Goal: Task Accomplishment & Management: Complete application form

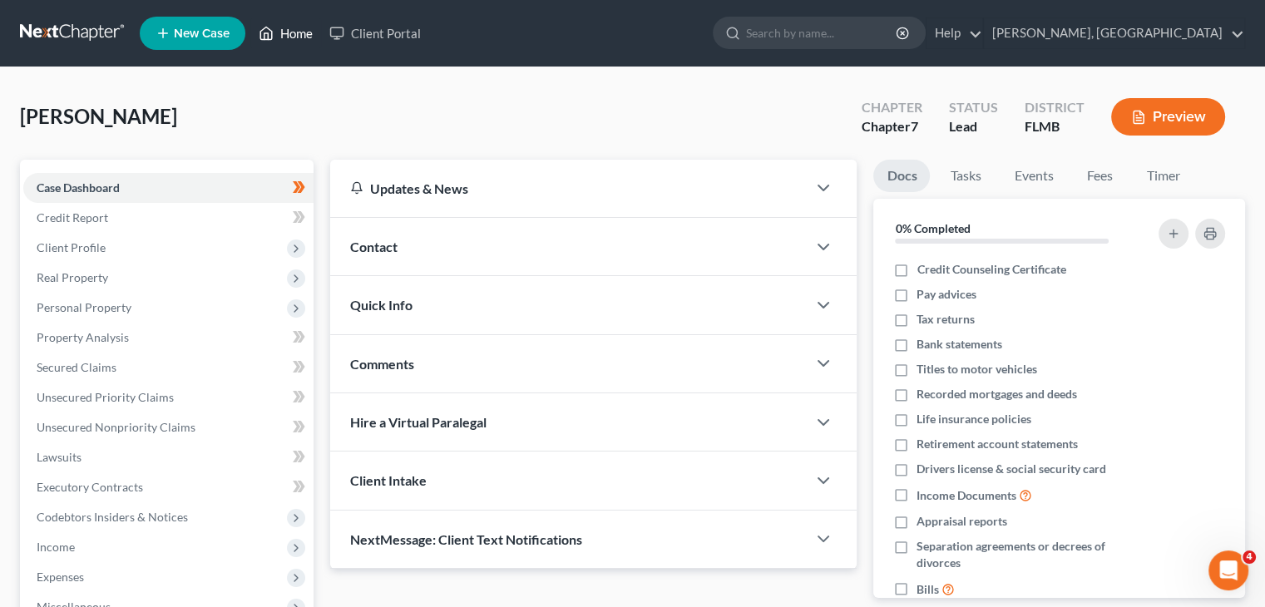
click at [289, 42] on link "Home" at bounding box center [285, 33] width 71 height 30
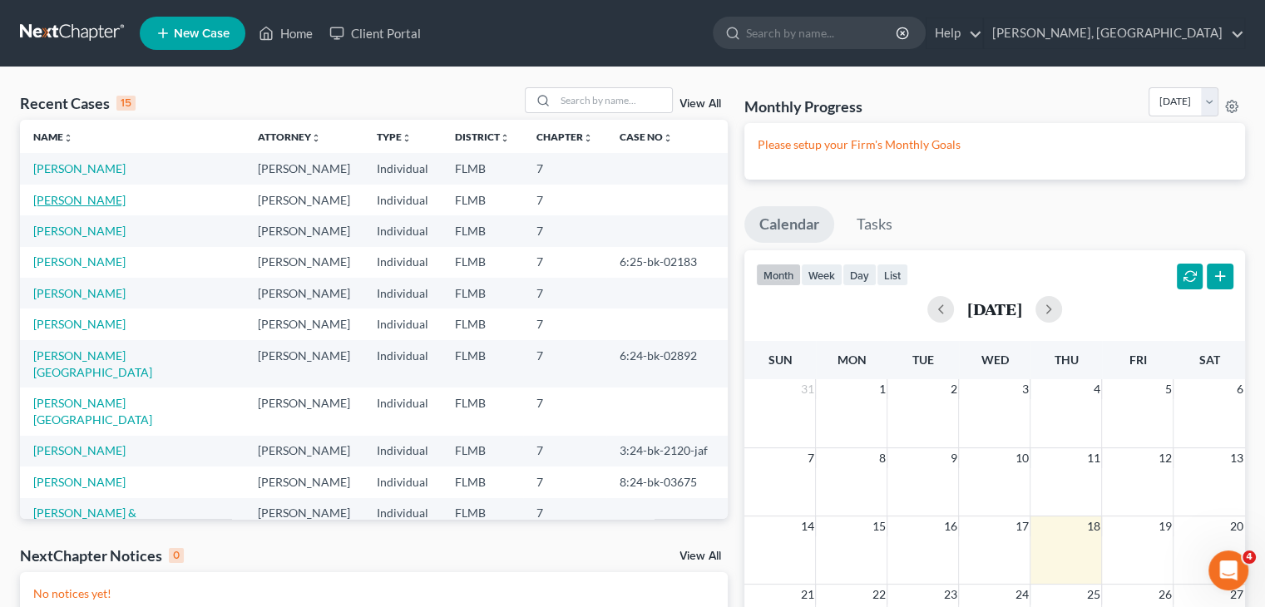
click at [87, 202] on link "[PERSON_NAME]" at bounding box center [79, 200] width 92 height 14
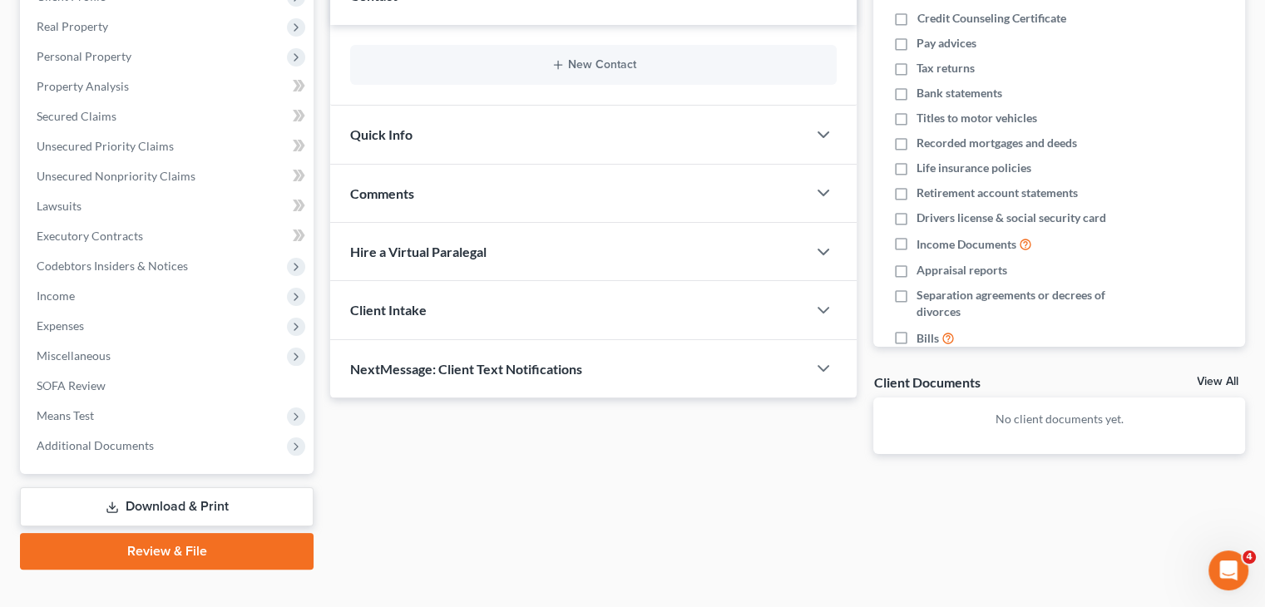
scroll to position [260, 0]
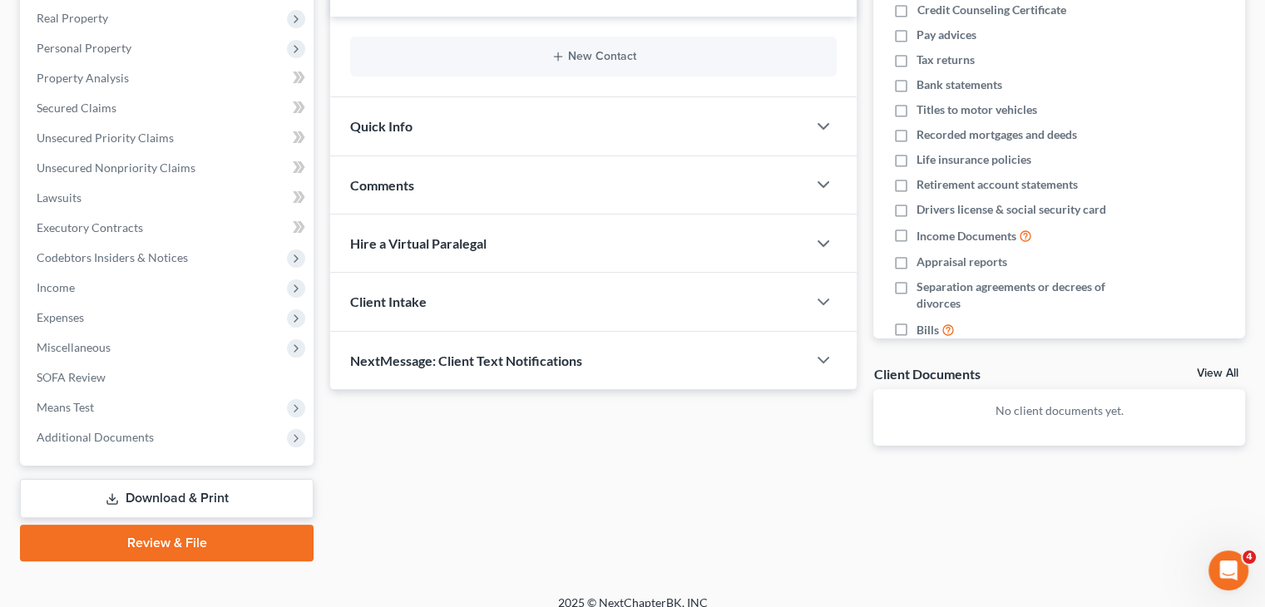
click at [170, 539] on link "Review & File" at bounding box center [167, 543] width 294 height 37
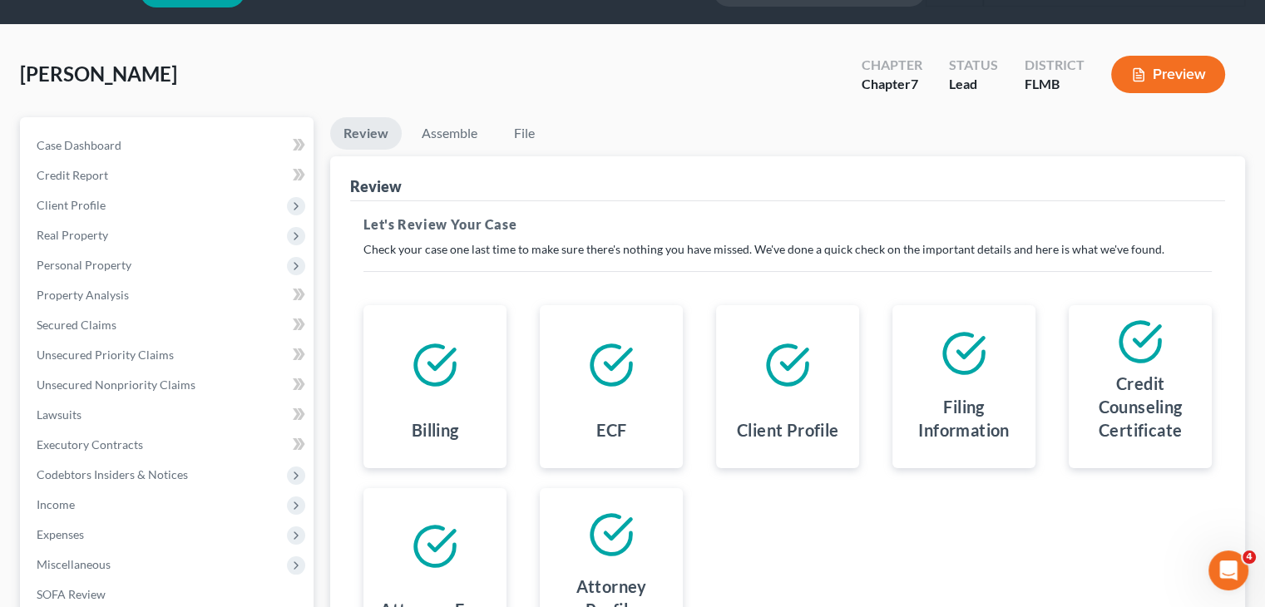
scroll to position [40, 0]
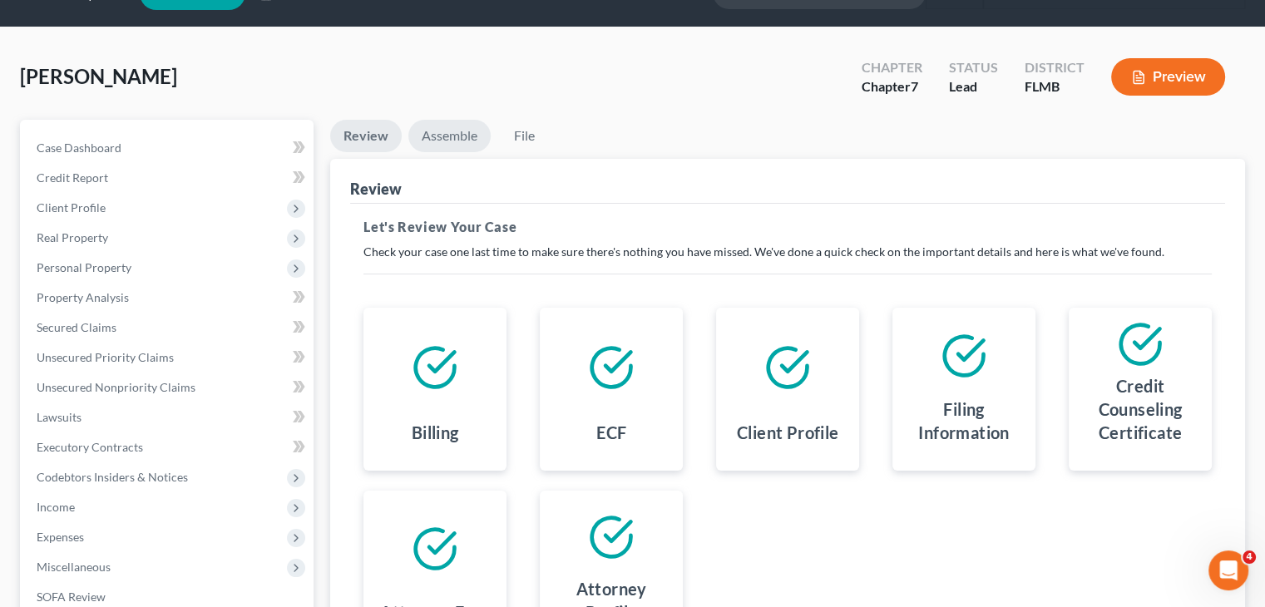
click at [455, 124] on link "Assemble" at bounding box center [449, 136] width 82 height 32
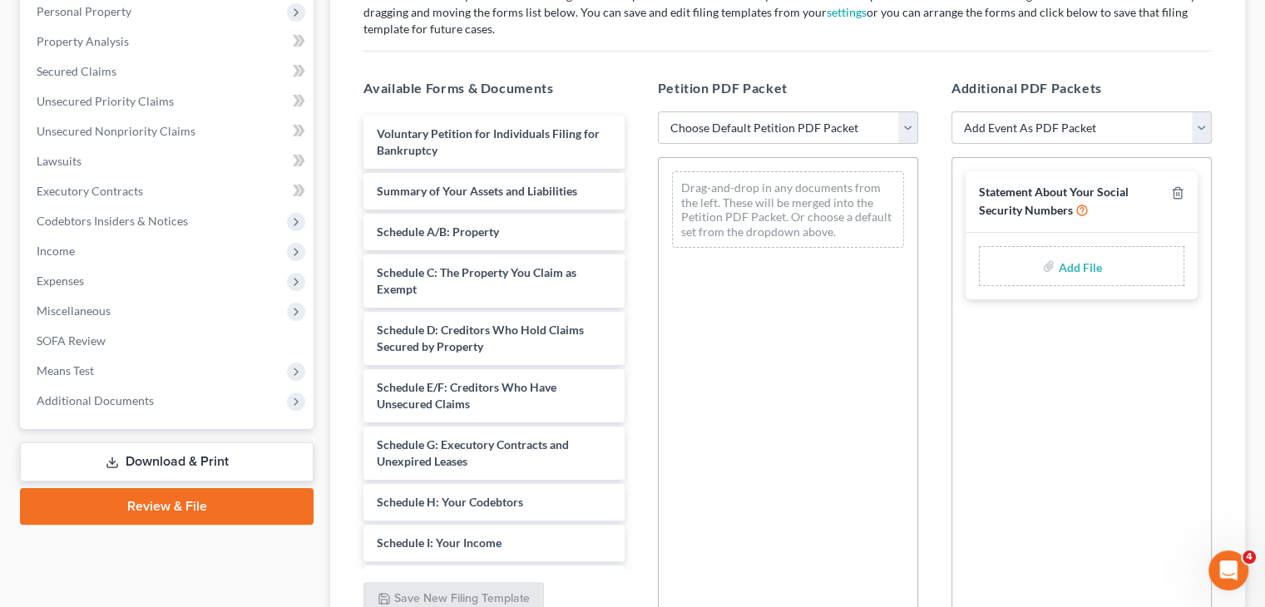
scroll to position [453, 0]
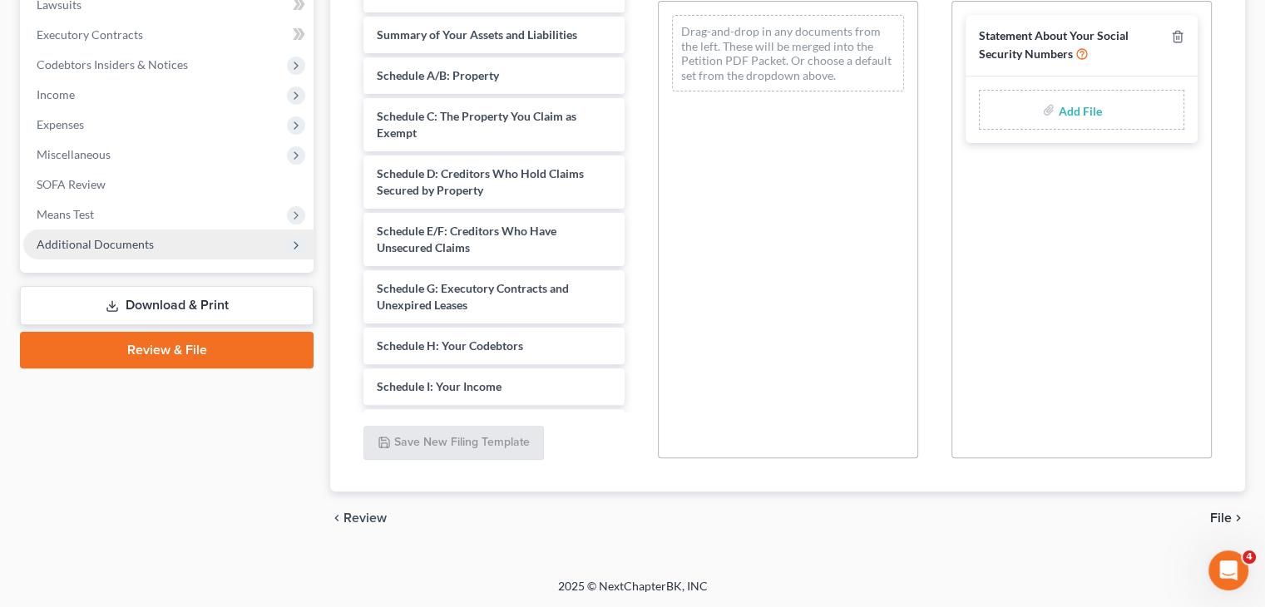
click at [291, 243] on icon at bounding box center [295, 245] width 13 height 13
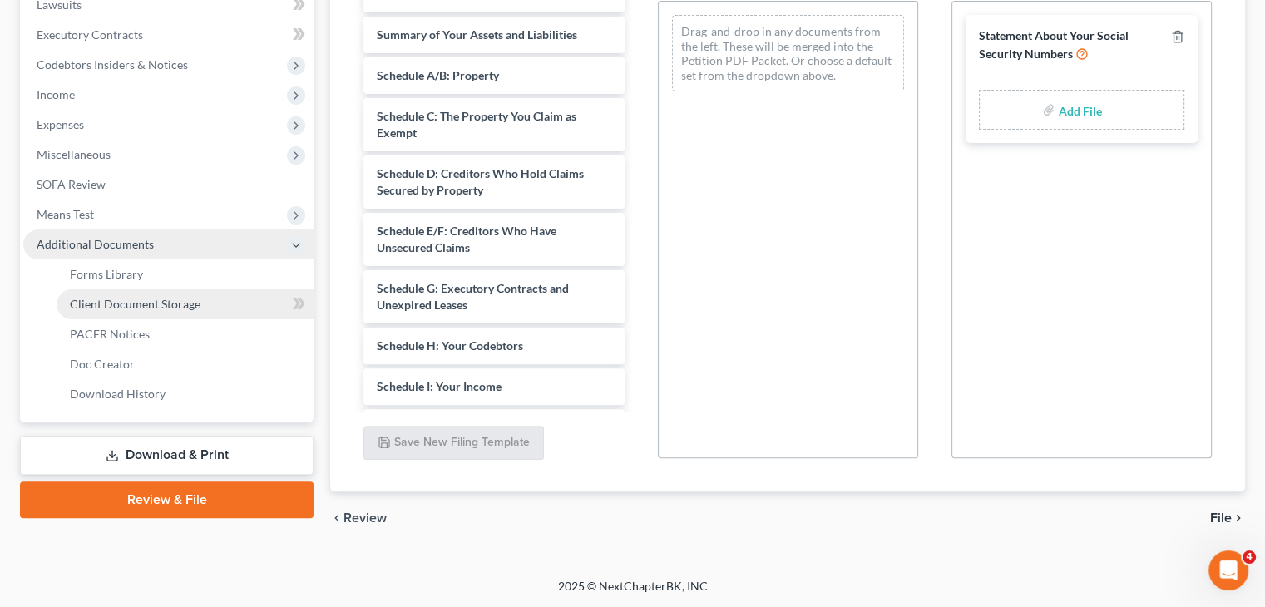
click at [279, 304] on link "Client Document Storage" at bounding box center [185, 304] width 257 height 30
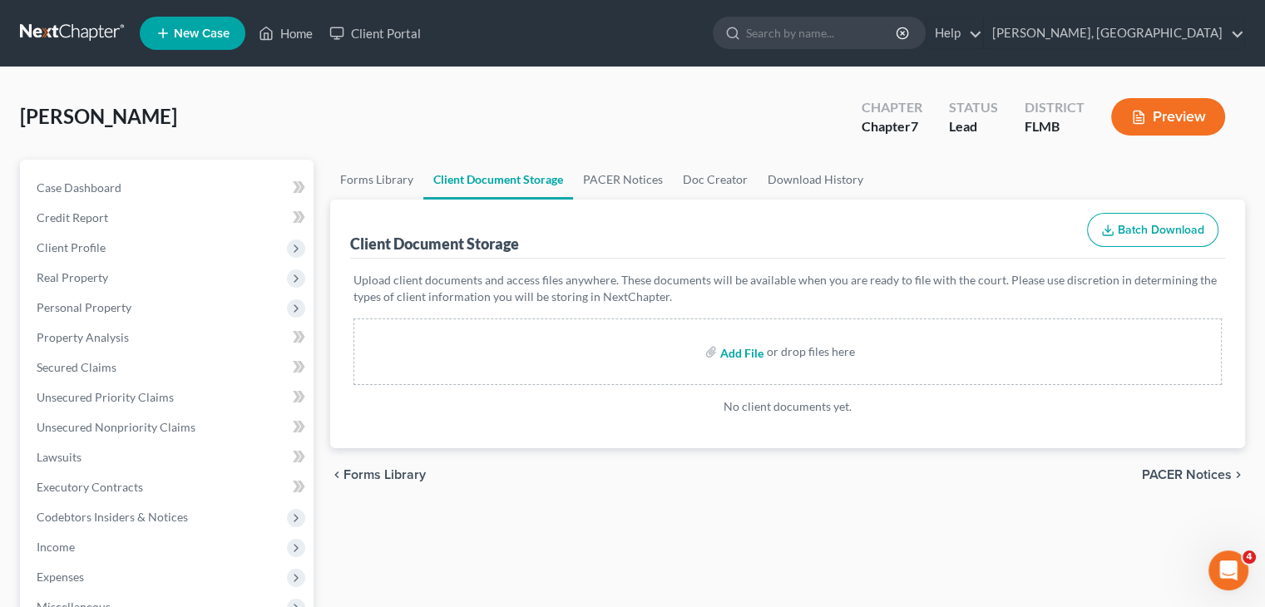
click at [738, 354] on input "file" at bounding box center [740, 352] width 40 height 30
type input "C:\fakepath\[PERSON_NAME]-To File.pdf"
click at [738, 347] on input "file" at bounding box center [740, 352] width 40 height 30
type input "C:\fakepath\[PERSON_NAME]-To File.pdf"
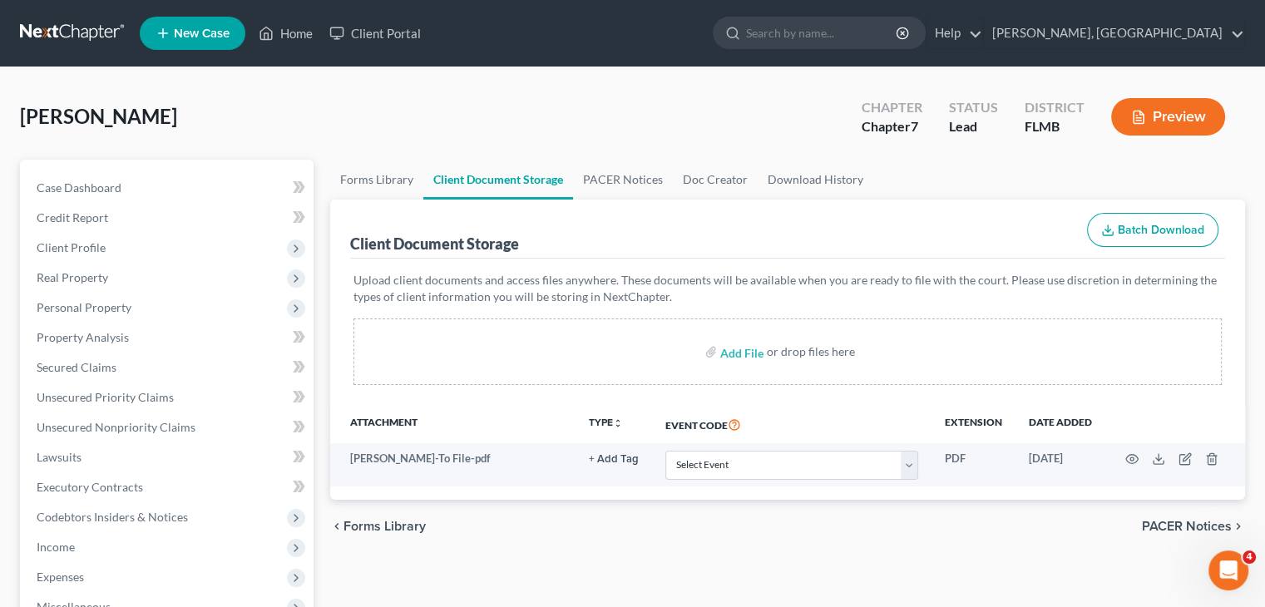
click at [566, 337] on div "Add File or drop files here" at bounding box center [788, 352] width 868 height 67
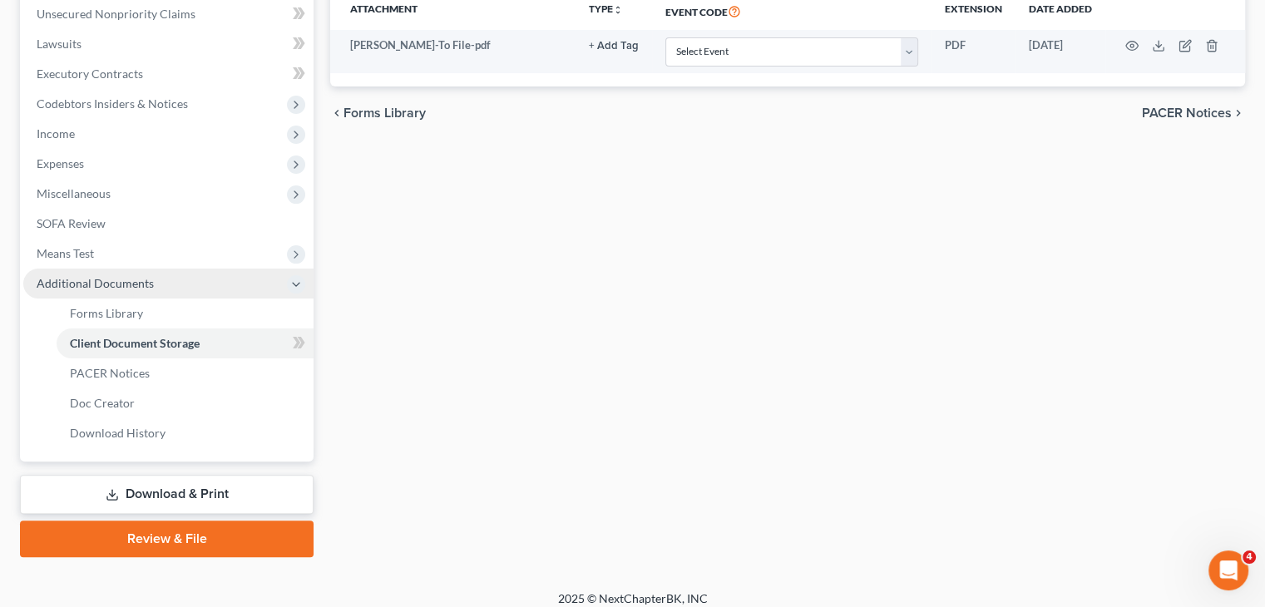
scroll to position [426, 0]
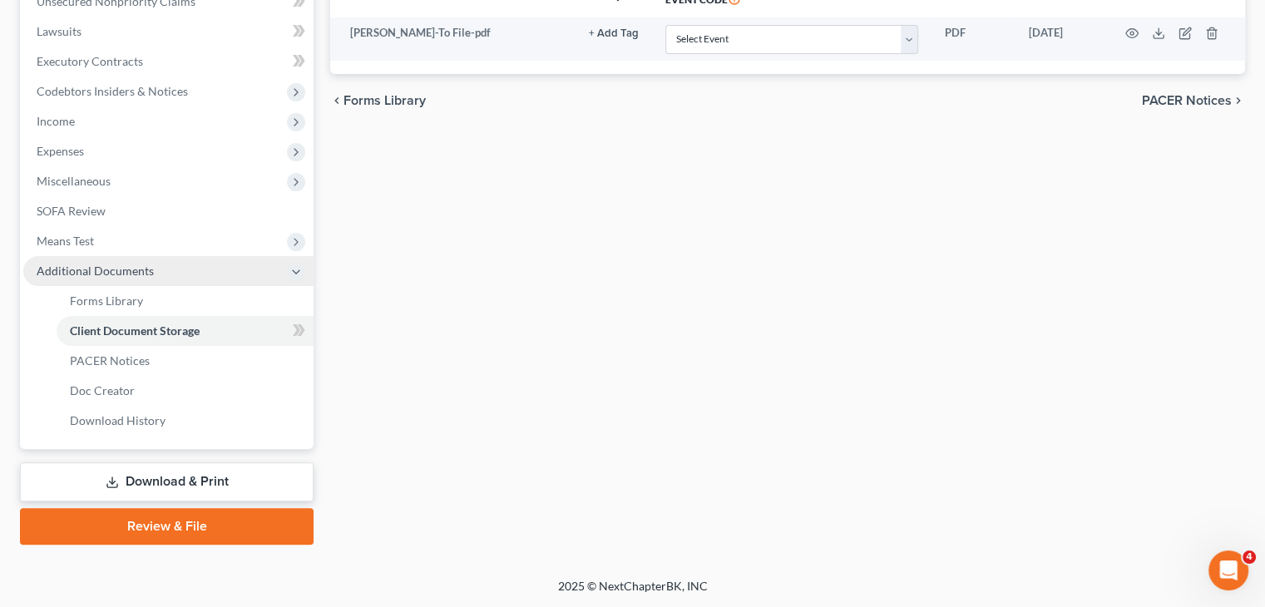
click at [151, 537] on link "Review & File" at bounding box center [167, 526] width 294 height 37
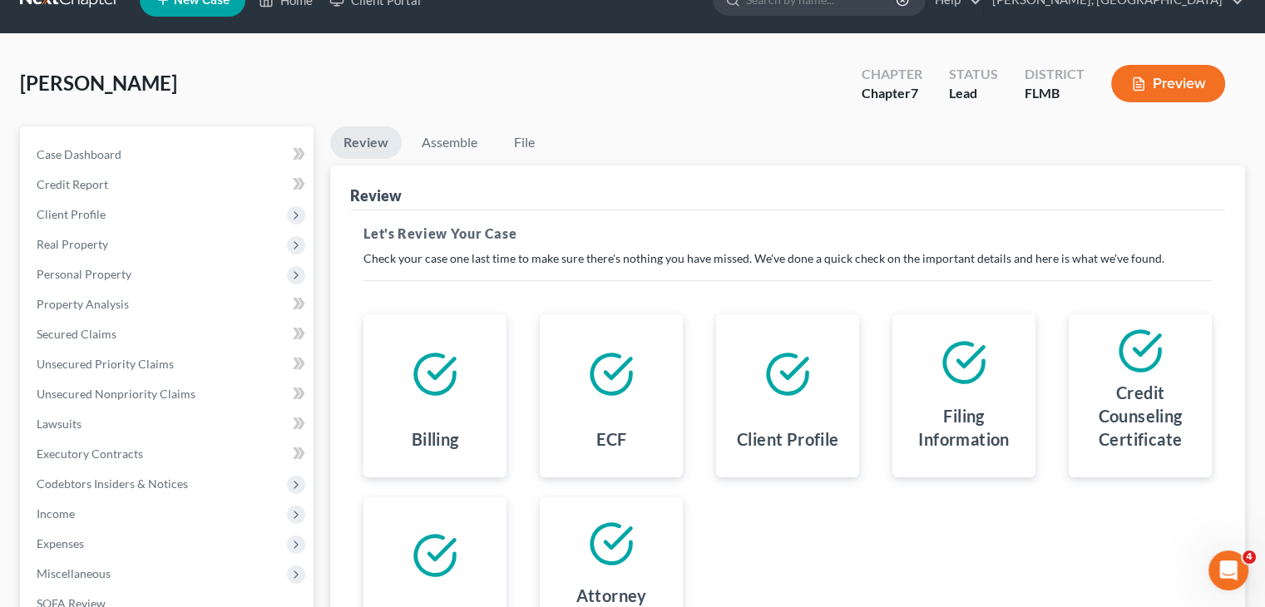
scroll to position [37, 0]
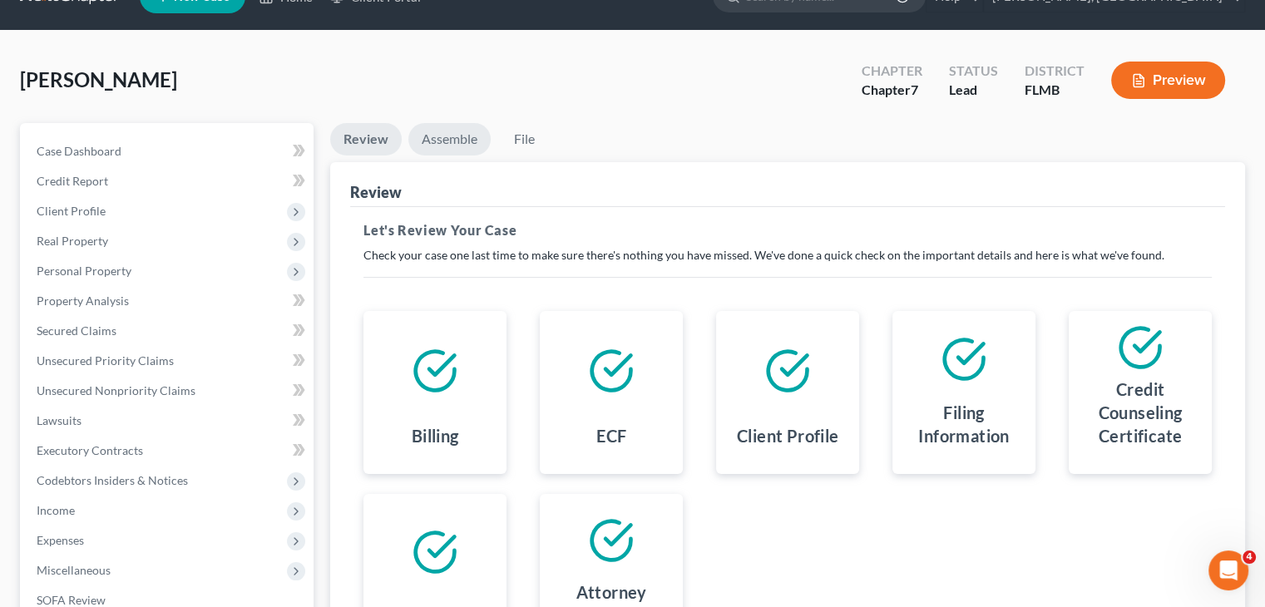
click at [456, 144] on link "Assemble" at bounding box center [449, 139] width 82 height 32
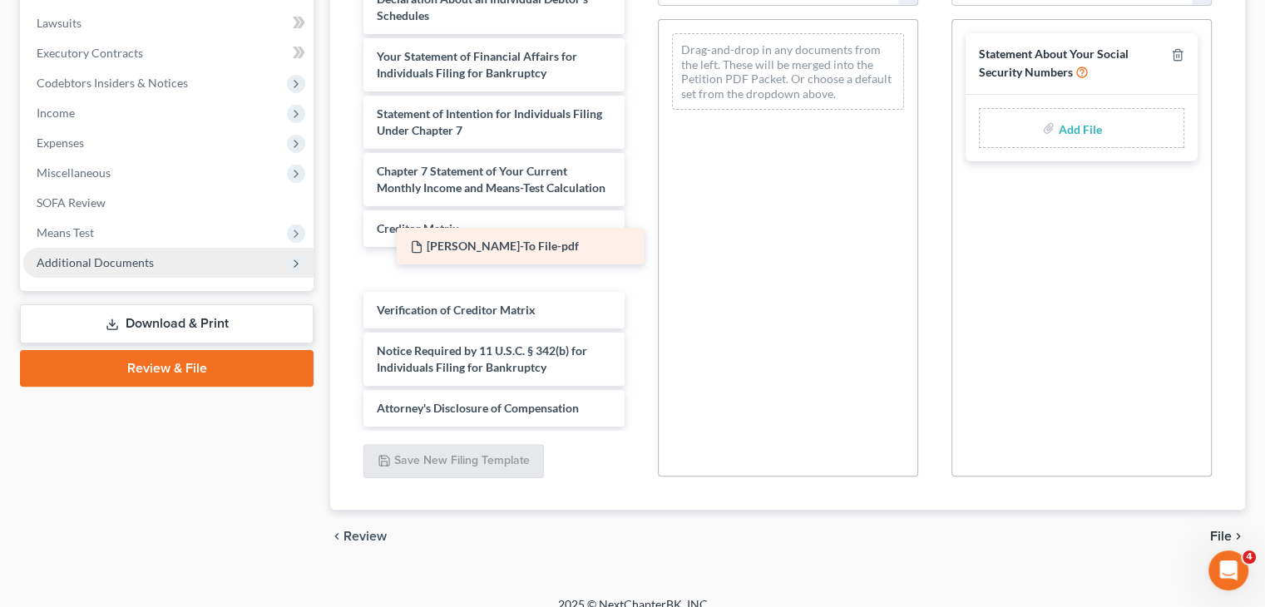
scroll to position [463, 0]
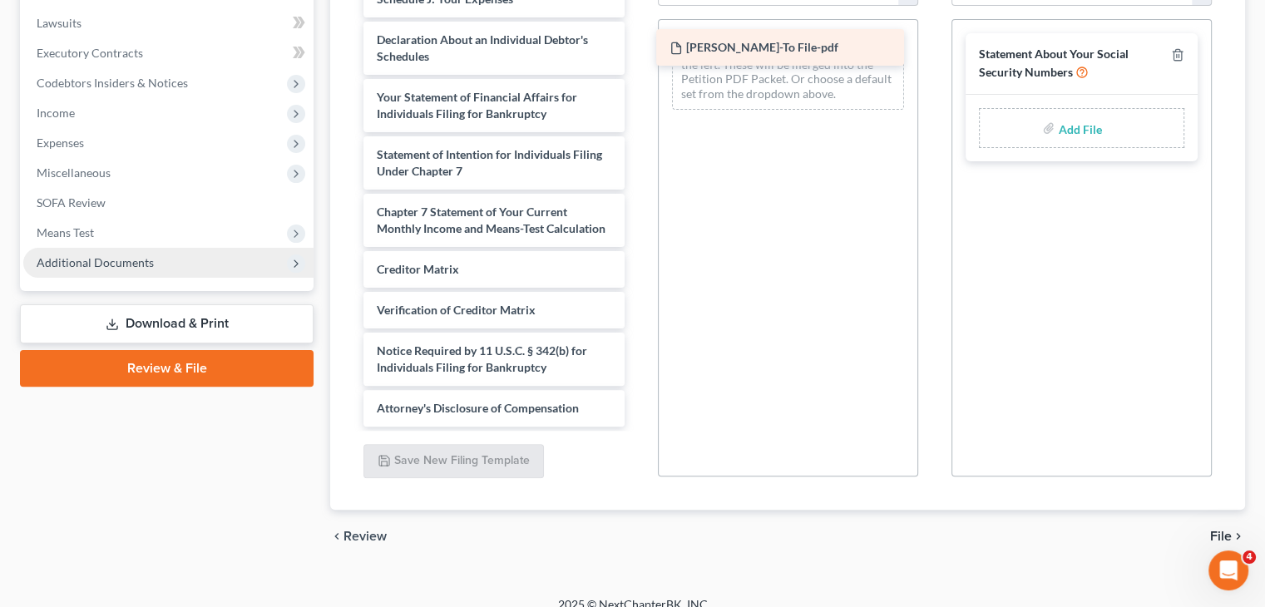
drag, startPoint x: 526, startPoint y: 415, endPoint x: 819, endPoint y: 57, distance: 462.9
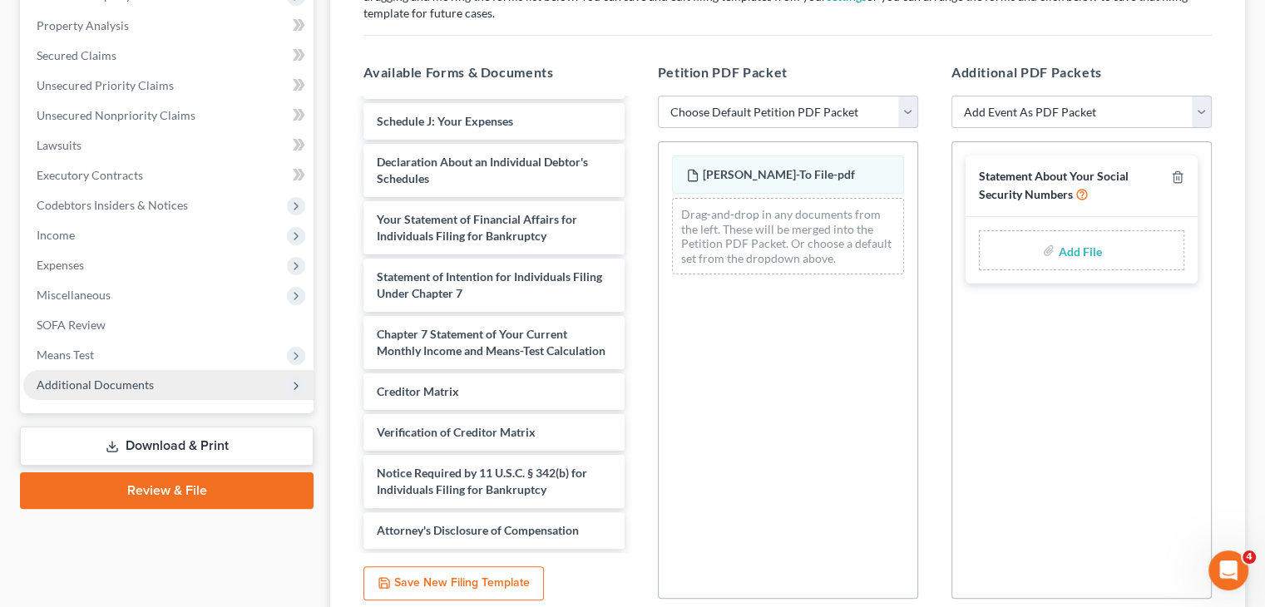
scroll to position [453, 0]
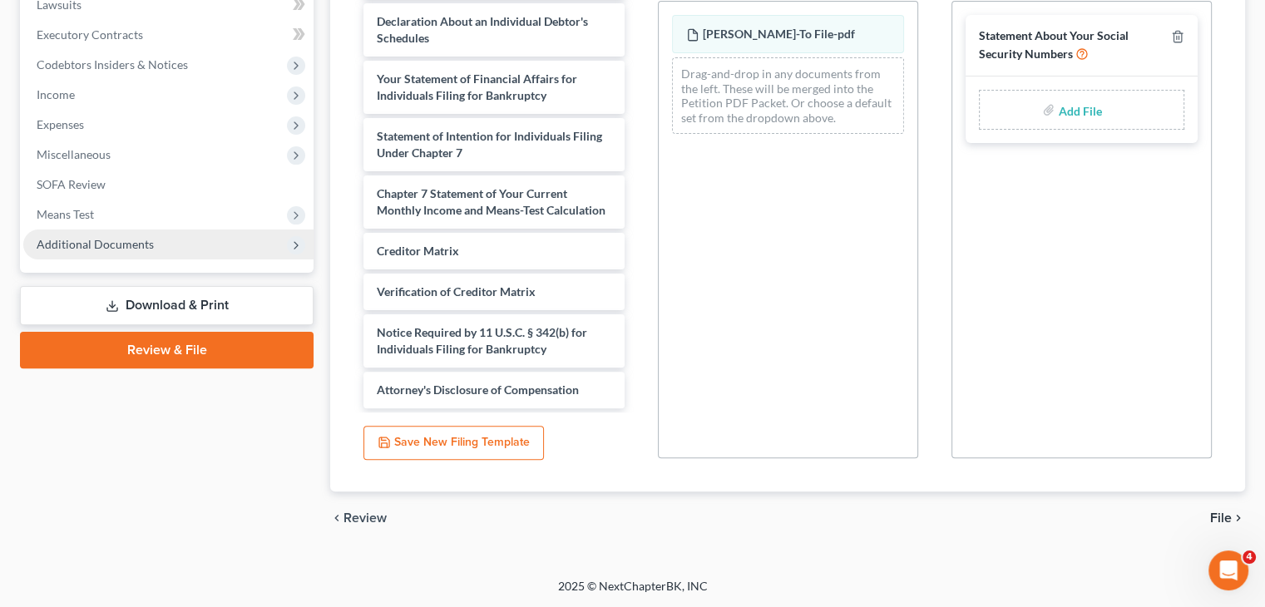
click at [1228, 517] on span "File" at bounding box center [1221, 518] width 22 height 13
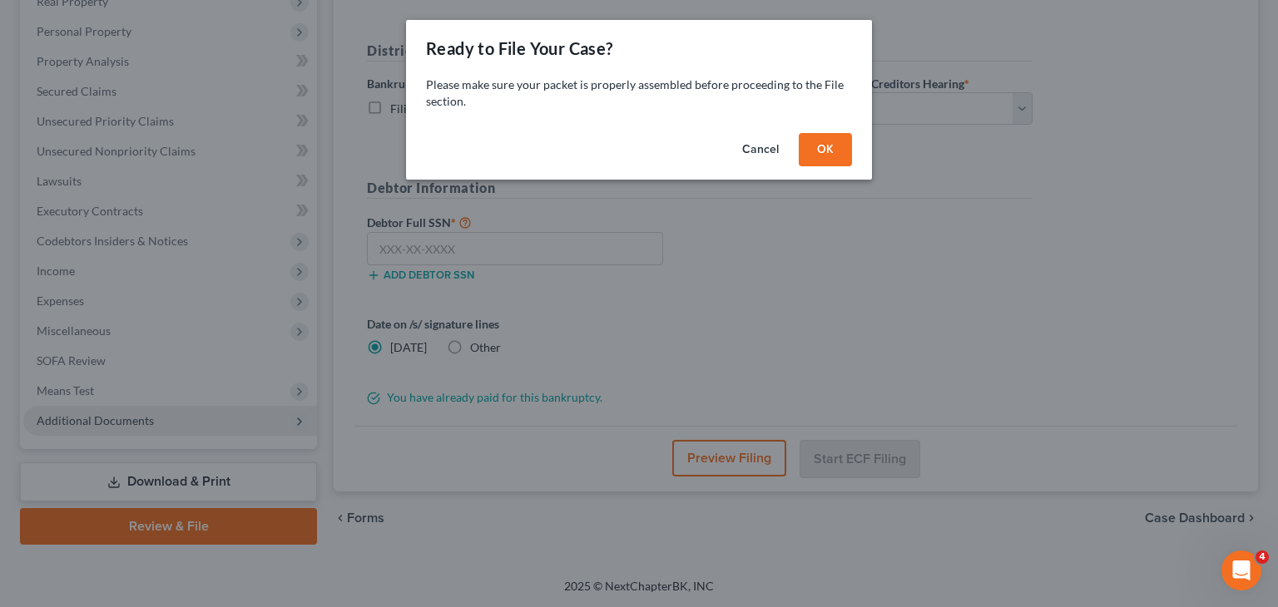
click at [841, 143] on button "OK" at bounding box center [825, 149] width 53 height 33
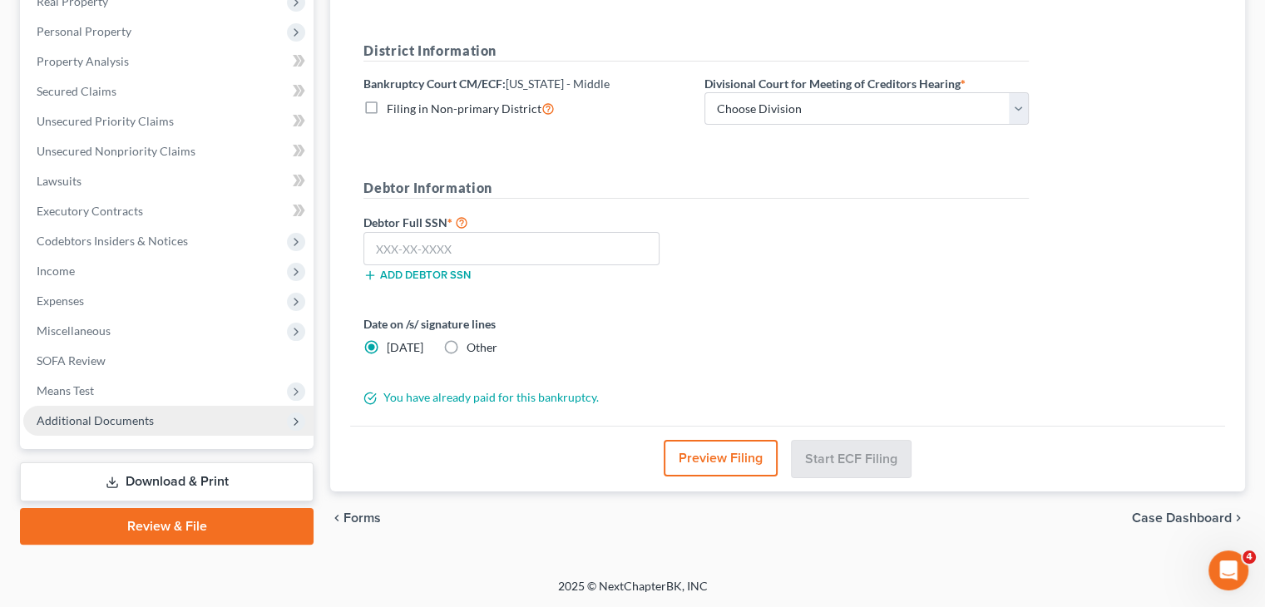
click at [841, 143] on form "District Information Bankruptcy Court CM/ECF: [US_STATE] - Middle Filing in Non…" at bounding box center [697, 224] width 666 height 366
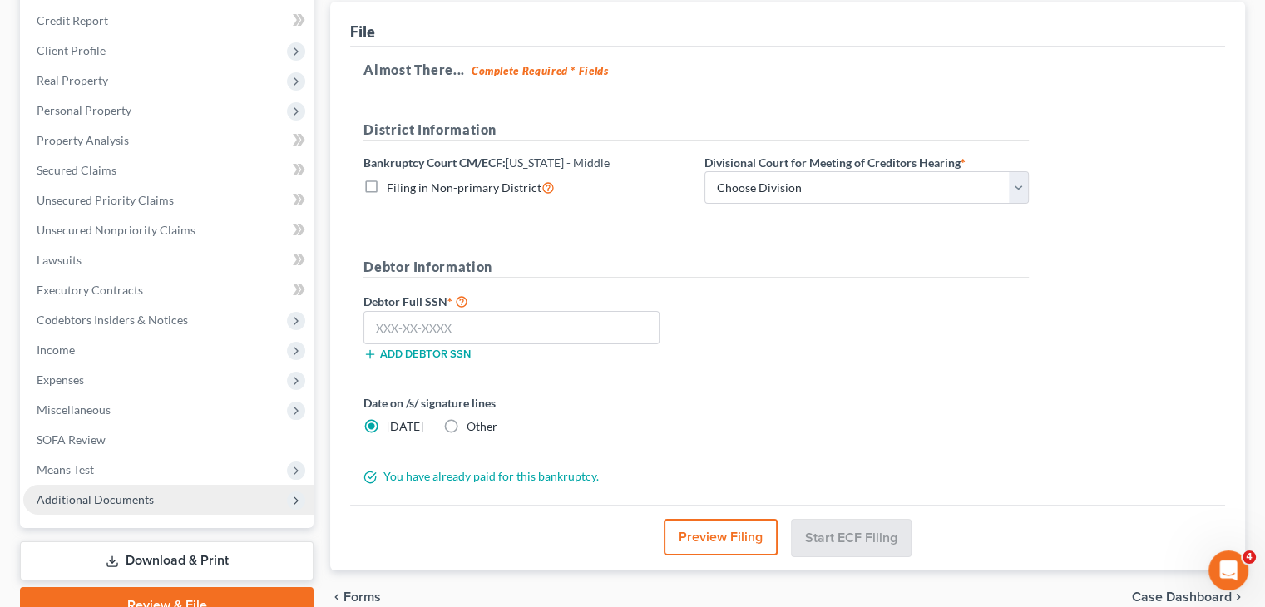
scroll to position [198, 0]
click at [1010, 192] on select "Choose Division [GEOGRAPHIC_DATA][PERSON_NAME] [GEOGRAPHIC_DATA] [GEOGRAPHIC_DA…" at bounding box center [867, 187] width 324 height 33
select select "1"
click at [705, 171] on select "Choose Division [GEOGRAPHIC_DATA][PERSON_NAME] [GEOGRAPHIC_DATA] [GEOGRAPHIC_DA…" at bounding box center [867, 187] width 324 height 33
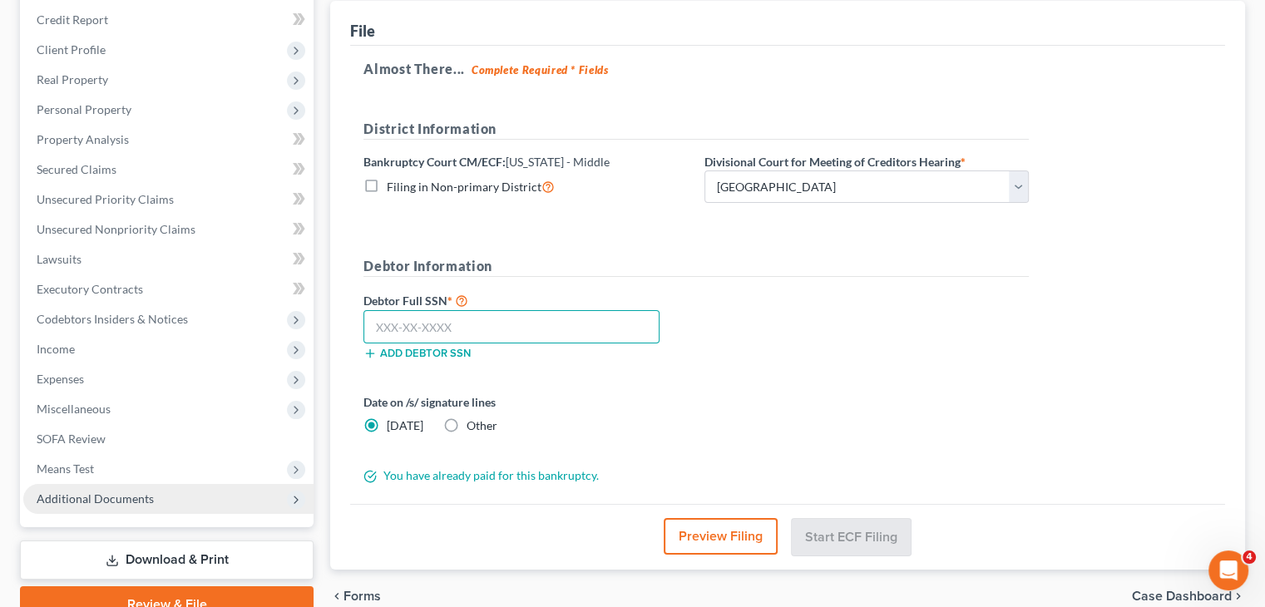
click at [525, 327] on input "text" at bounding box center [512, 326] width 296 height 33
type input "107-62-2977"
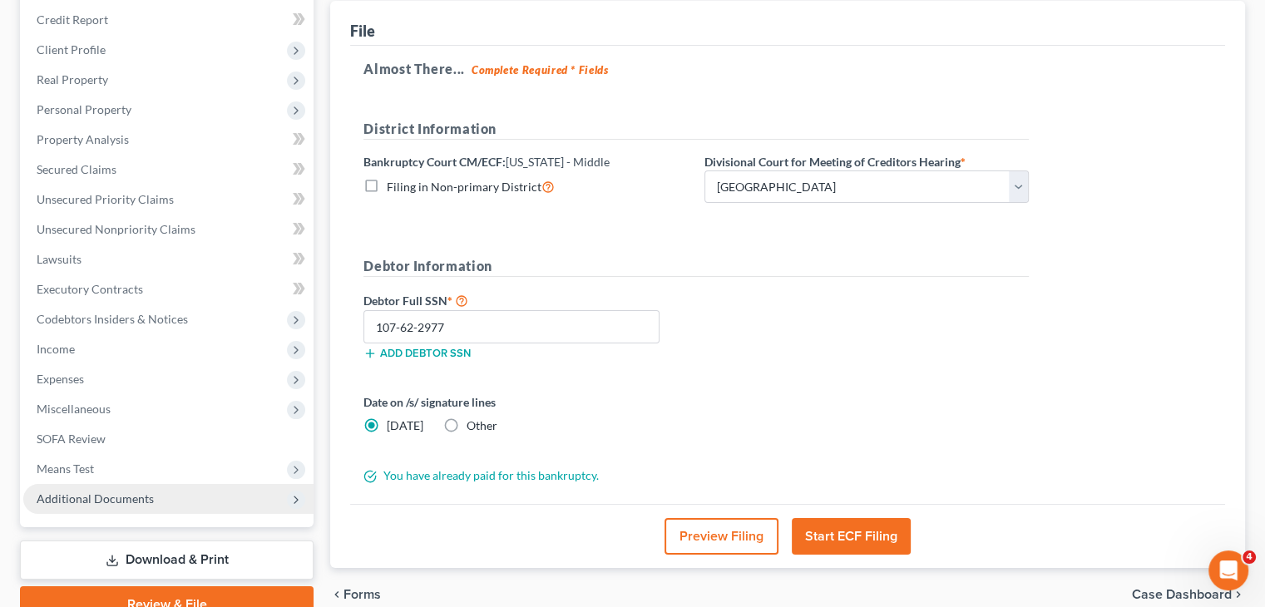
click at [829, 537] on button "Start ECF Filing" at bounding box center [851, 536] width 119 height 37
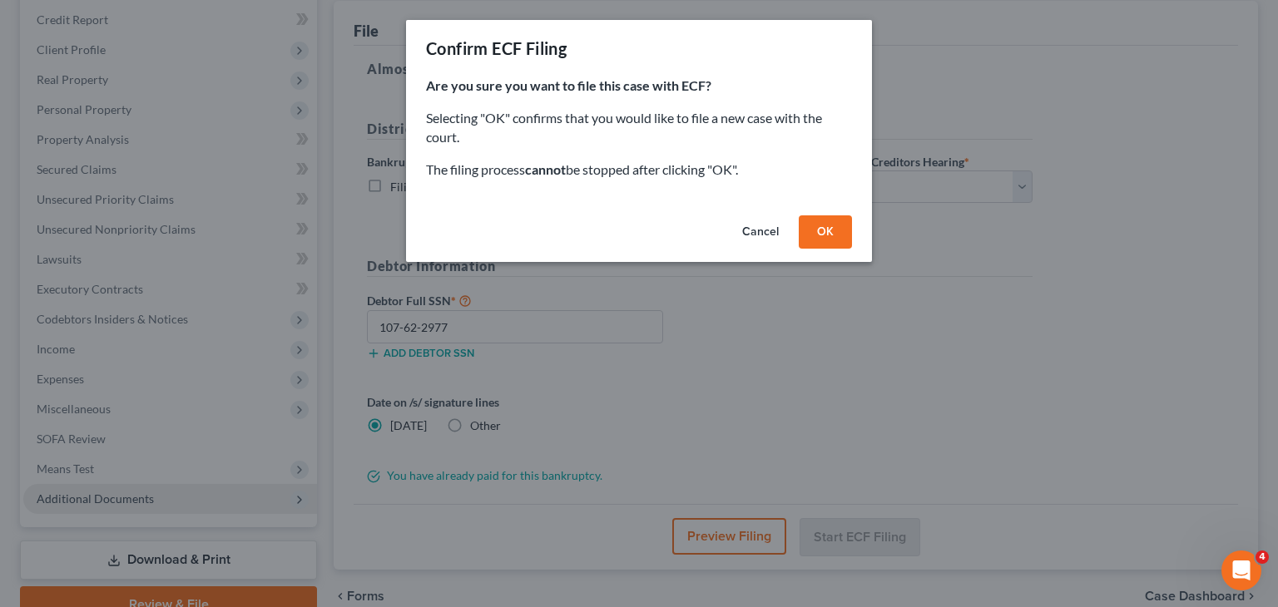
click at [824, 219] on button "OK" at bounding box center [825, 231] width 53 height 33
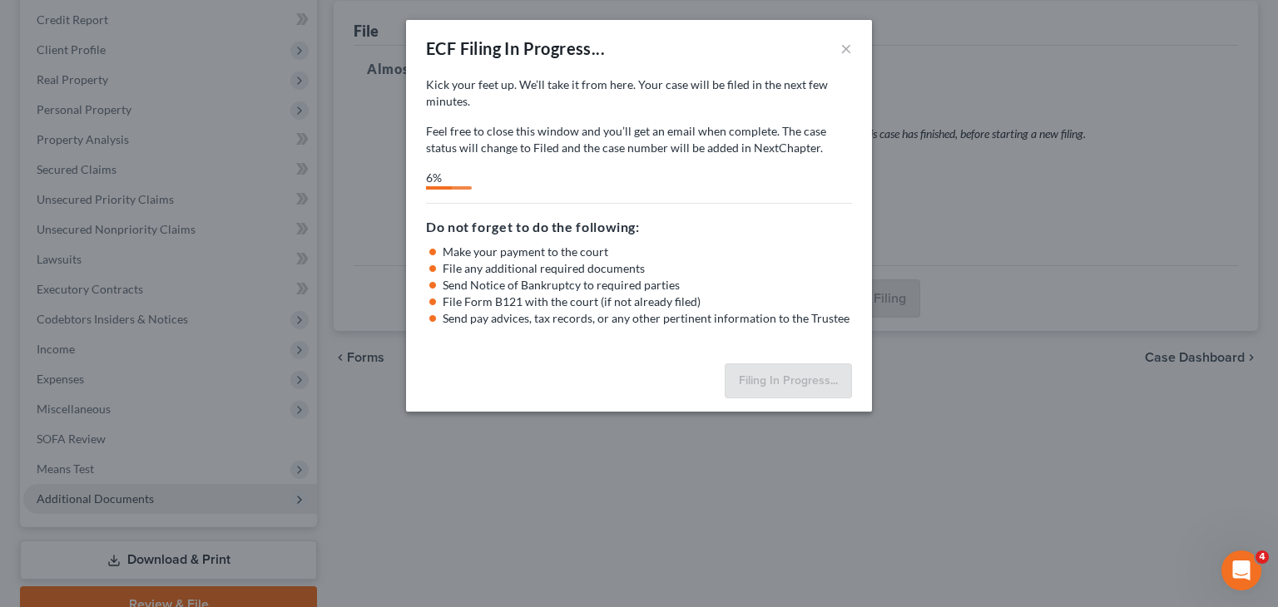
select select "1"
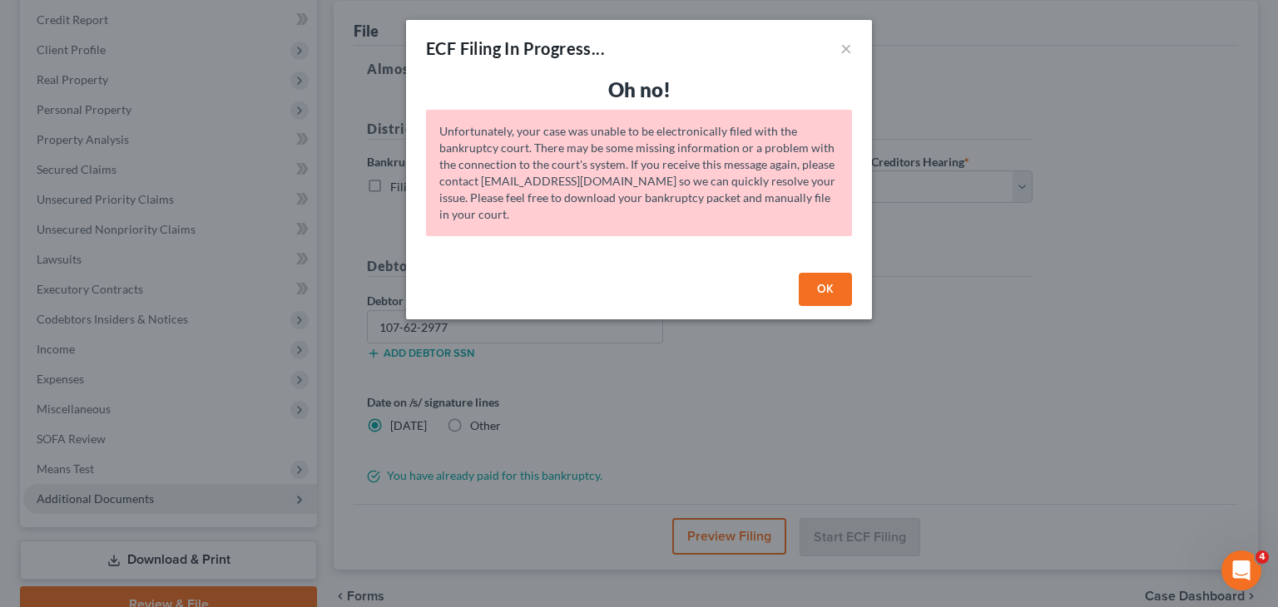
click at [819, 293] on button "OK" at bounding box center [825, 289] width 53 height 33
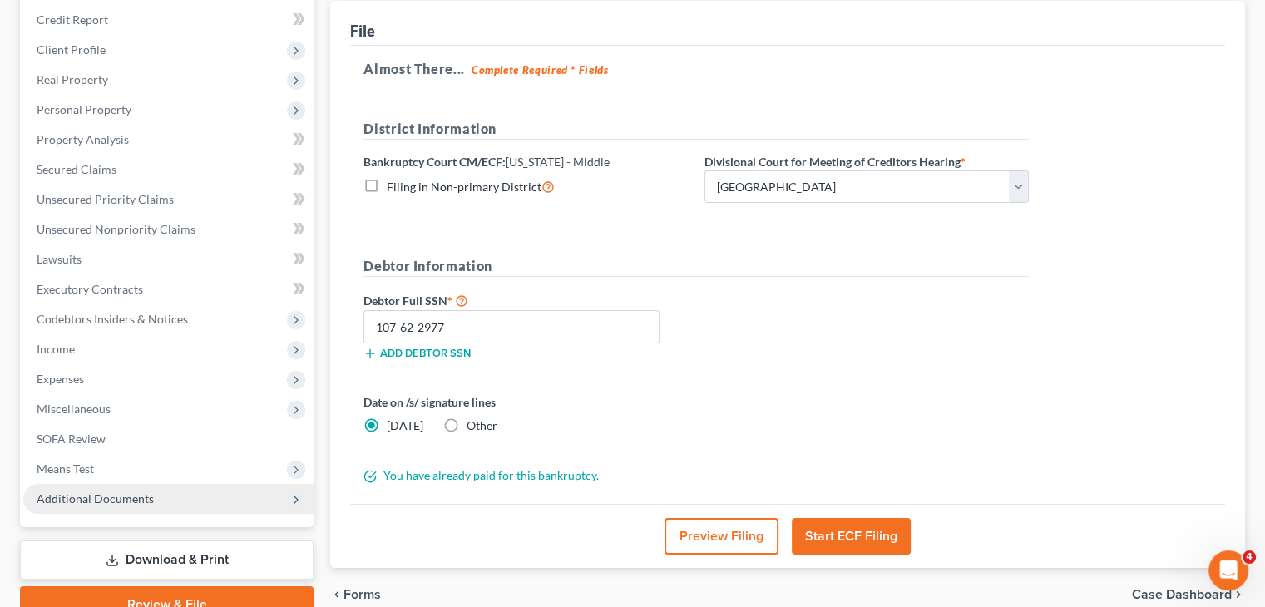
click at [845, 539] on button "Start ECF Filing" at bounding box center [851, 536] width 119 height 37
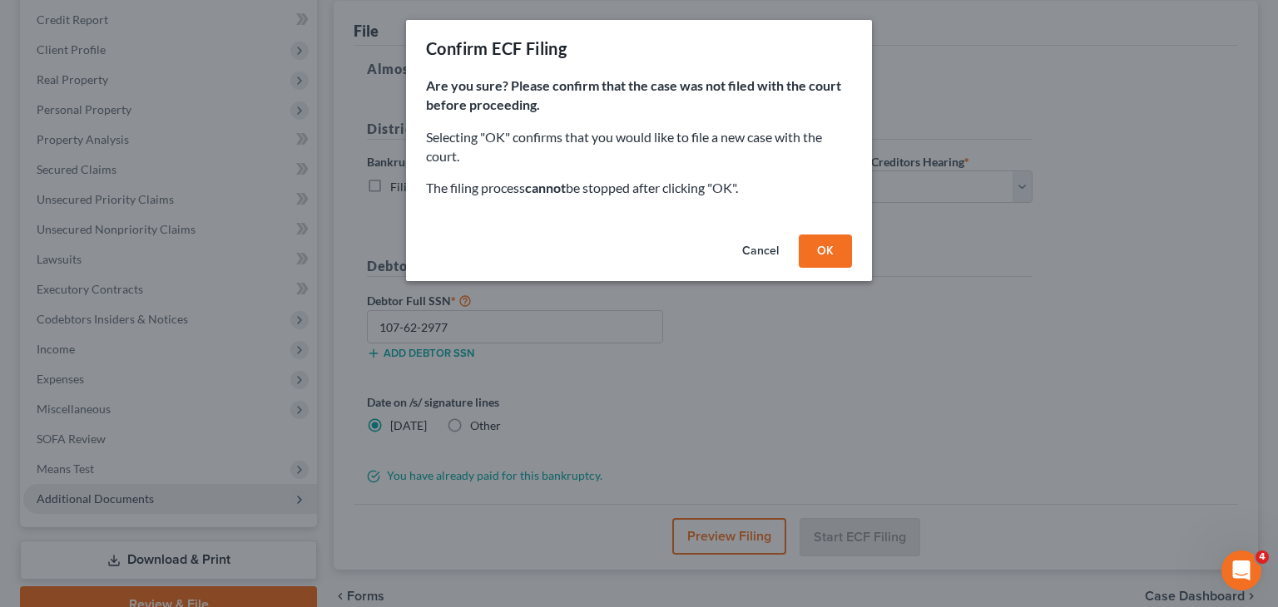
click at [839, 255] on button "OK" at bounding box center [825, 251] width 53 height 33
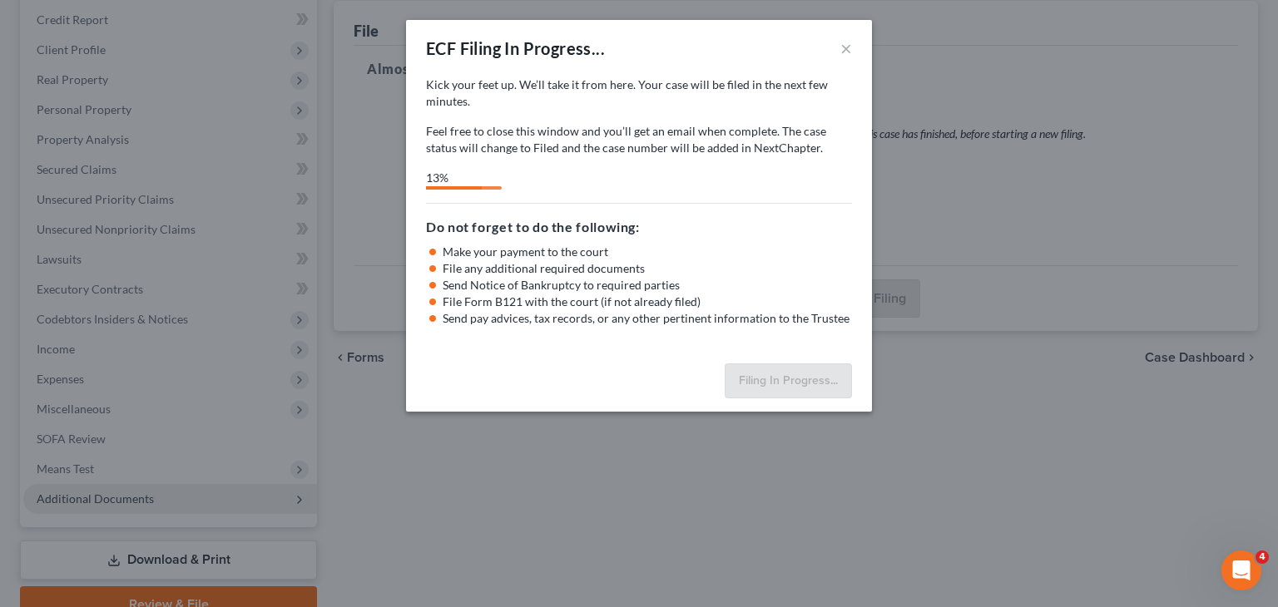
select select "1"
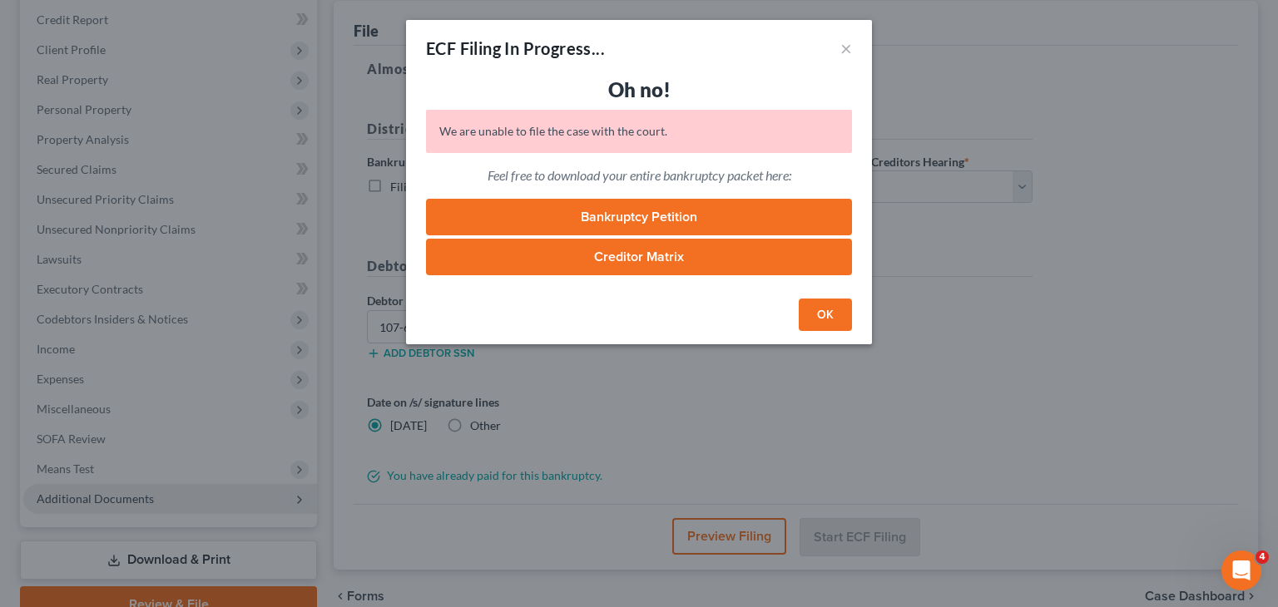
click at [913, 246] on div "ECF Filing In Progress... × Oh no! We are unable to file the case with the cour…" at bounding box center [639, 303] width 1278 height 607
click at [835, 317] on button "OK" at bounding box center [825, 315] width 53 height 33
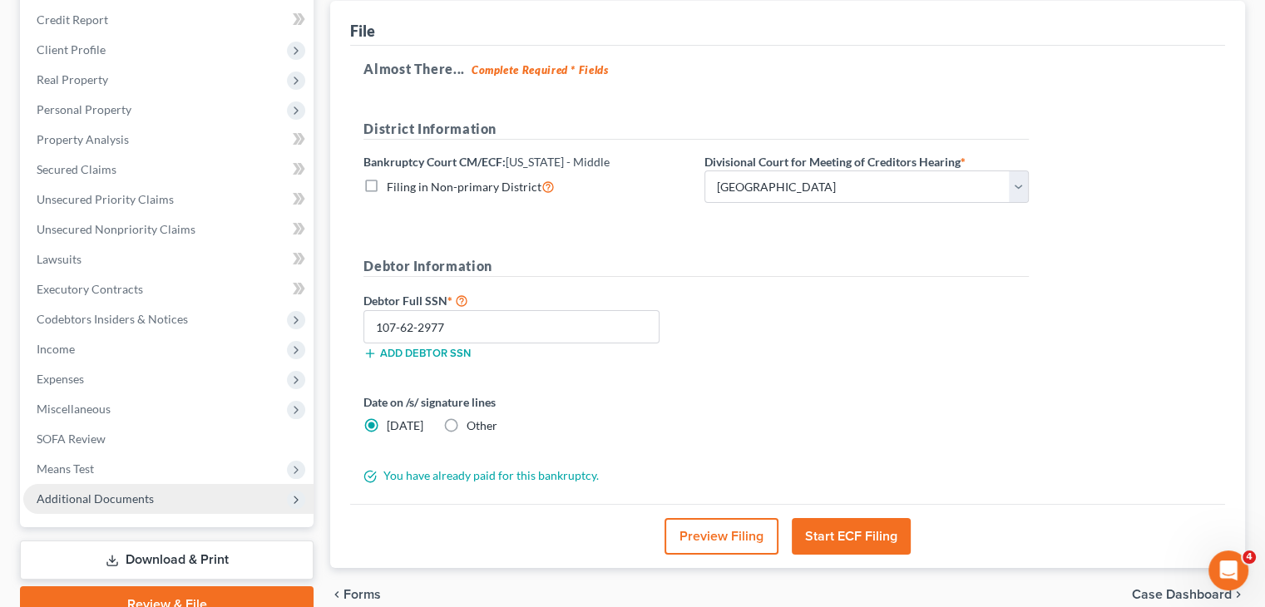
click at [986, 297] on div "Debtor Full SSN * 107-62-2977 Add debtor SSN" at bounding box center [696, 331] width 682 height 83
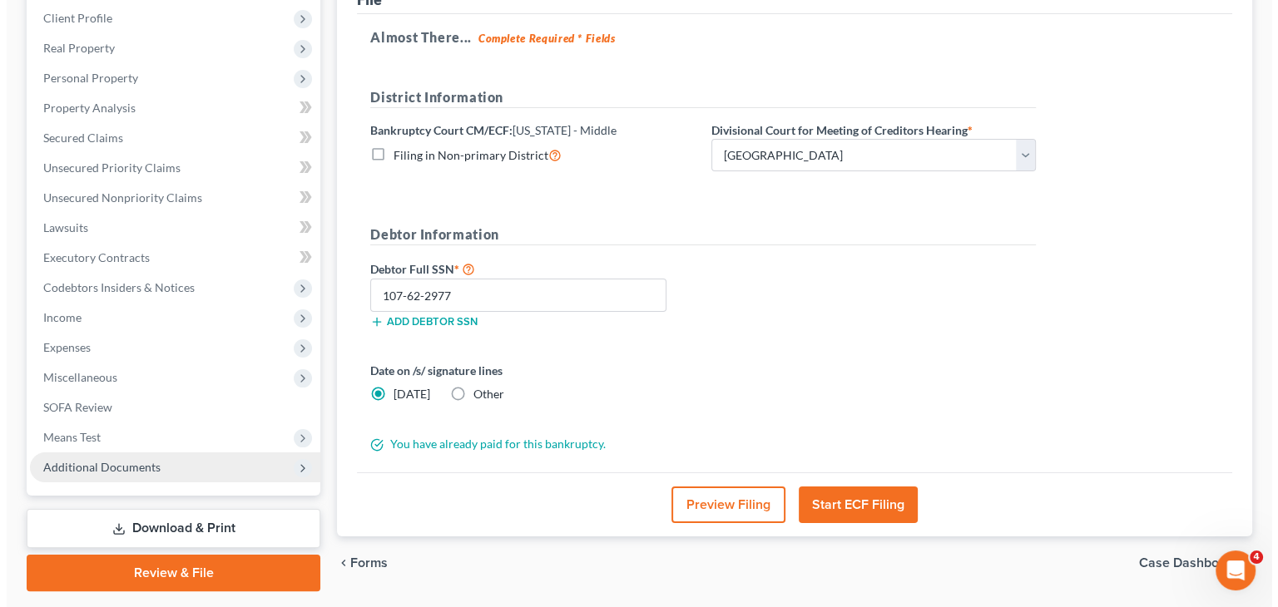
scroll to position [225, 0]
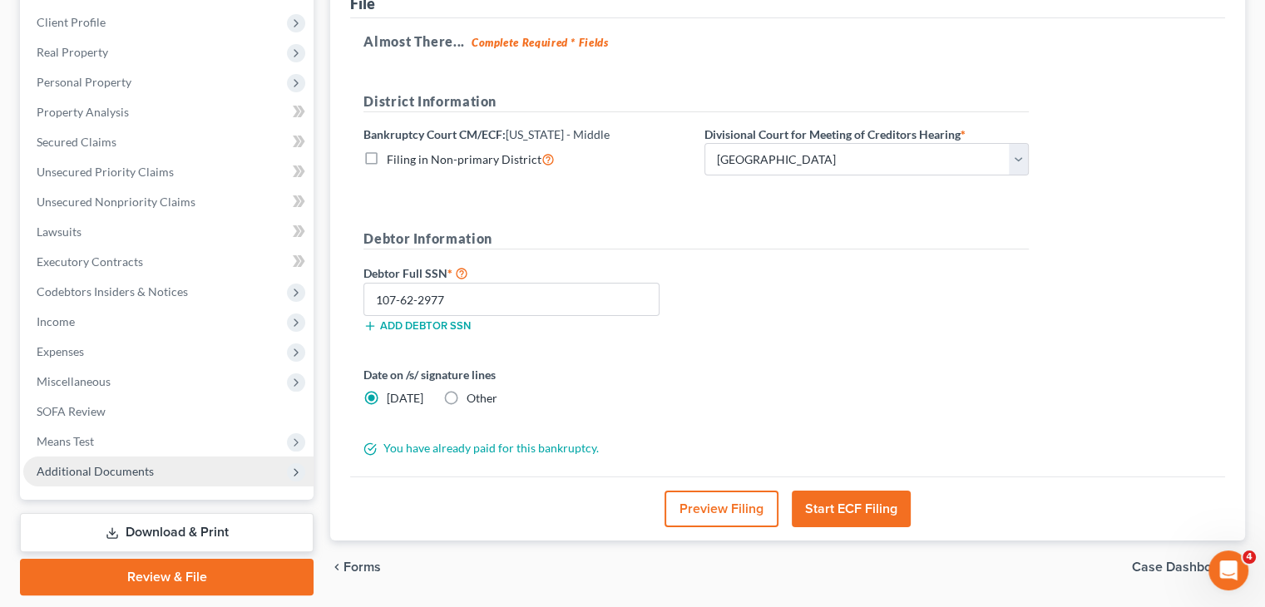
click at [709, 511] on button "Preview Filing" at bounding box center [722, 509] width 114 height 37
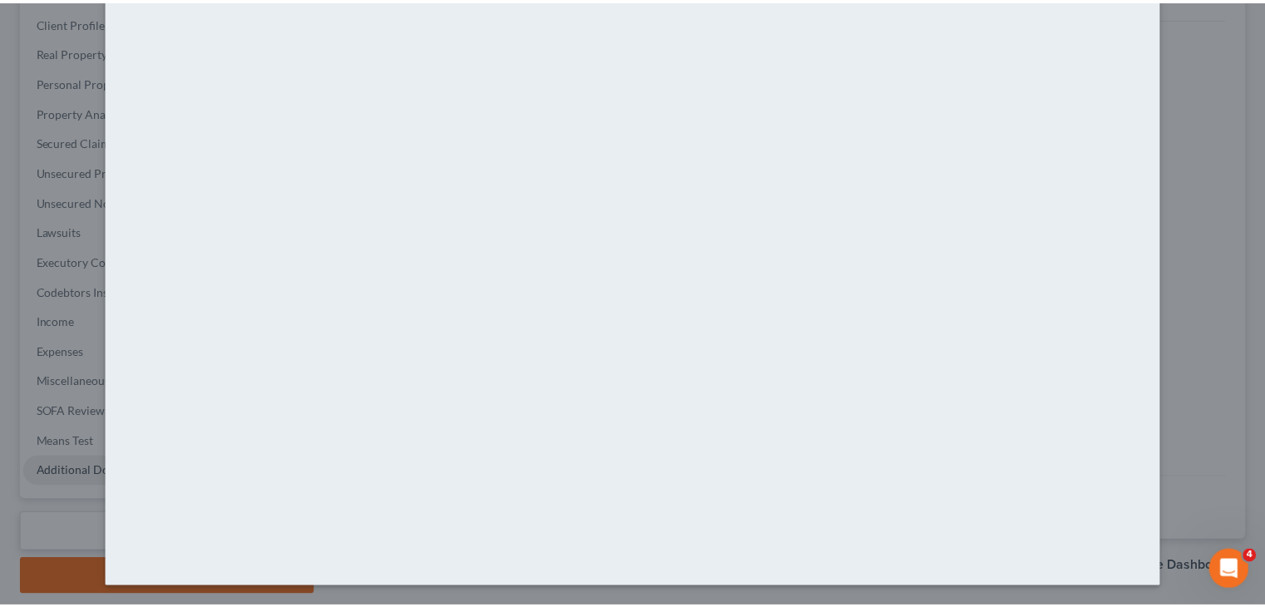
scroll to position [0, 0]
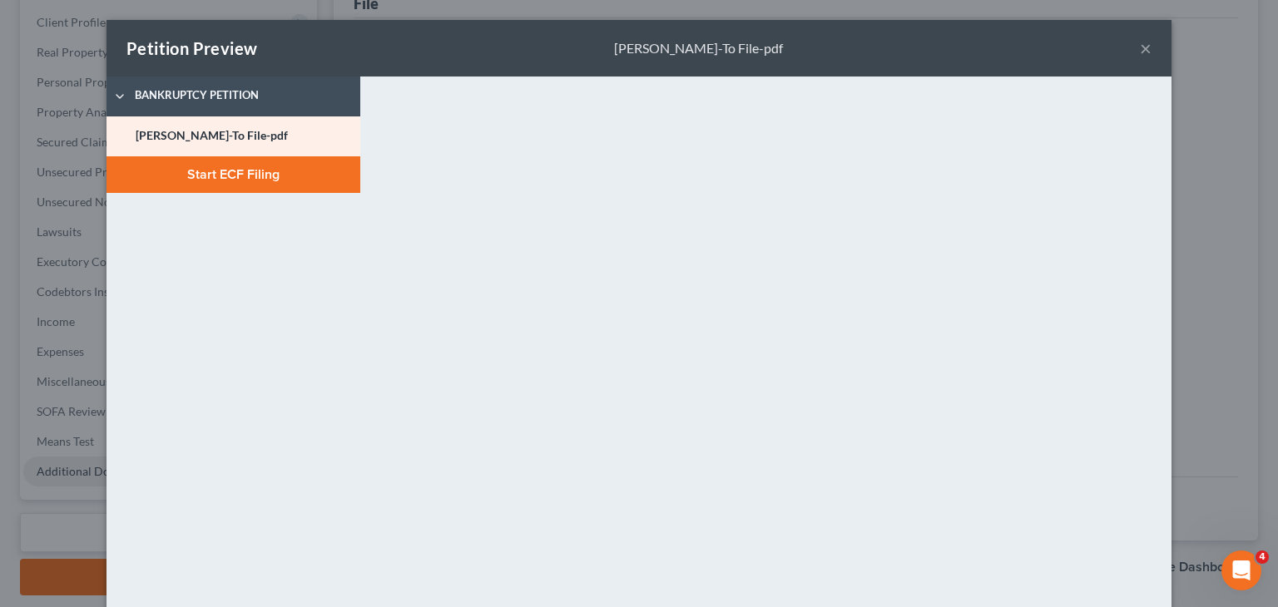
click at [209, 176] on button "Start ECF Filing" at bounding box center [233, 174] width 254 height 37
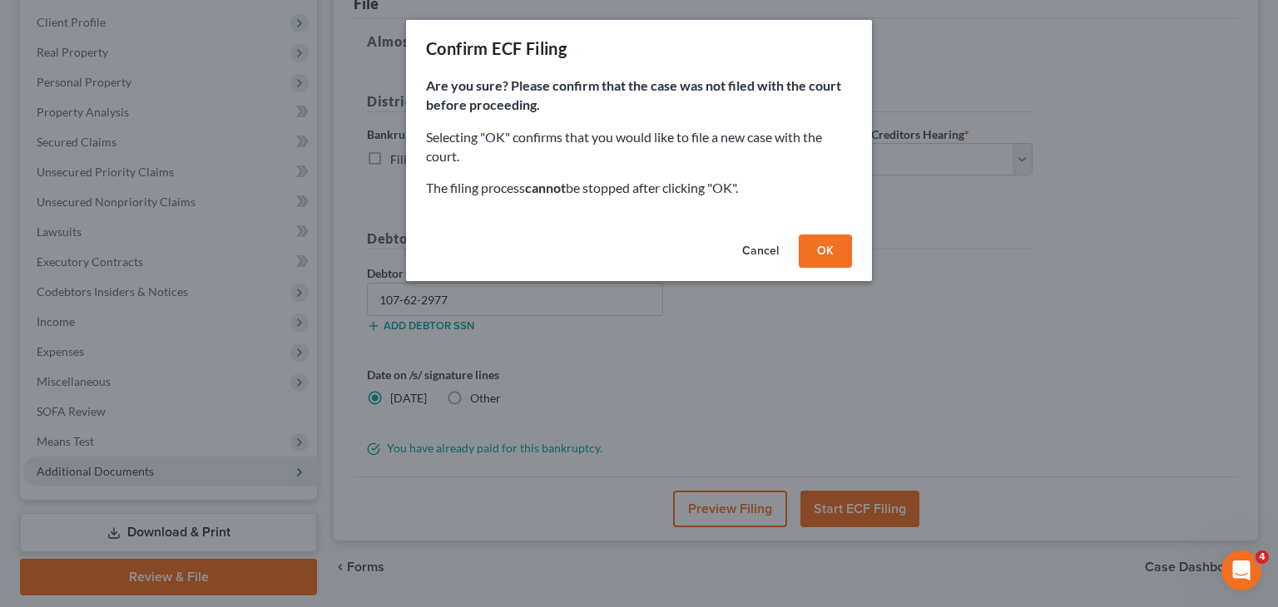
click at [832, 260] on button "OK" at bounding box center [825, 251] width 53 height 33
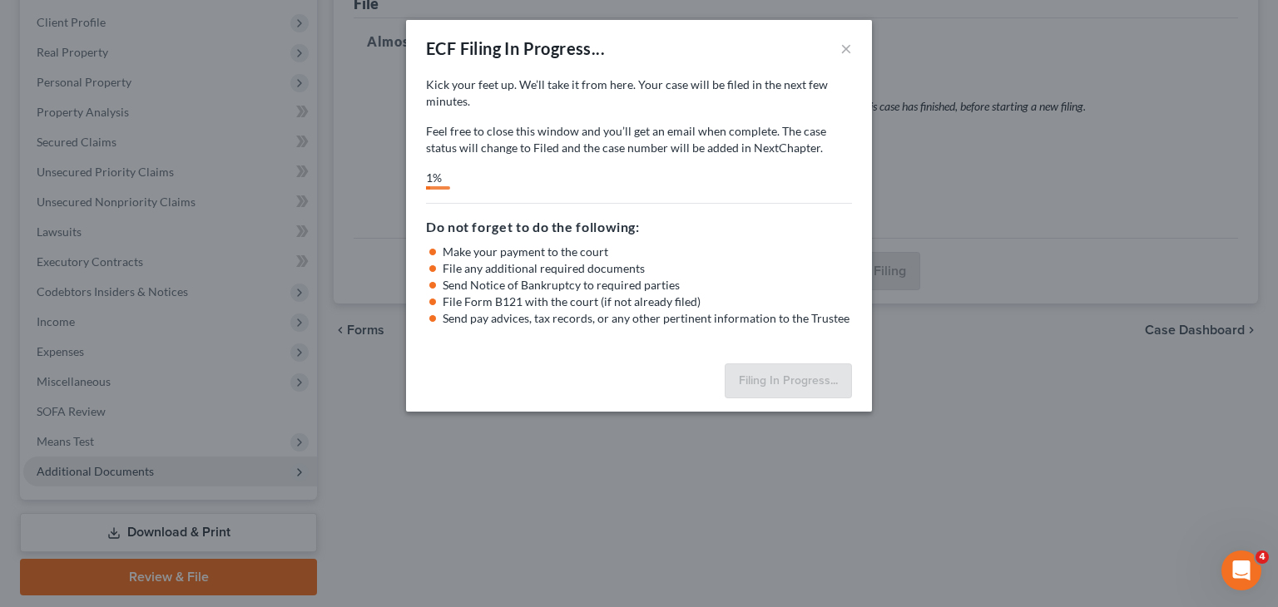
select select "1"
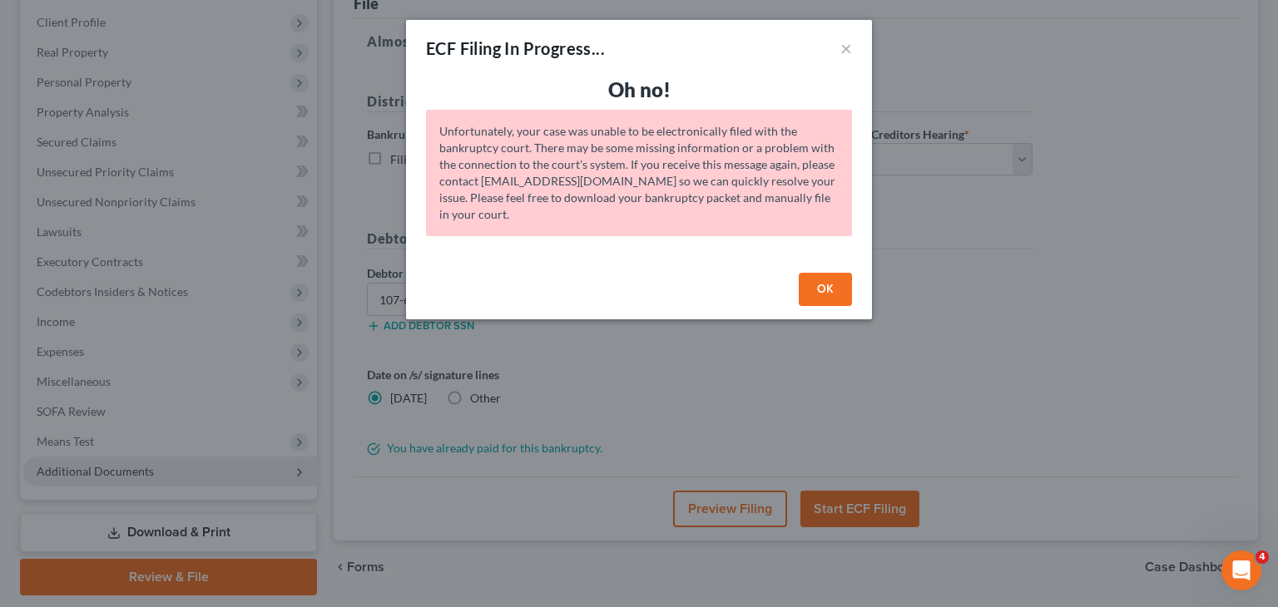
click at [841, 292] on button "OK" at bounding box center [825, 289] width 53 height 33
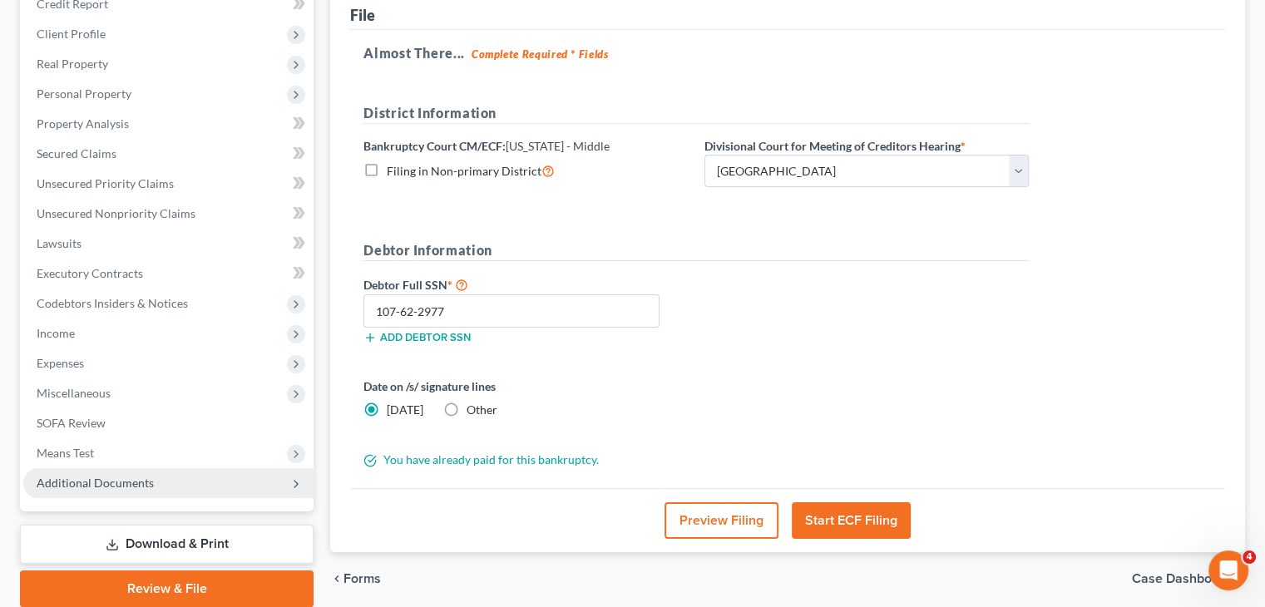
scroll to position [213, 0]
click at [467, 412] on label "Other" at bounding box center [482, 411] width 31 height 17
click at [473, 412] on input "Other" at bounding box center [478, 408] width 11 height 11
radio input "true"
radio input "false"
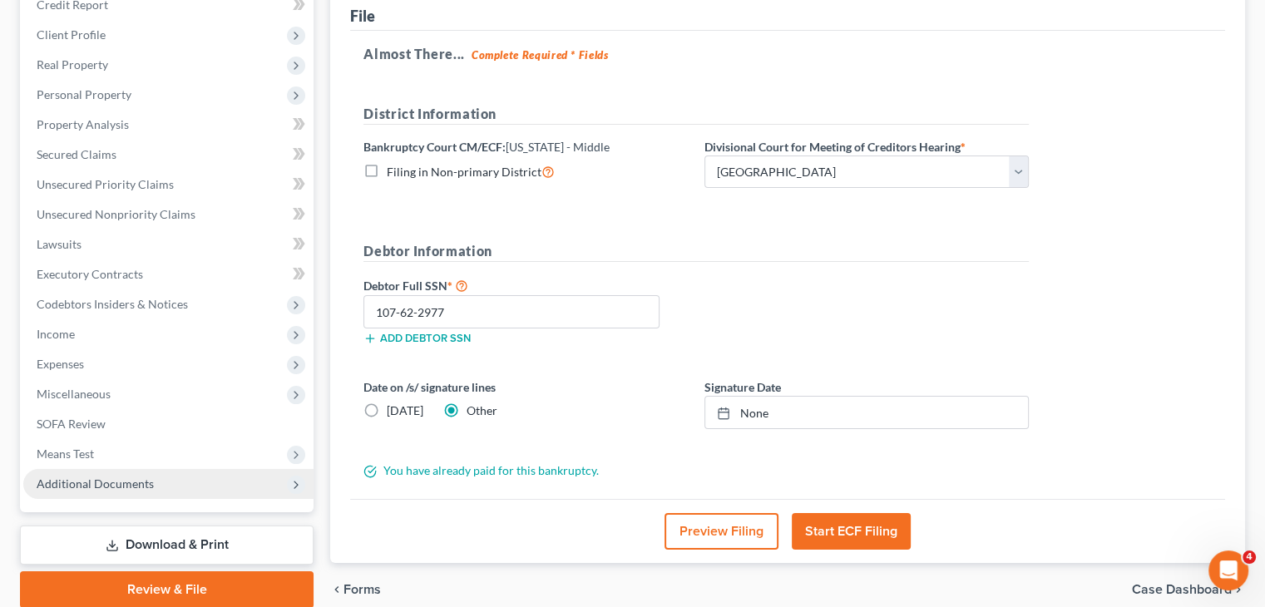
click at [839, 527] on button "Start ECF Filing" at bounding box center [851, 531] width 119 height 37
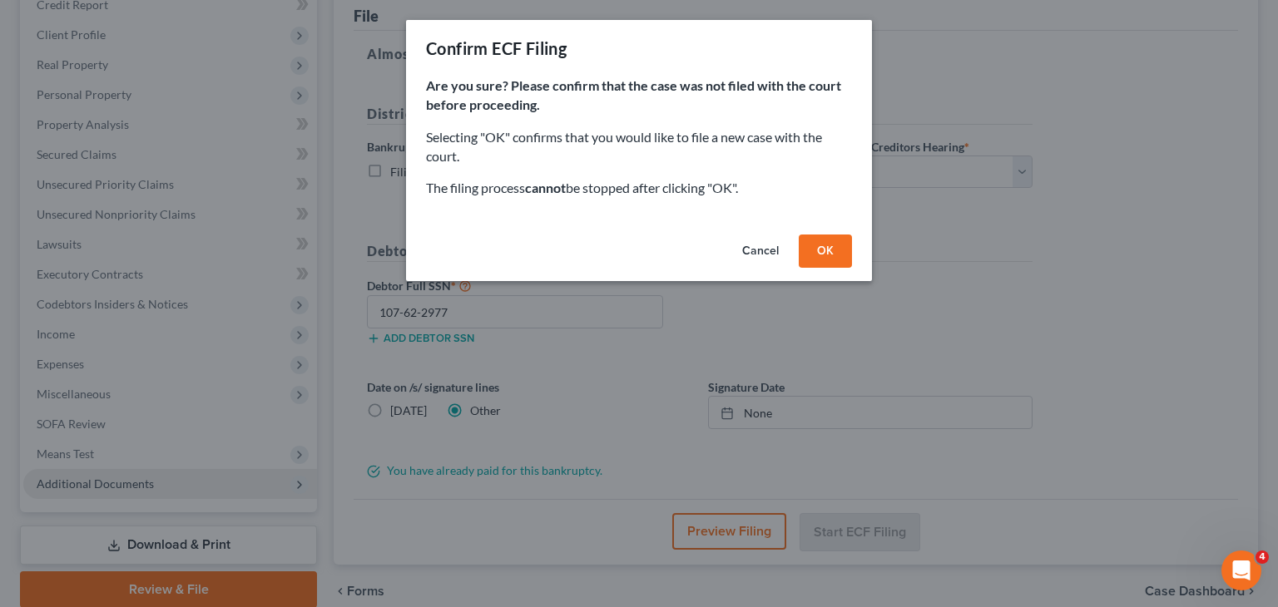
click at [817, 250] on button "OK" at bounding box center [825, 251] width 53 height 33
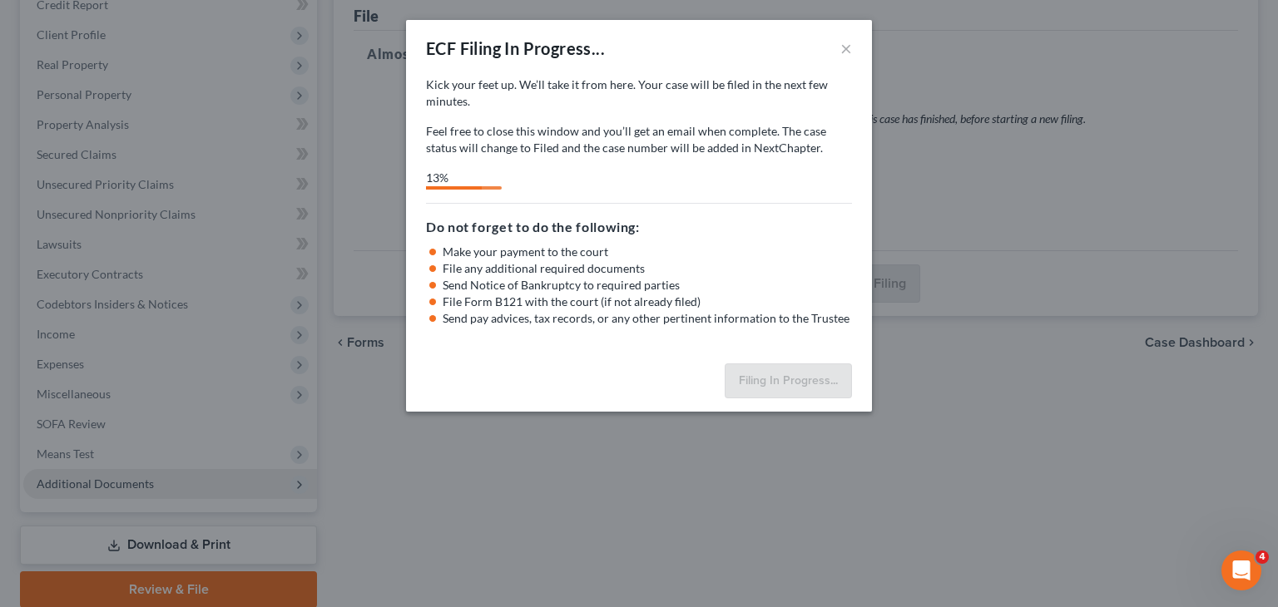
select select "1"
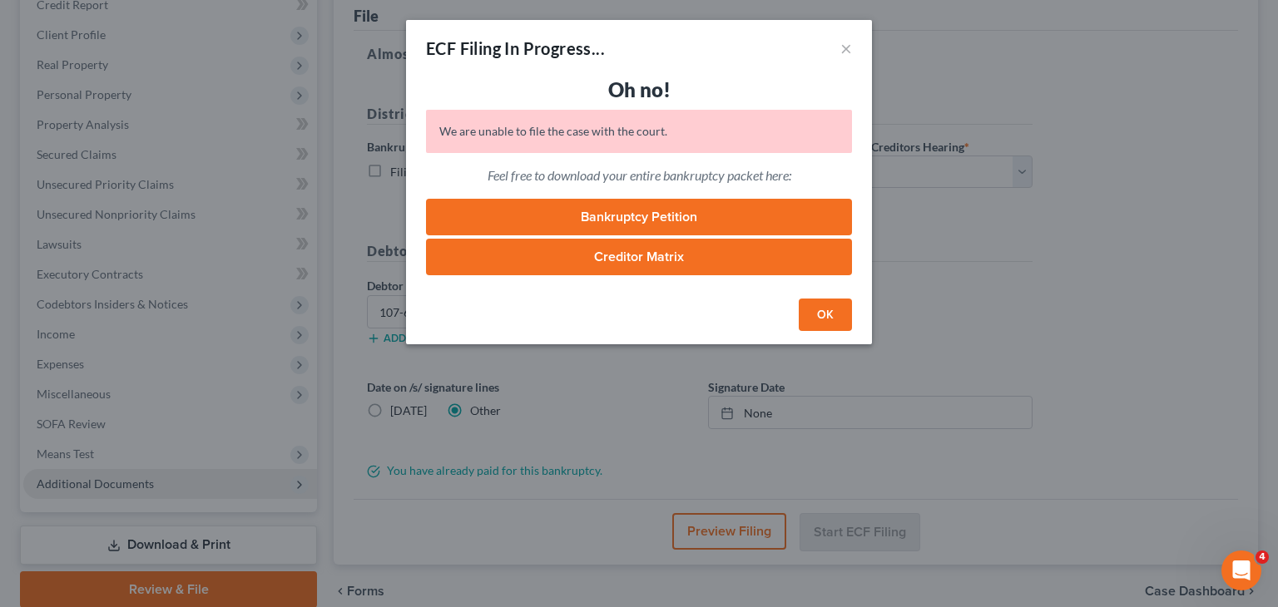
click at [831, 316] on button "OK" at bounding box center [825, 315] width 53 height 33
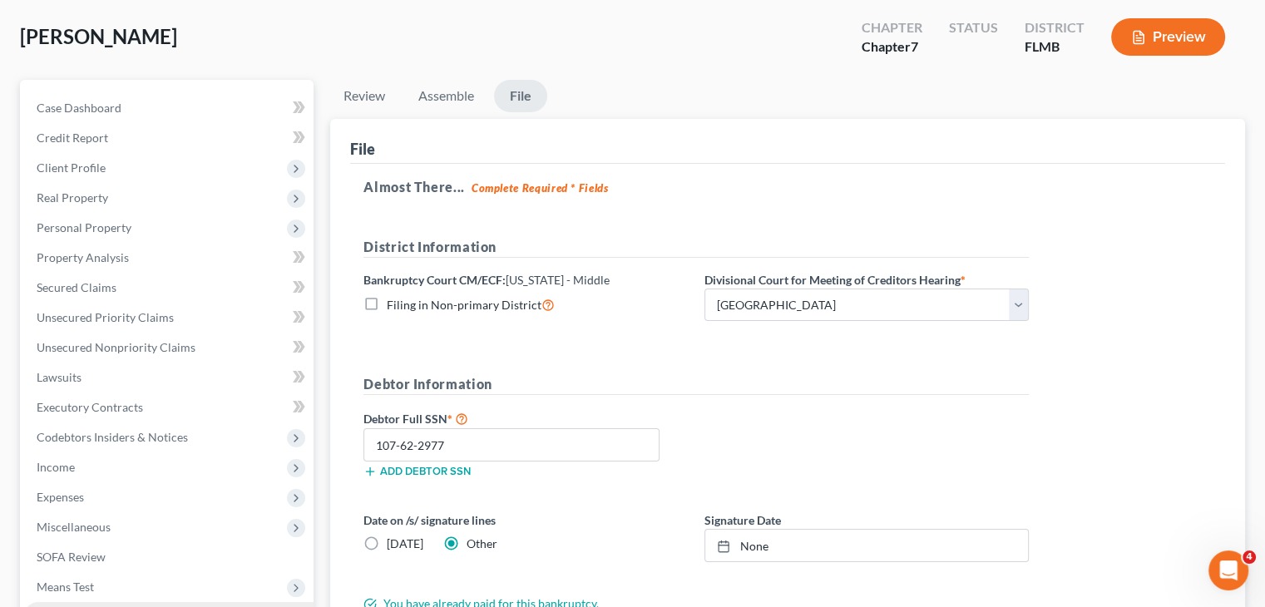
scroll to position [0, 0]
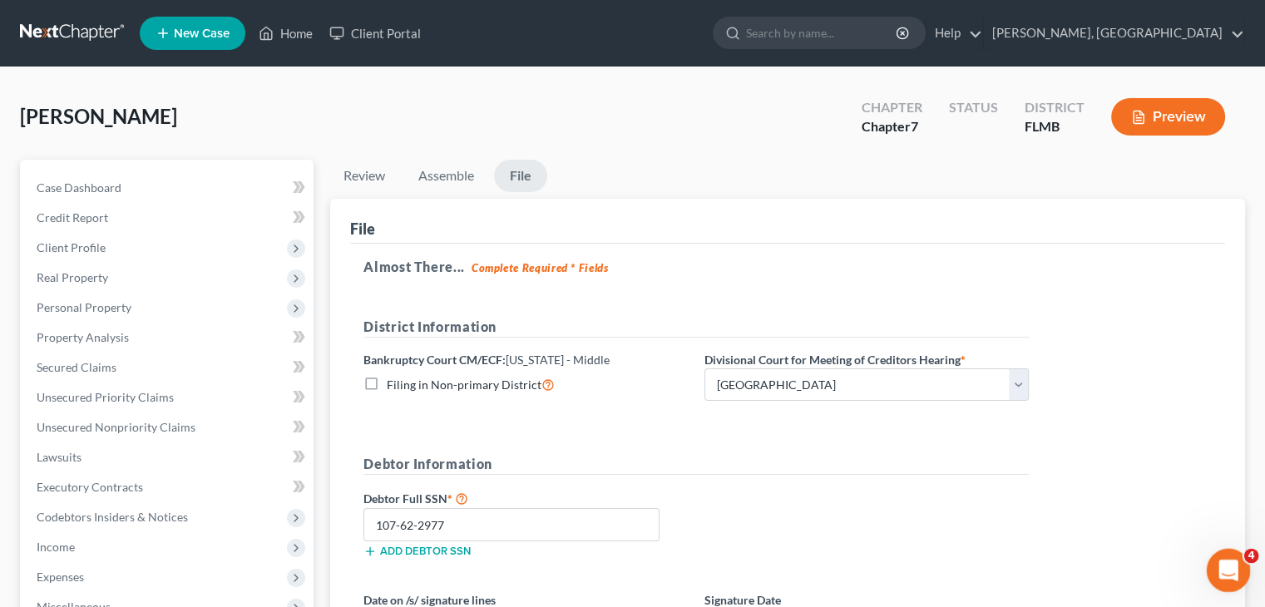
click at [1242, 563] on div "Open Intercom Messenger" at bounding box center [1226, 568] width 55 height 55
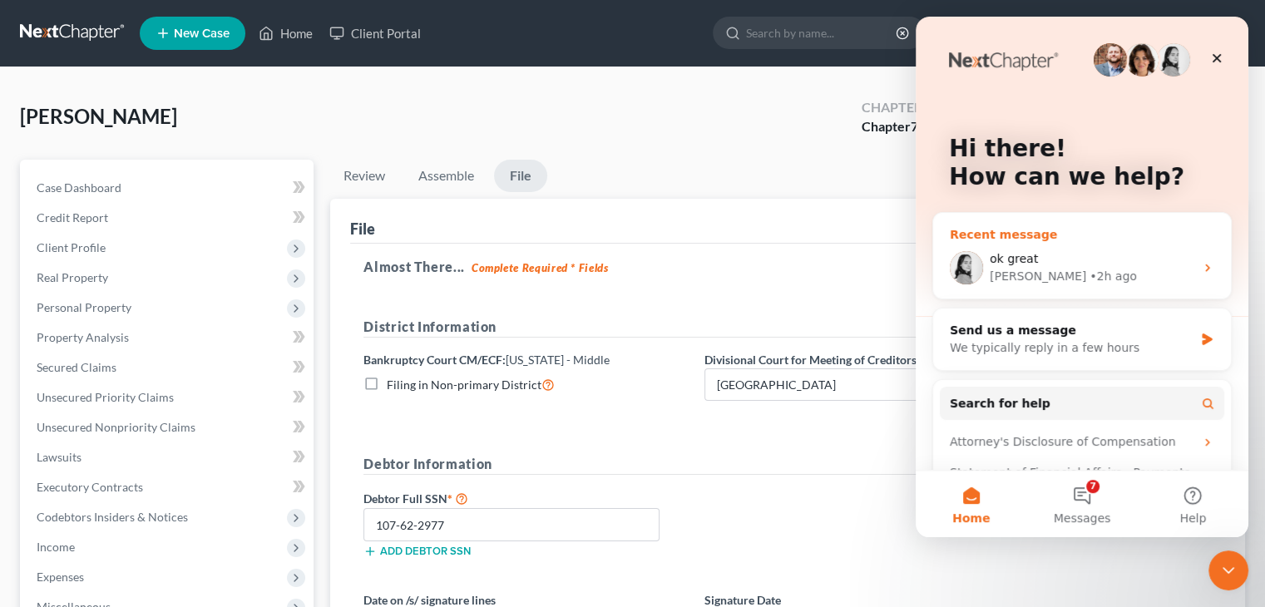
click at [1205, 265] on icon "Intercom messenger" at bounding box center [1207, 268] width 4 height 7
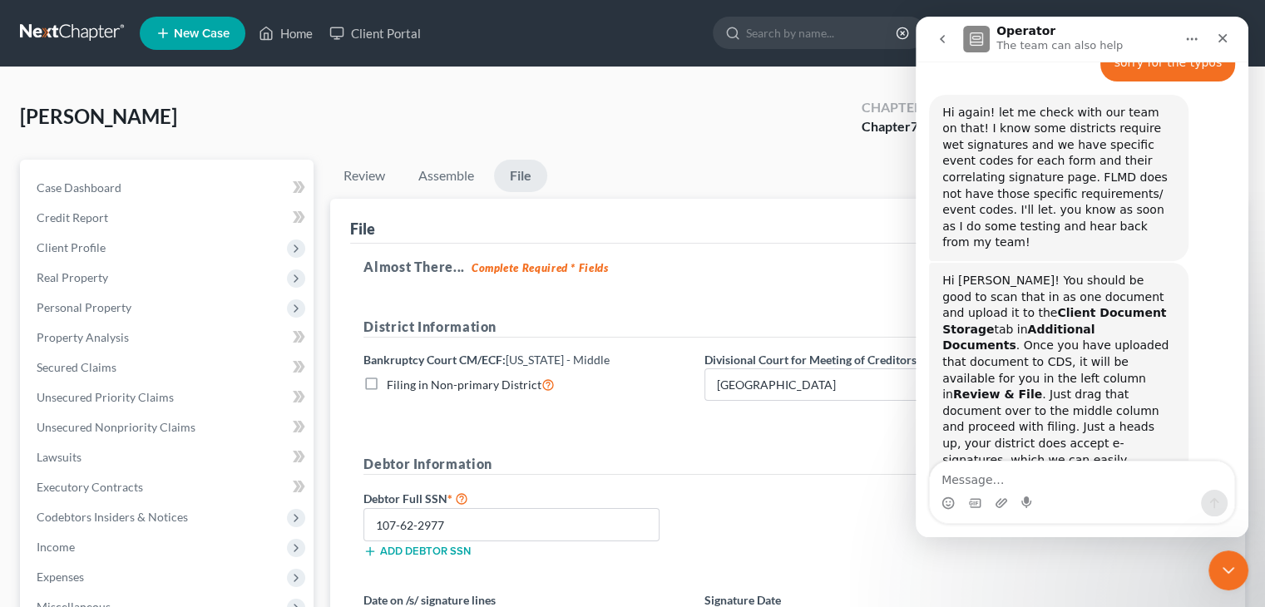
scroll to position [945, 0]
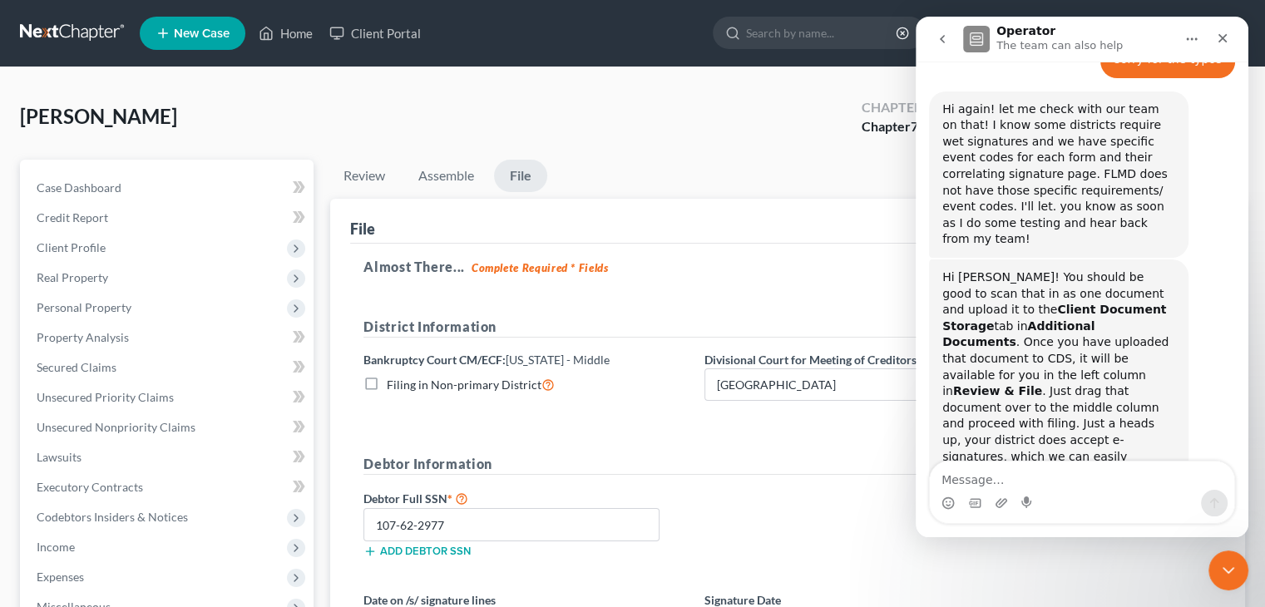
click at [1101, 471] on textarea "Message…" at bounding box center [1082, 476] width 304 height 28
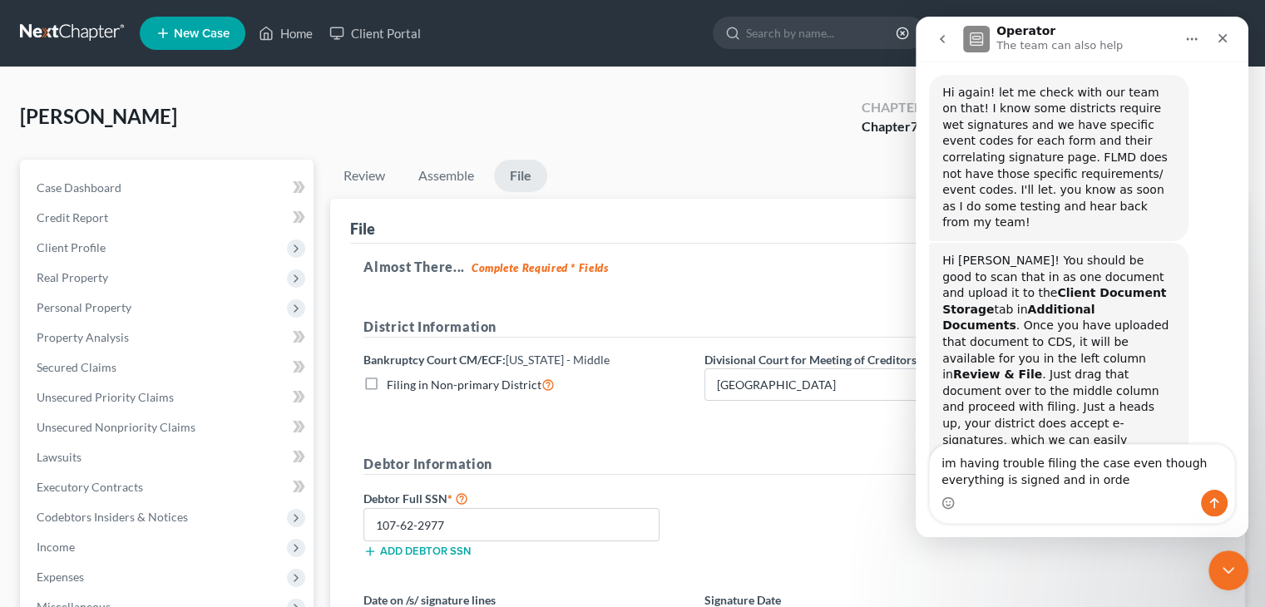
type textarea "im having trouble filing the case even though everything is signed and in order"
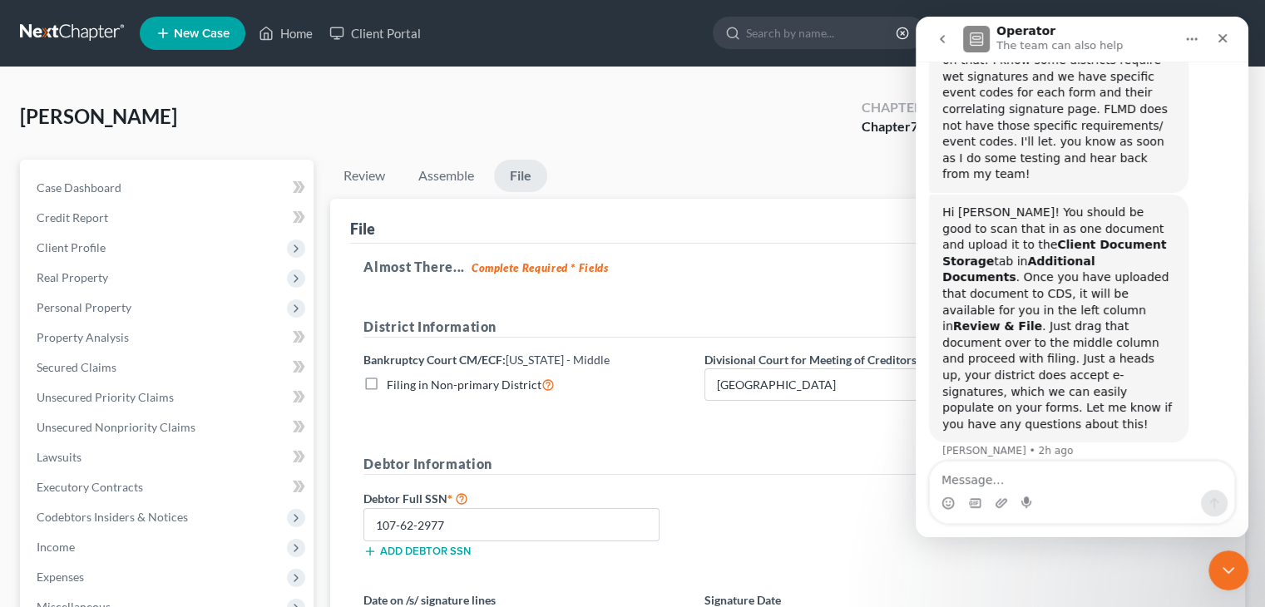
scroll to position [1011, 0]
click at [449, 169] on link "Assemble" at bounding box center [446, 176] width 82 height 32
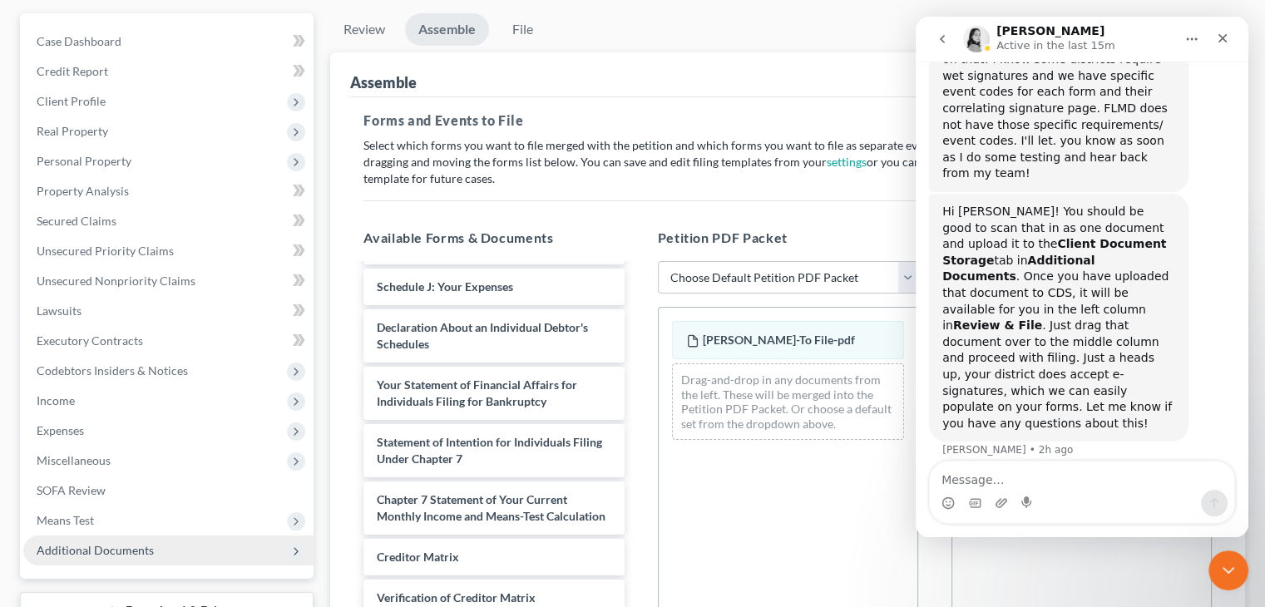
scroll to position [166, 0]
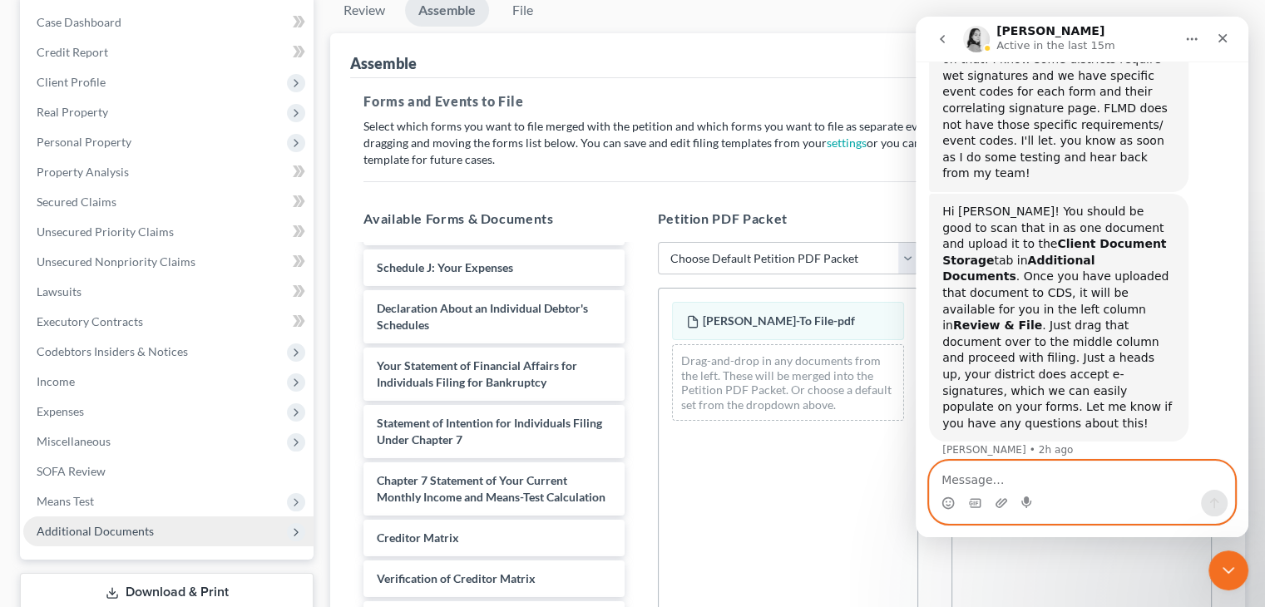
click at [997, 482] on textarea "Message…" at bounding box center [1082, 476] width 304 height 28
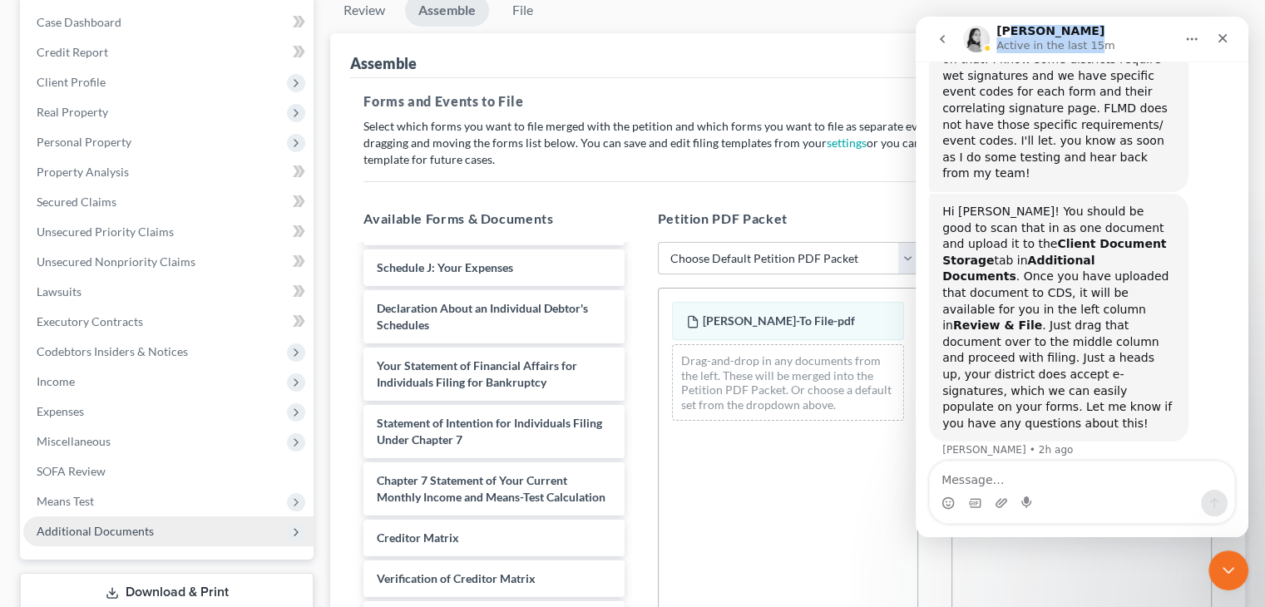
drag, startPoint x: 1090, startPoint y: 39, endPoint x: 1007, endPoint y: -8, distance: 95.0
click at [1007, 17] on html "[PERSON_NAME] Active in the last 15m Have a quick question or need help finding…" at bounding box center [1082, 277] width 333 height 521
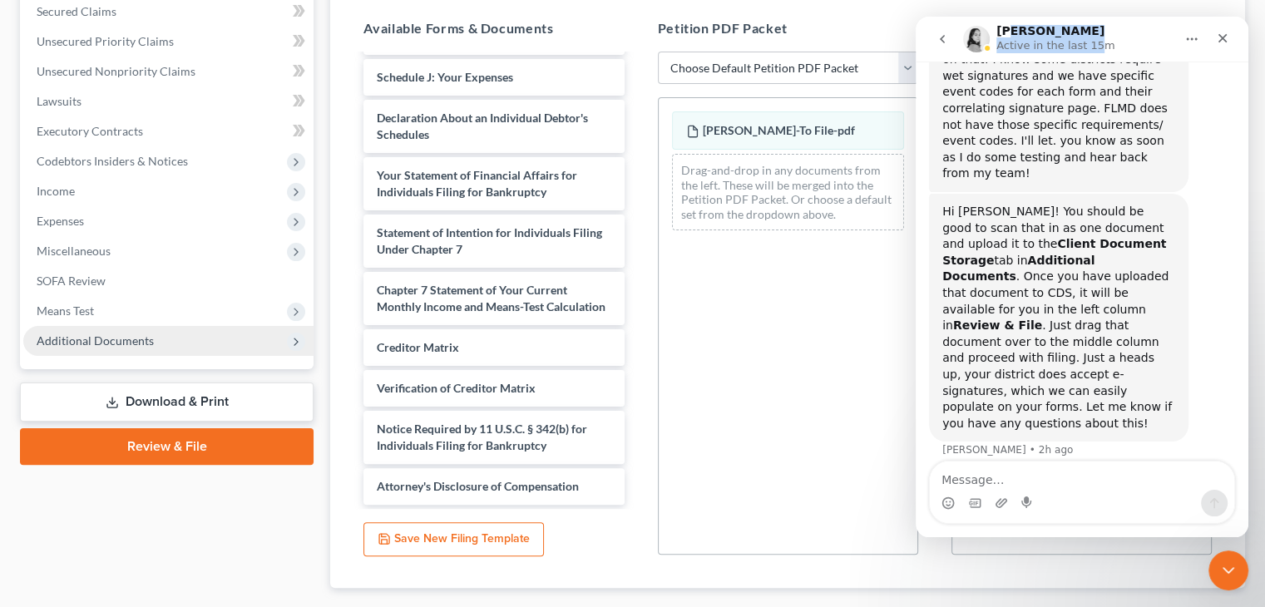
scroll to position [355, 0]
click at [794, 437] on div "[PERSON_NAME]-To File-pdf Drag-and-drop in any documents from the left. These w…" at bounding box center [788, 327] width 260 height 458
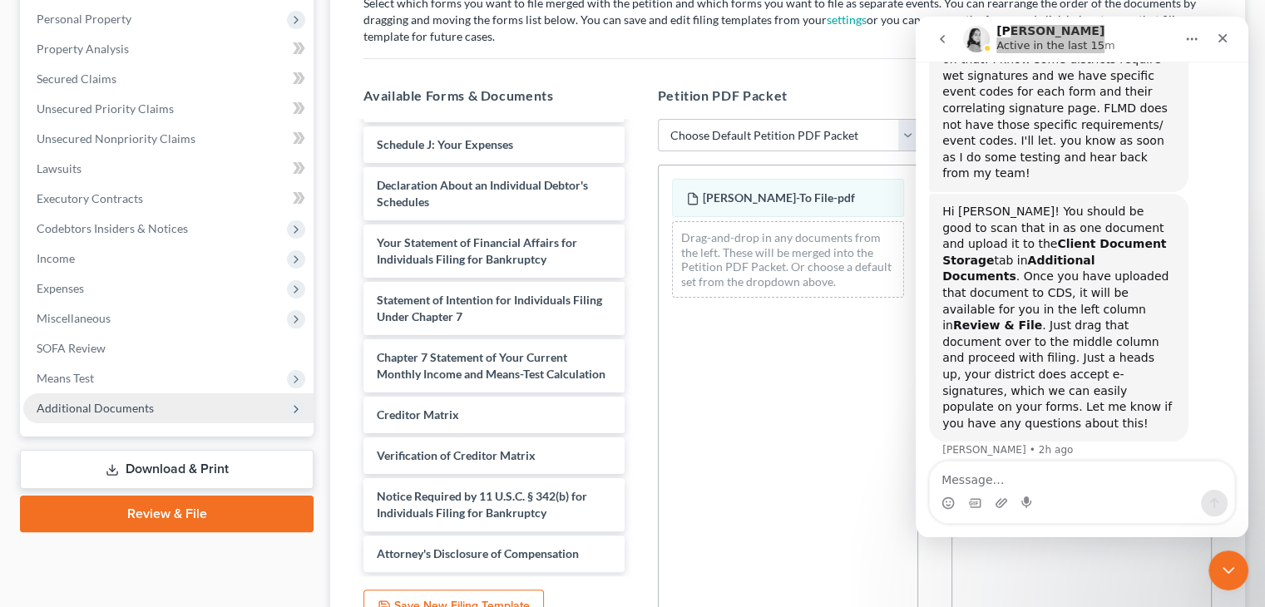
scroll to position [291, 0]
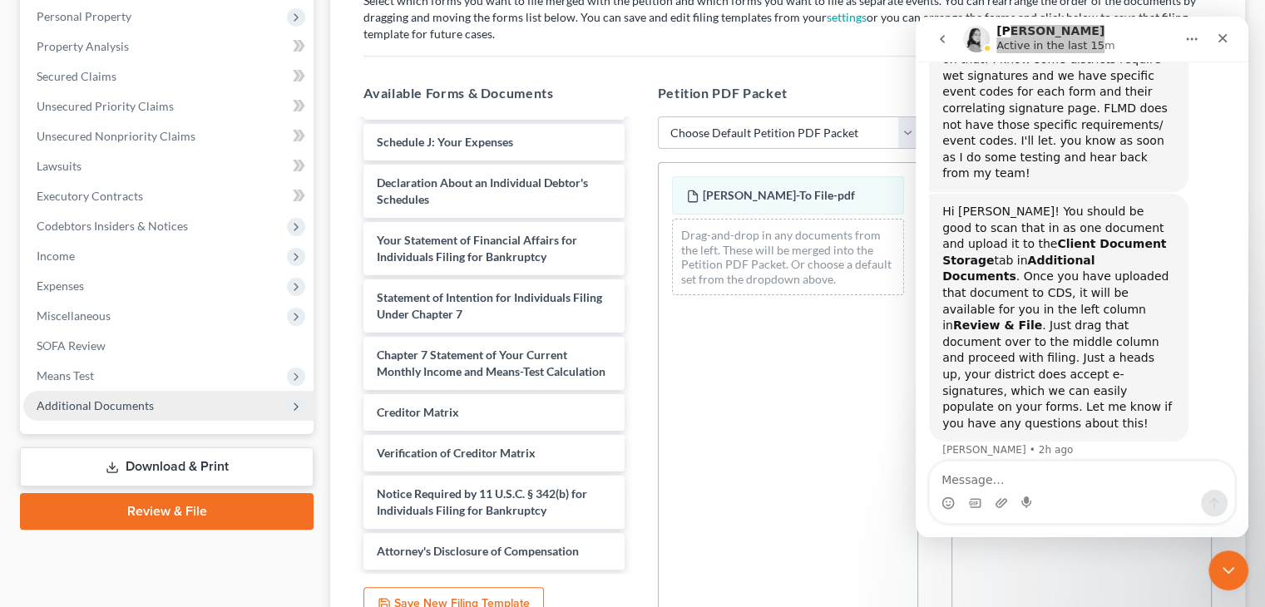
click at [782, 422] on div "[PERSON_NAME]-To File-pdf Drag-and-drop in any documents from the left. These w…" at bounding box center [788, 391] width 260 height 458
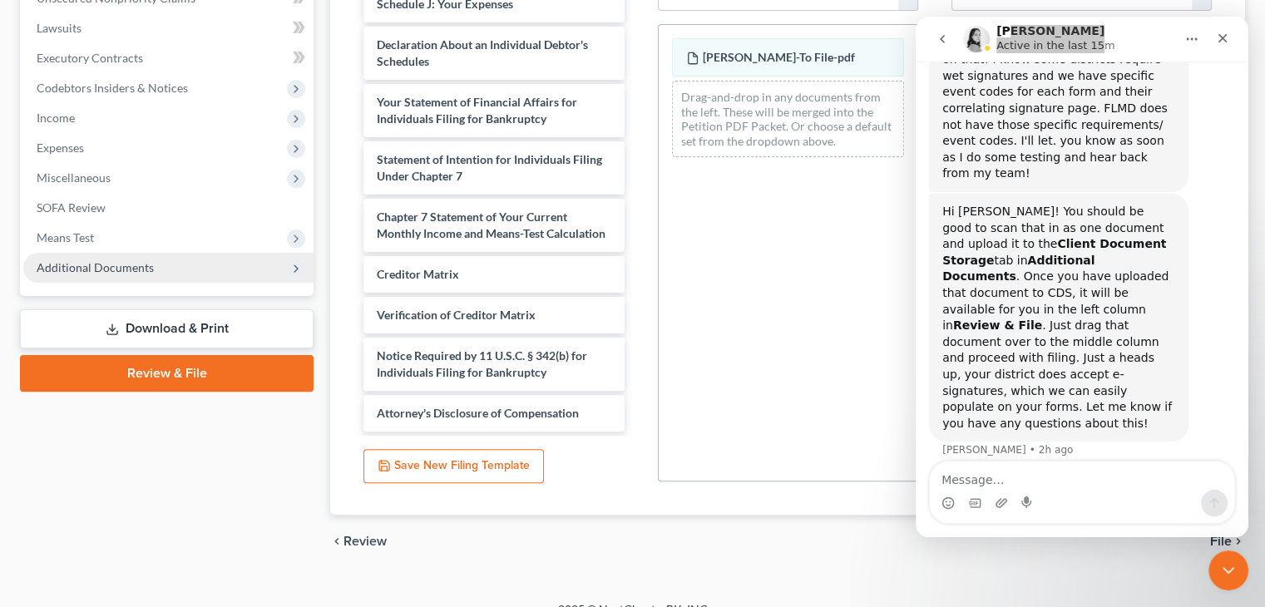
scroll to position [423, 0]
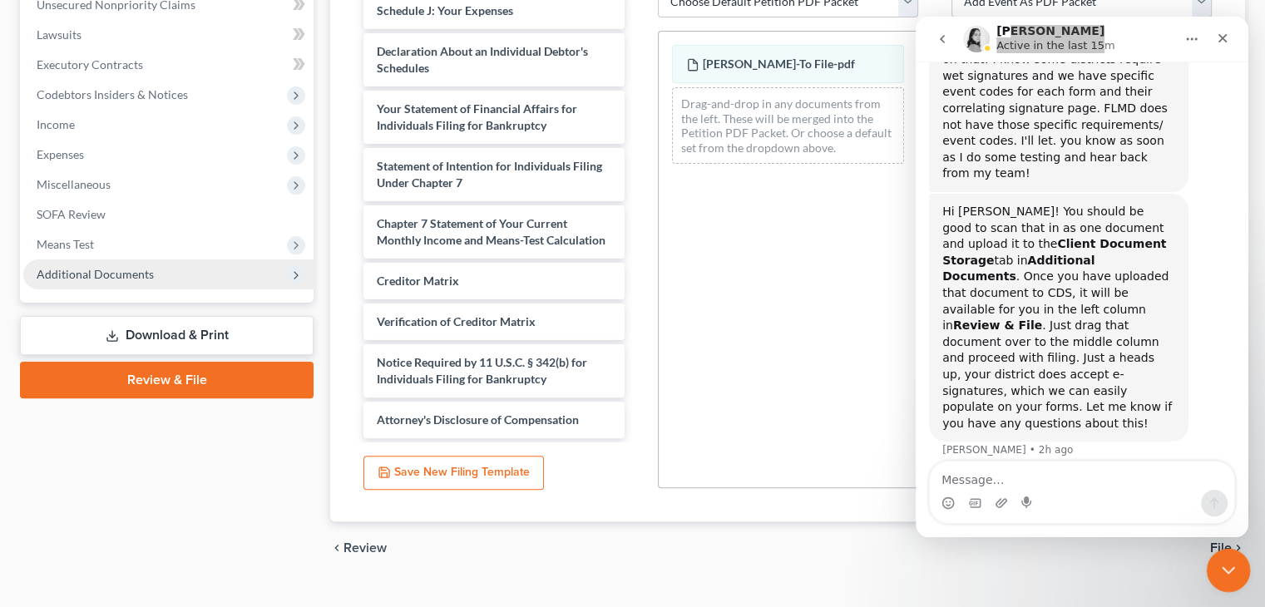
click at [1225, 578] on div "Close Intercom Messenger" at bounding box center [1226, 568] width 40 height 40
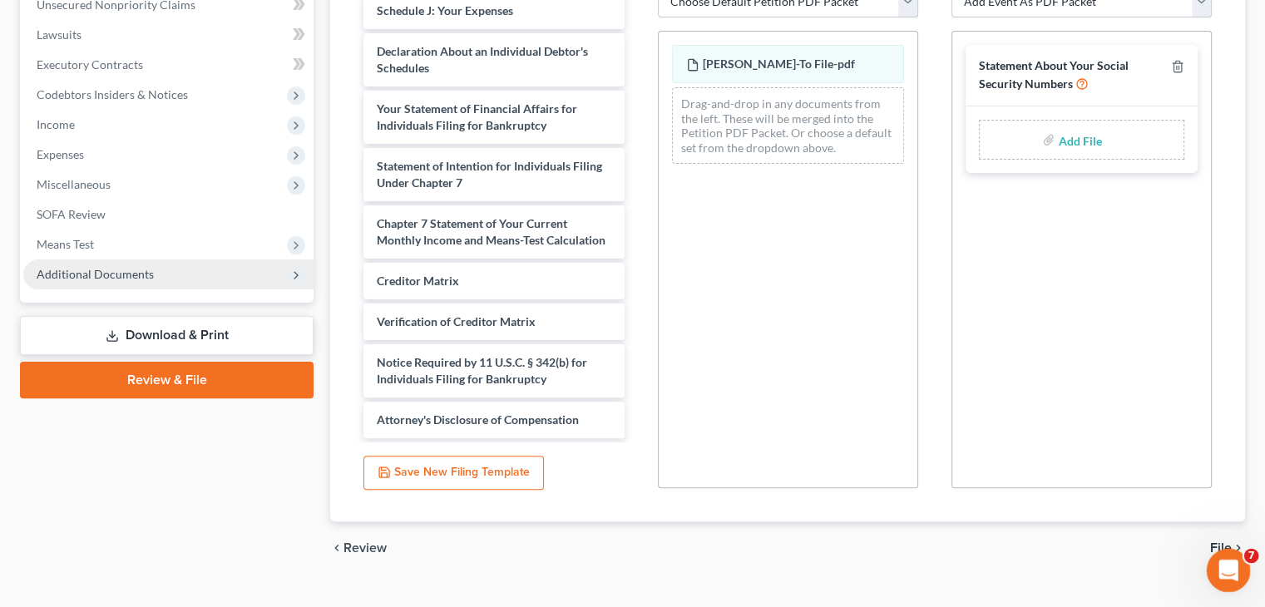
scroll to position [1011, 0]
click at [1215, 547] on span "File" at bounding box center [1221, 548] width 22 height 13
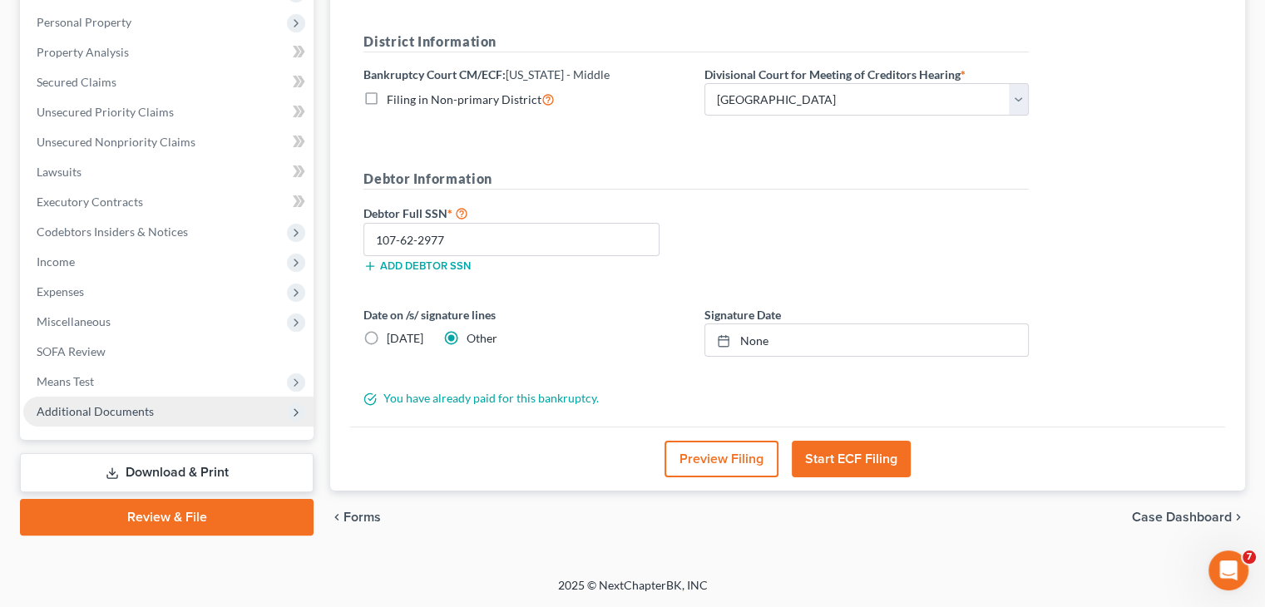
scroll to position [283, 0]
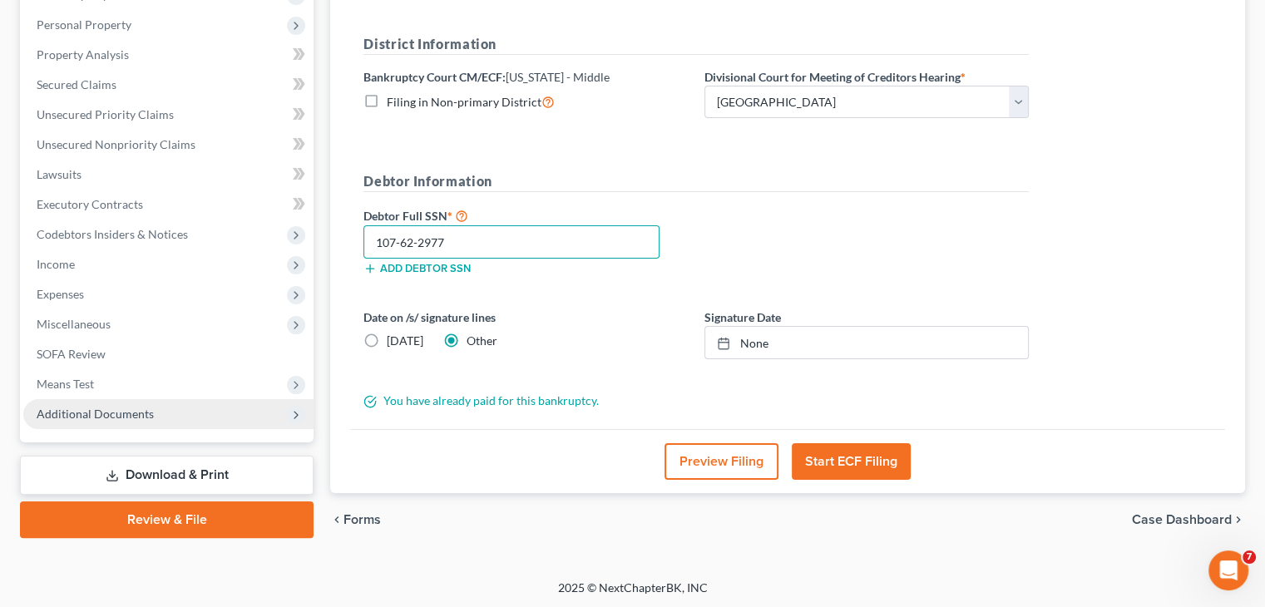
click at [497, 240] on input "107-62-2977" at bounding box center [512, 241] width 296 height 33
click at [489, 244] on input "text" at bounding box center [512, 241] width 296 height 33
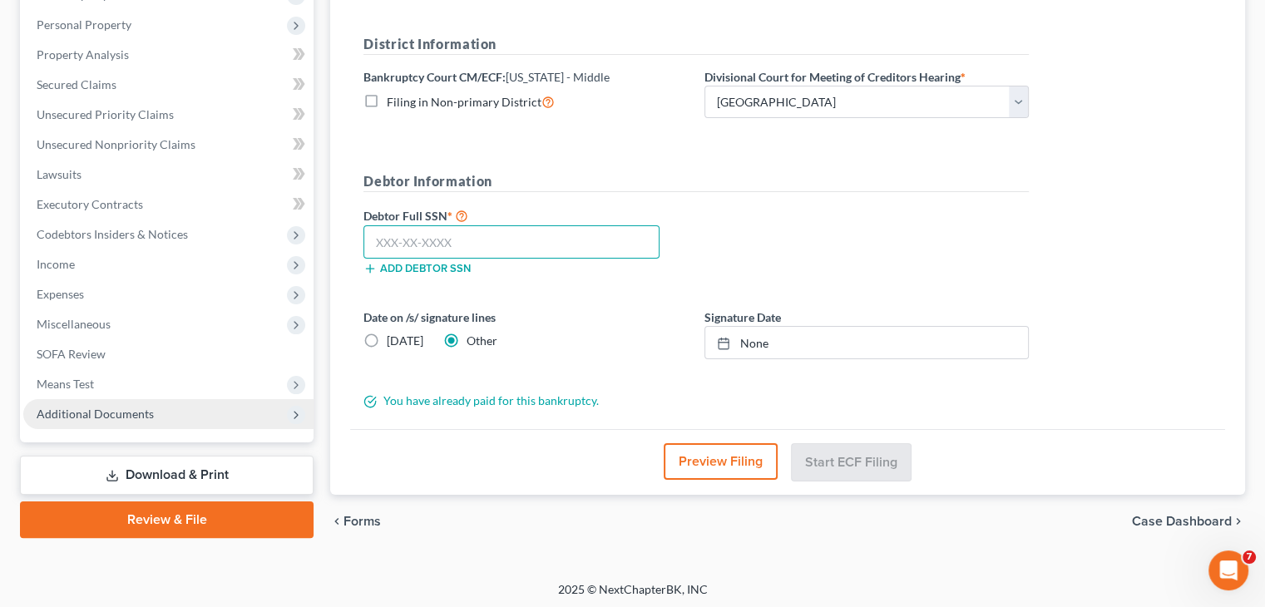
click at [489, 244] on input "text" at bounding box center [512, 241] width 296 height 33
type input "107-62-2977"
click at [489, 244] on input "107-62-2977" at bounding box center [512, 241] width 296 height 33
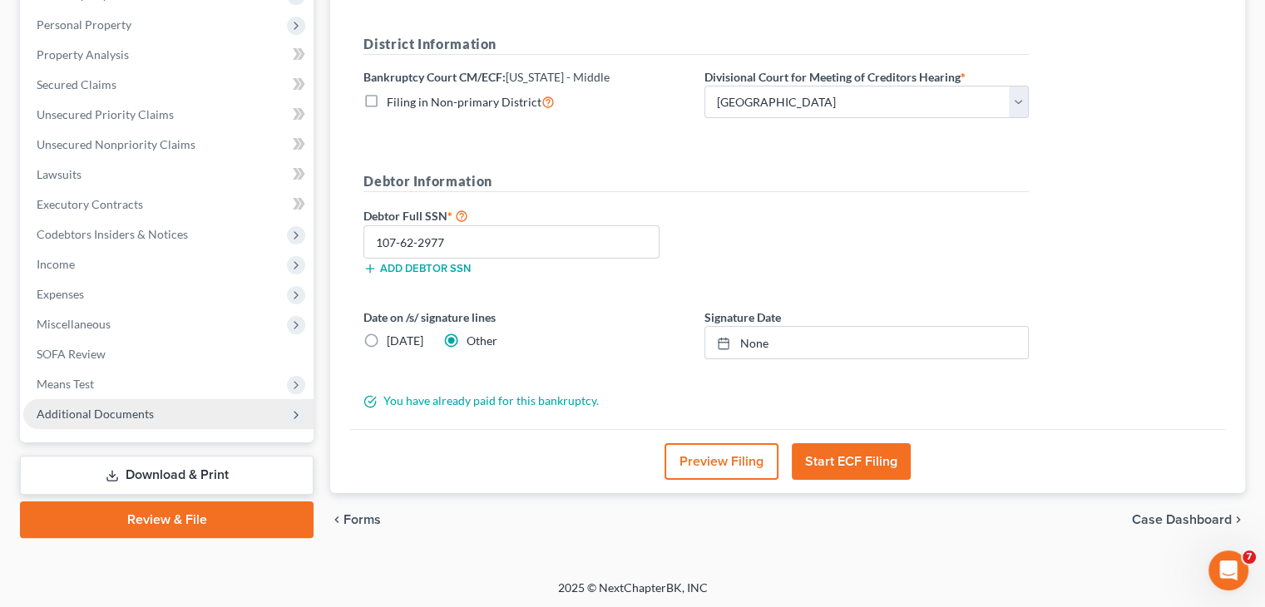
click at [366, 396] on icon at bounding box center [370, 401] width 11 height 11
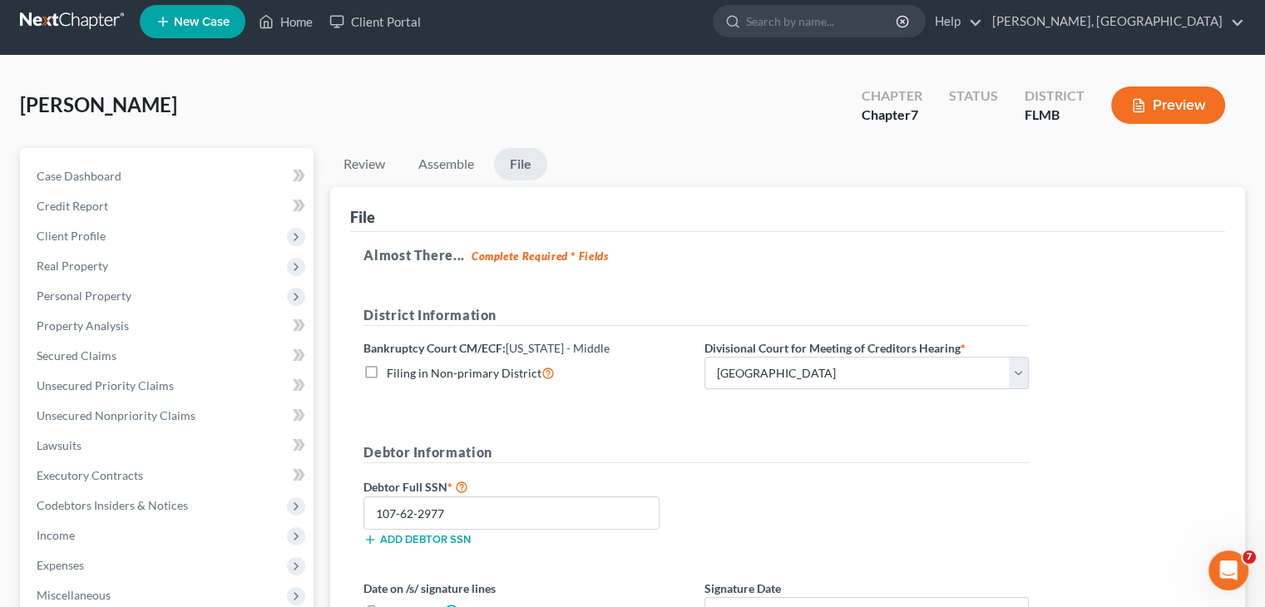
scroll to position [10, 0]
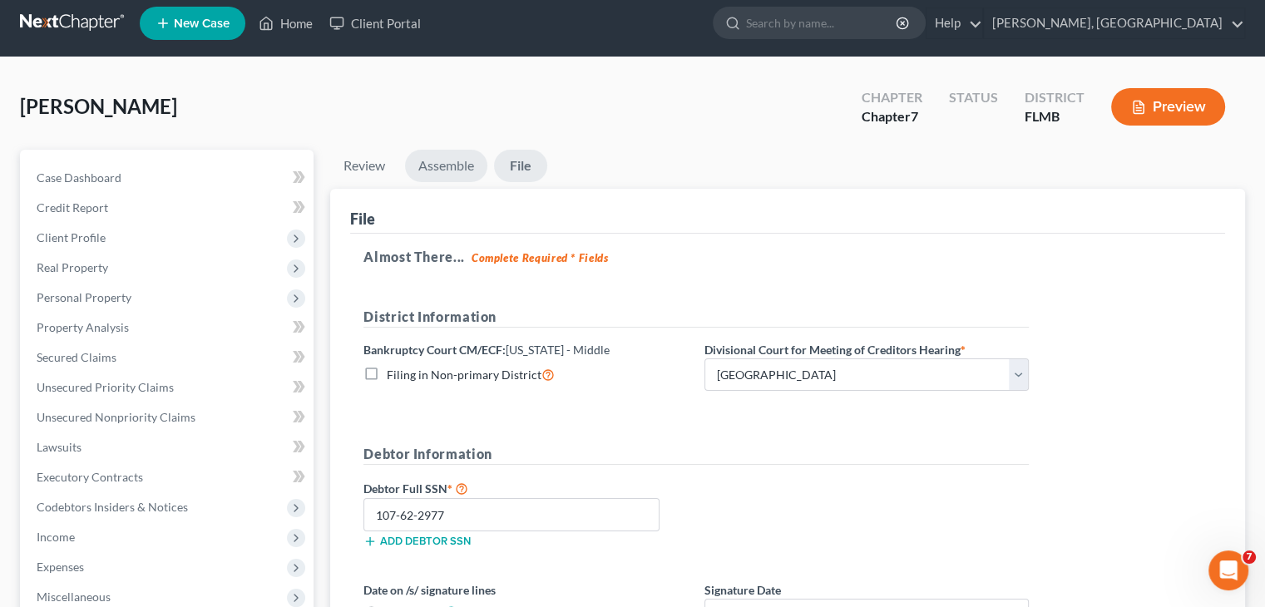
click at [439, 167] on link "Assemble" at bounding box center [446, 166] width 82 height 32
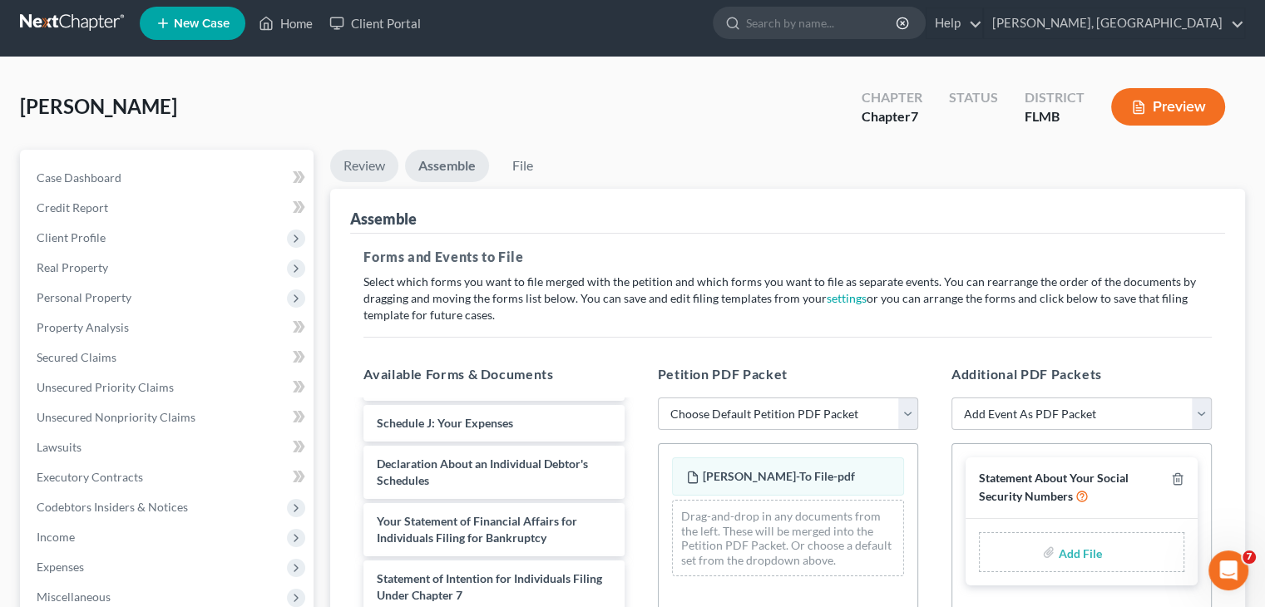
click at [369, 169] on link "Review" at bounding box center [364, 166] width 68 height 32
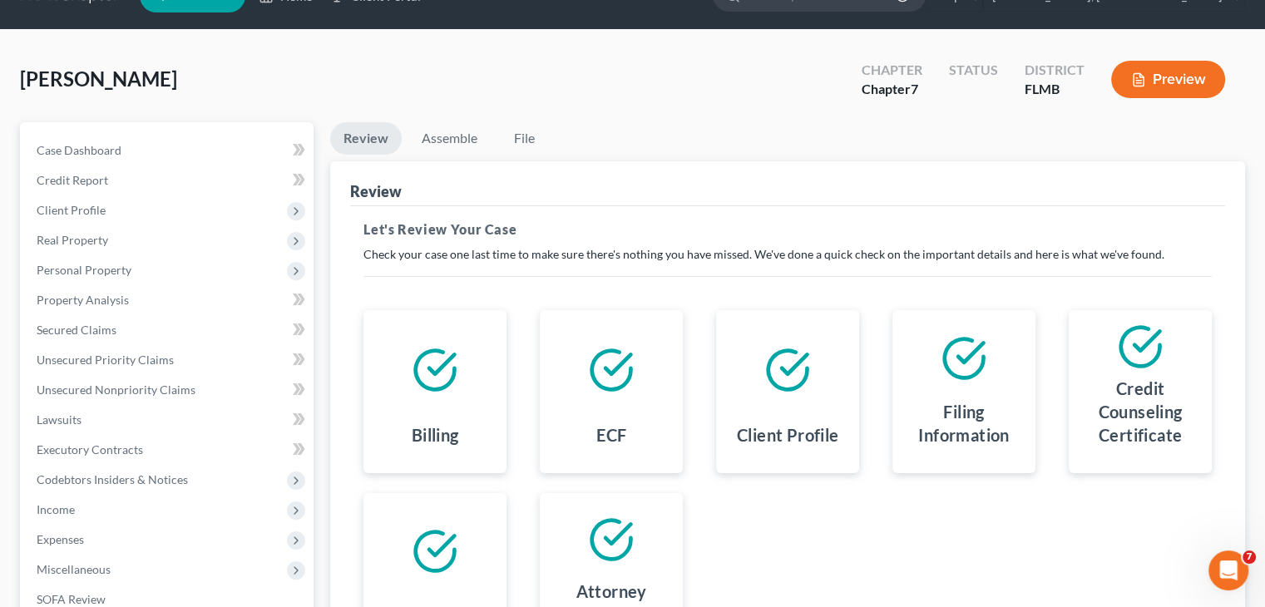
scroll to position [23, 0]
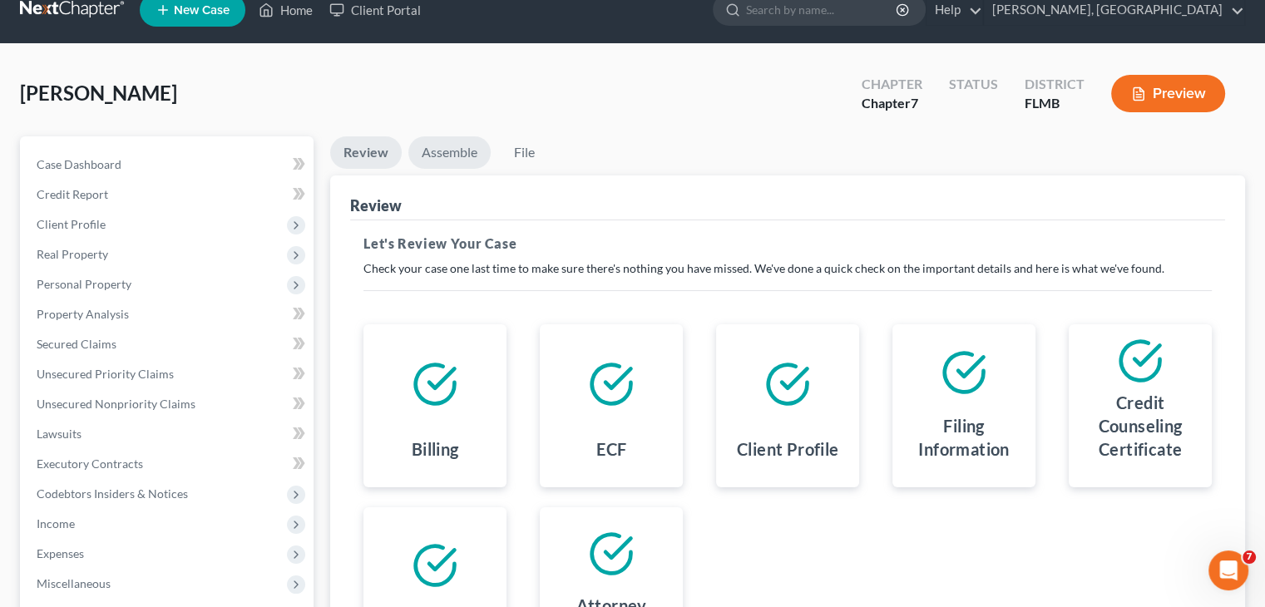
click at [458, 151] on link "Assemble" at bounding box center [449, 152] width 82 height 32
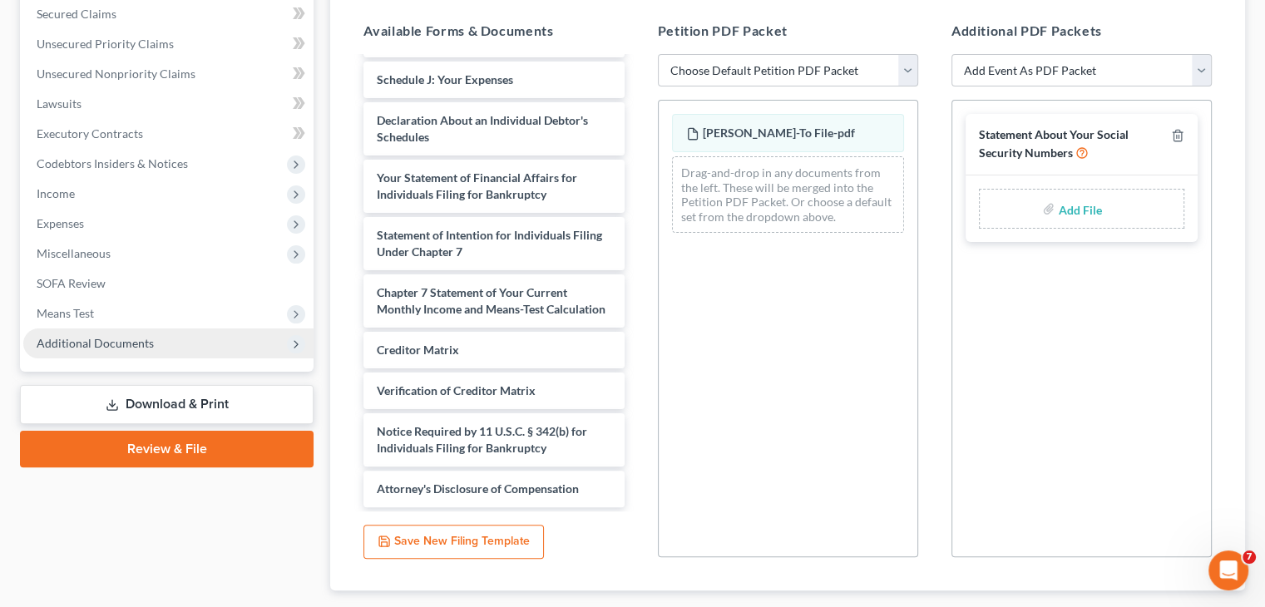
scroll to position [453, 0]
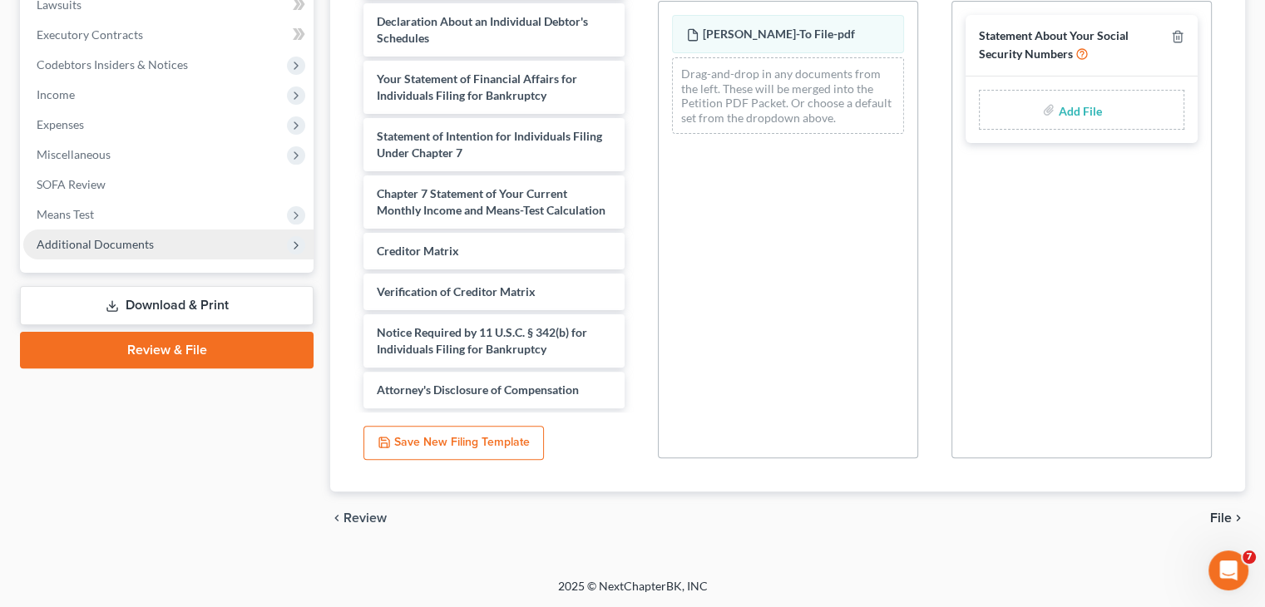
click at [1225, 517] on span "File" at bounding box center [1221, 518] width 22 height 13
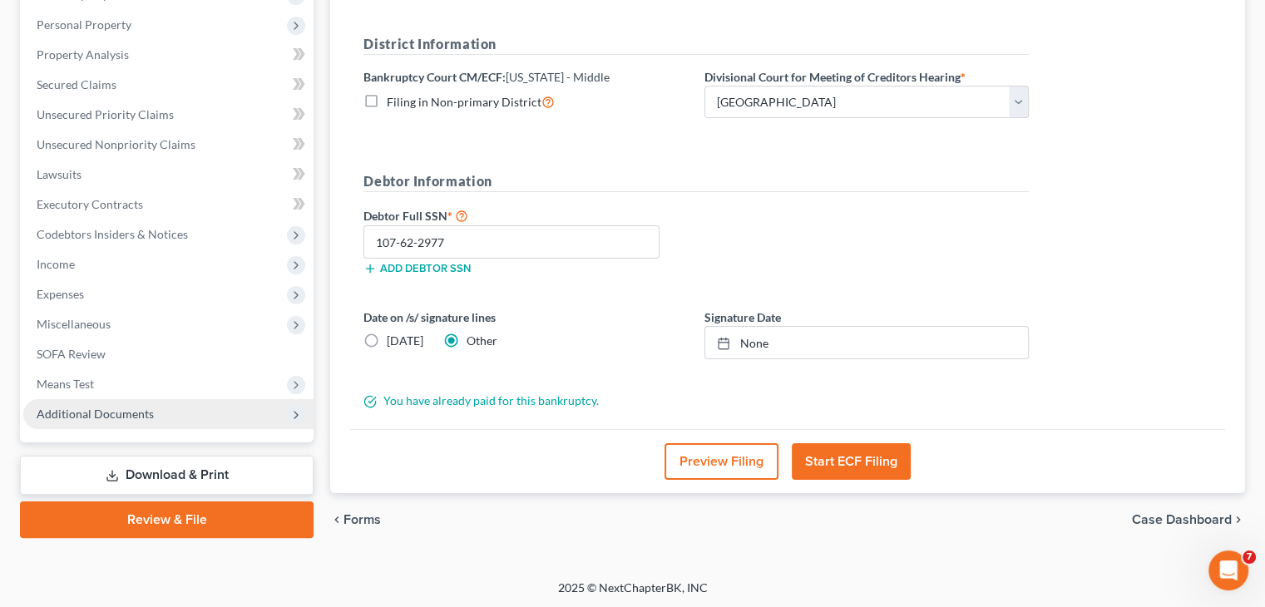
click at [825, 457] on button "Start ECF Filing" at bounding box center [851, 461] width 119 height 37
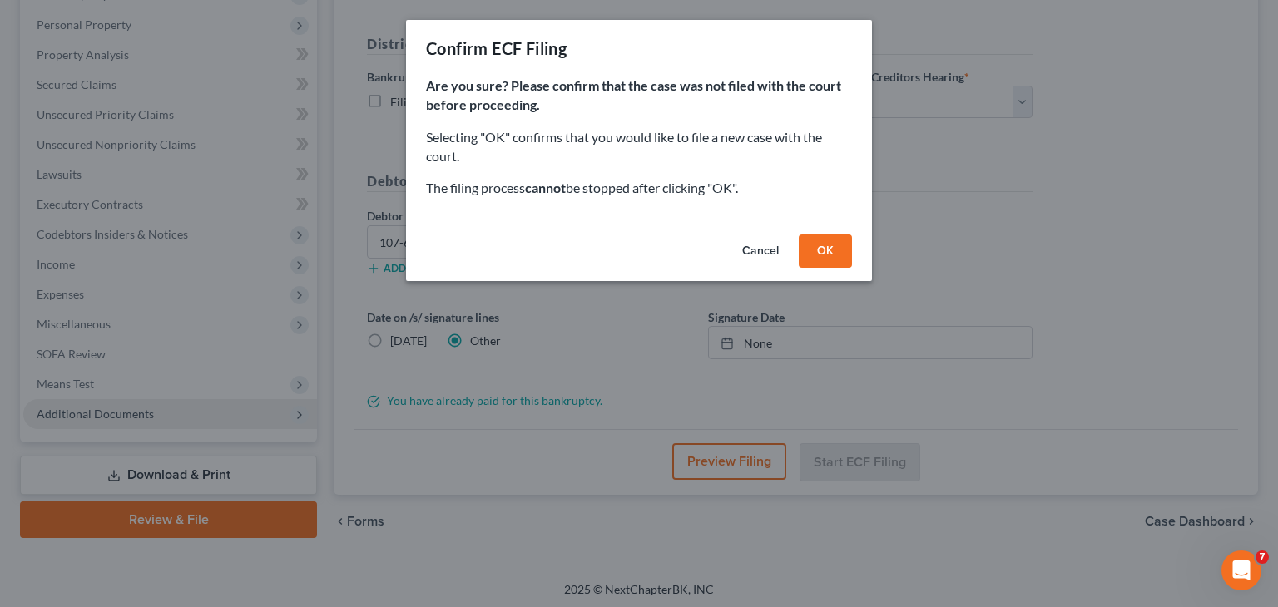
click at [839, 246] on button "OK" at bounding box center [825, 251] width 53 height 33
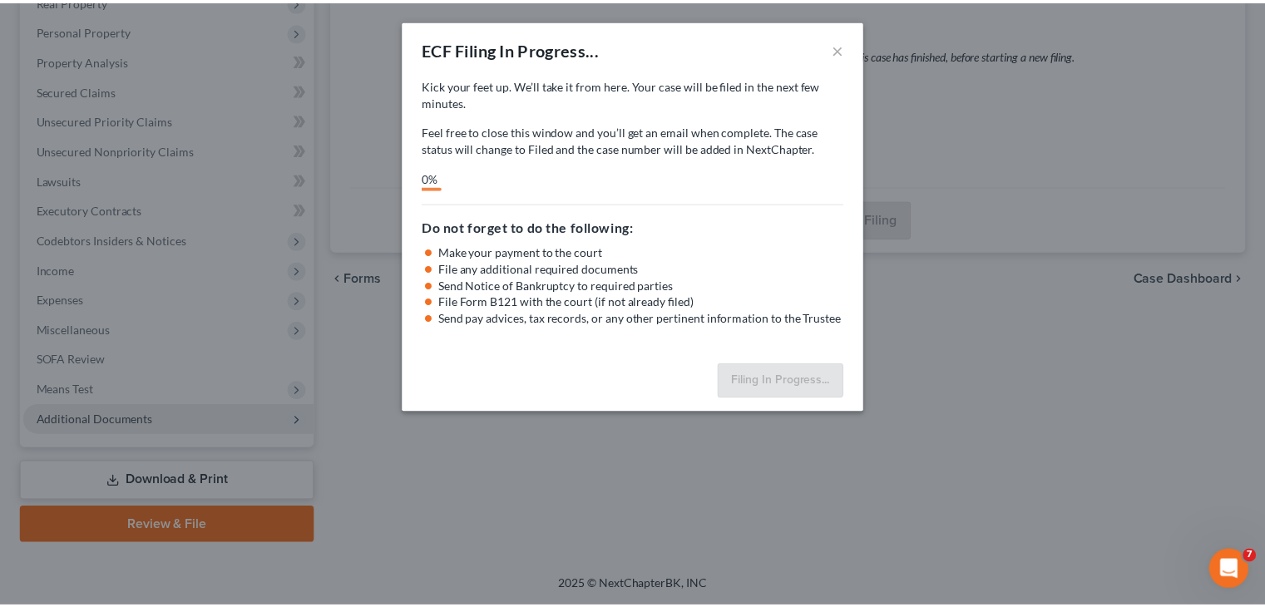
scroll to position [276, 0]
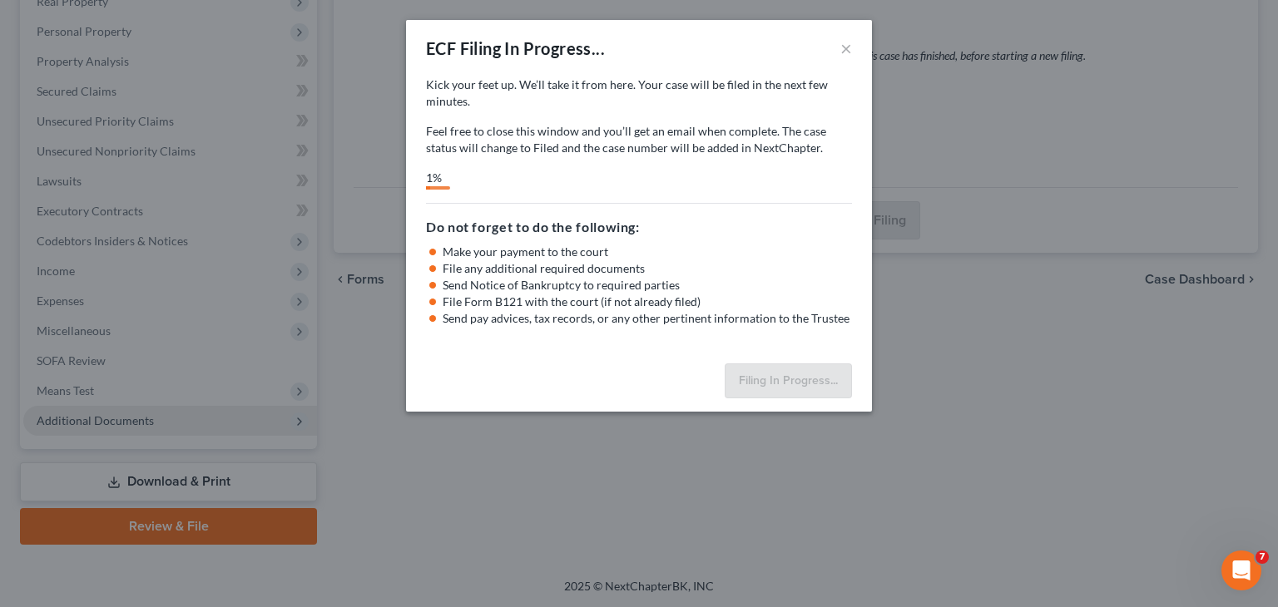
drag, startPoint x: 839, startPoint y: 246, endPoint x: 740, endPoint y: 243, distance: 99.1
click at [740, 243] on div "Do not forget to do the following: Make your payment to the court File any addi…" at bounding box center [639, 265] width 426 height 124
click at [740, 244] on li "Make your payment to the court" at bounding box center [647, 252] width 409 height 17
select select "1"
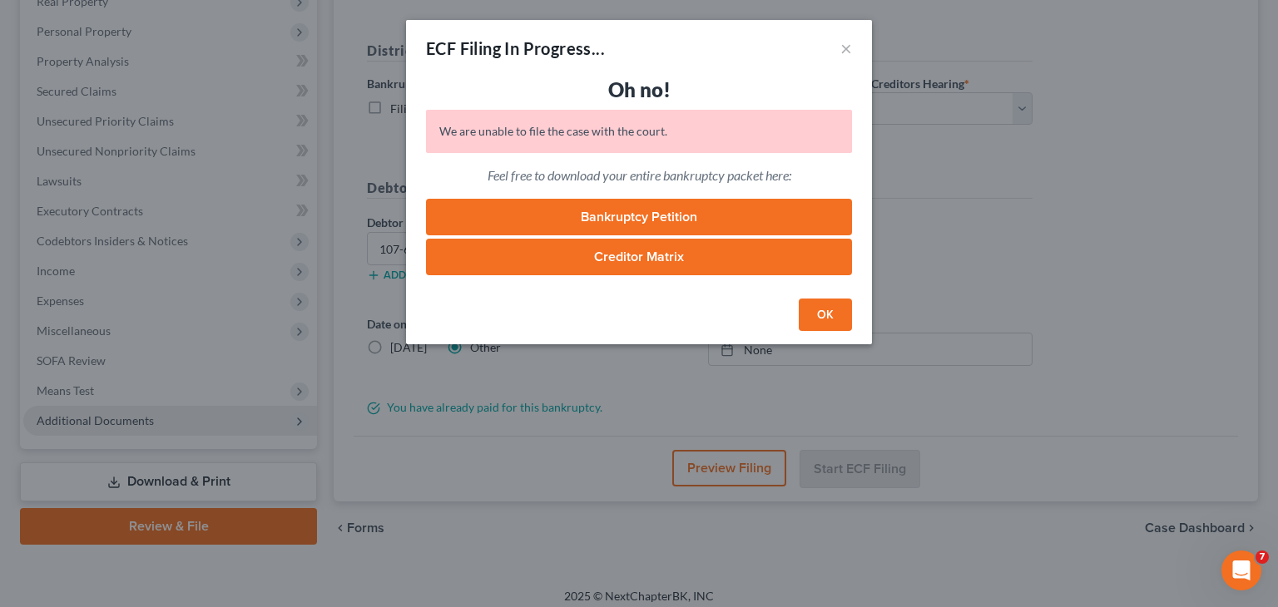
click at [834, 318] on button "OK" at bounding box center [825, 315] width 53 height 33
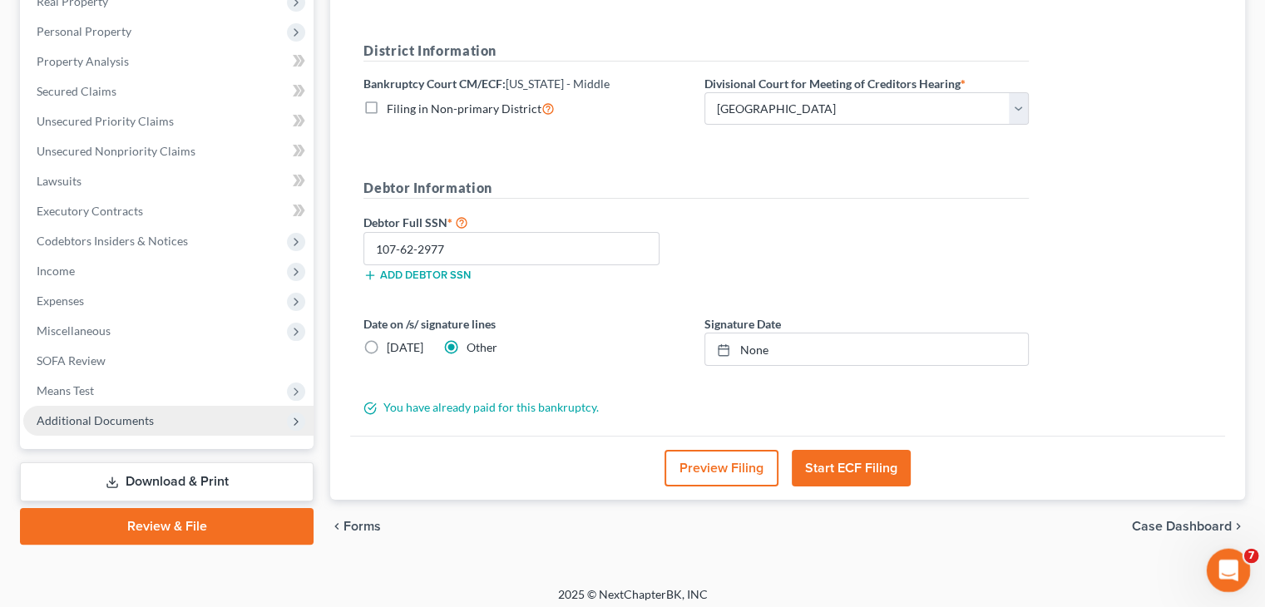
click at [1208, 570] on div "Open Intercom Messenger" at bounding box center [1226, 568] width 55 height 55
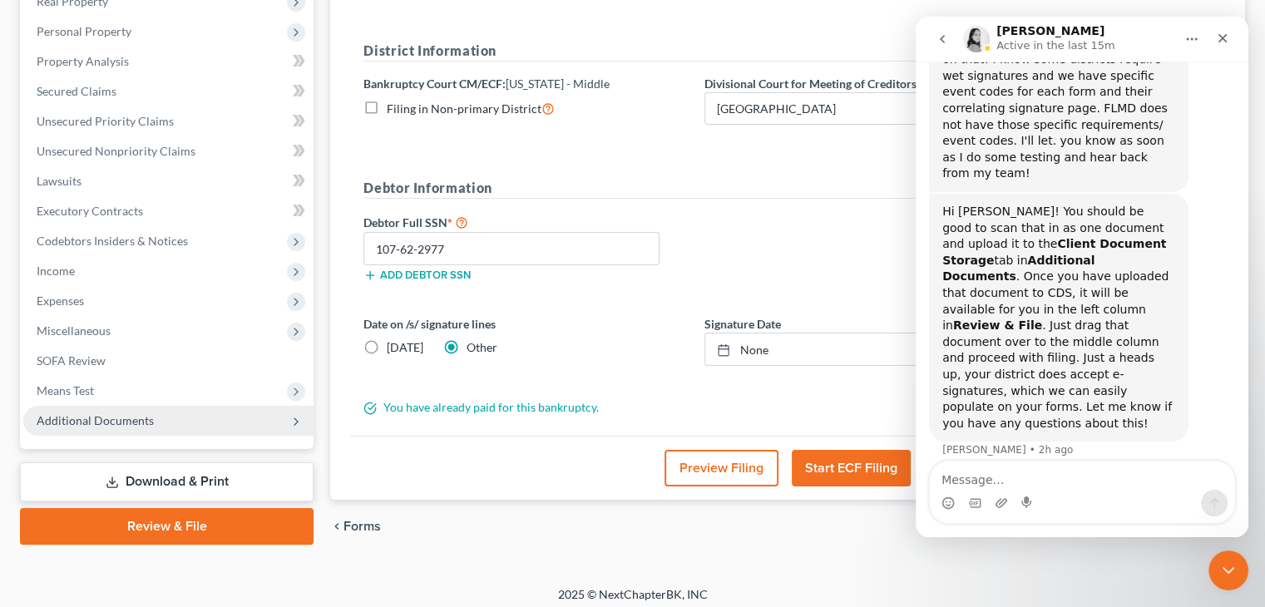
scroll to position [283, 0]
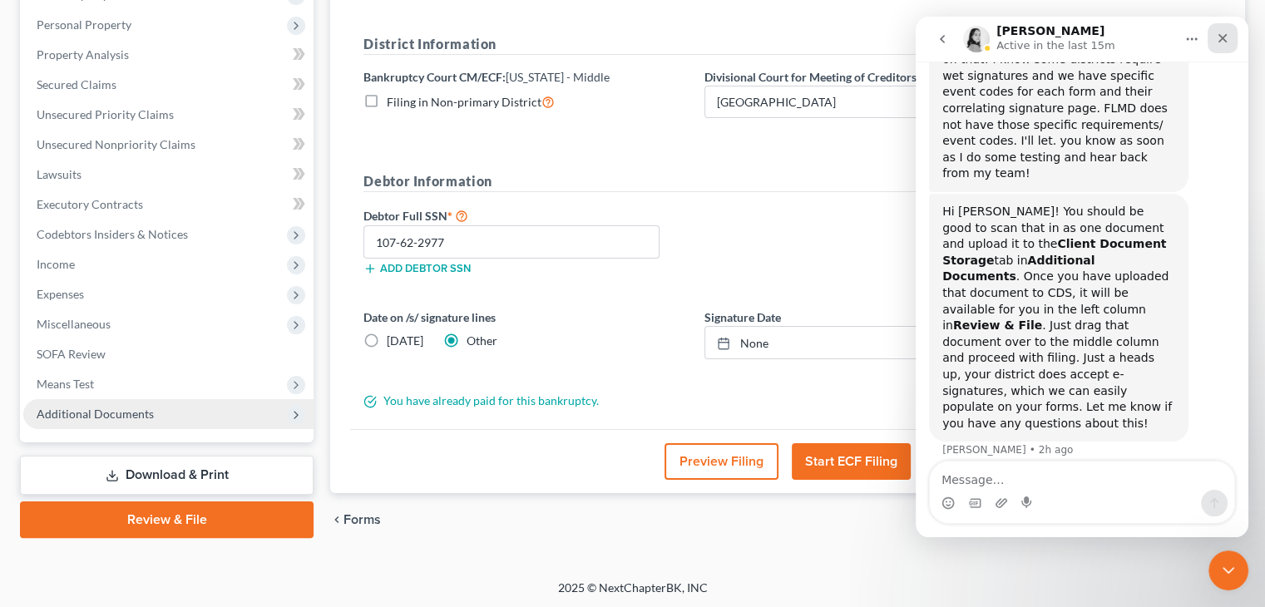
click at [1212, 35] on div "Close" at bounding box center [1223, 38] width 30 height 30
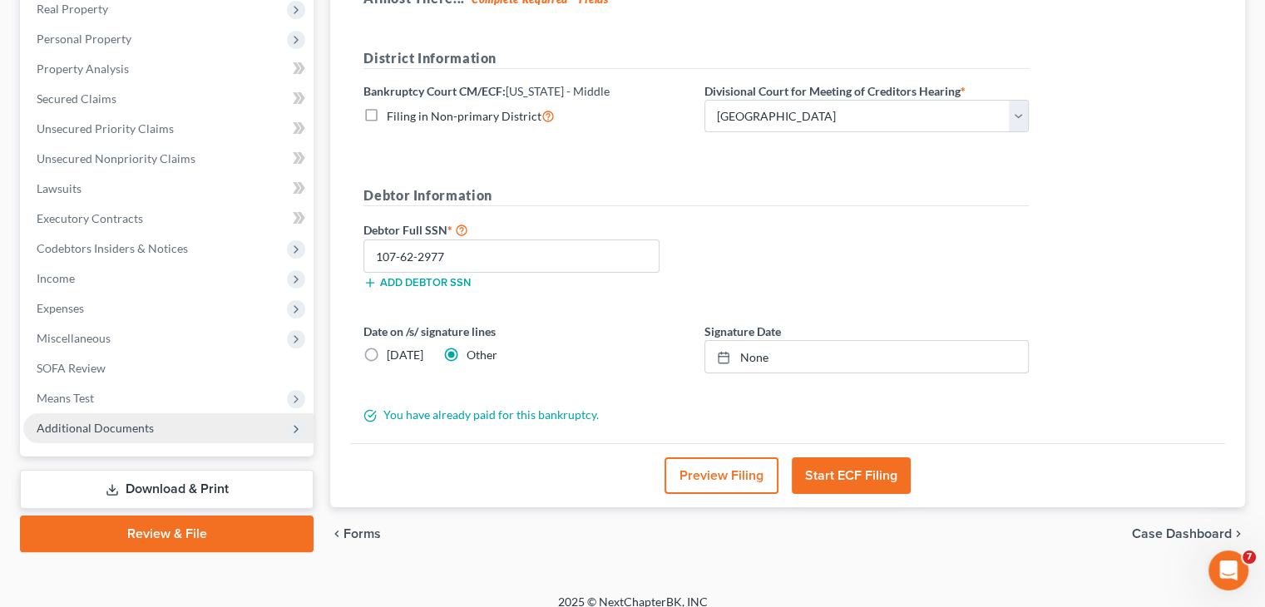
scroll to position [270, 0]
click at [372, 413] on polyline at bounding box center [372, 413] width 7 height 6
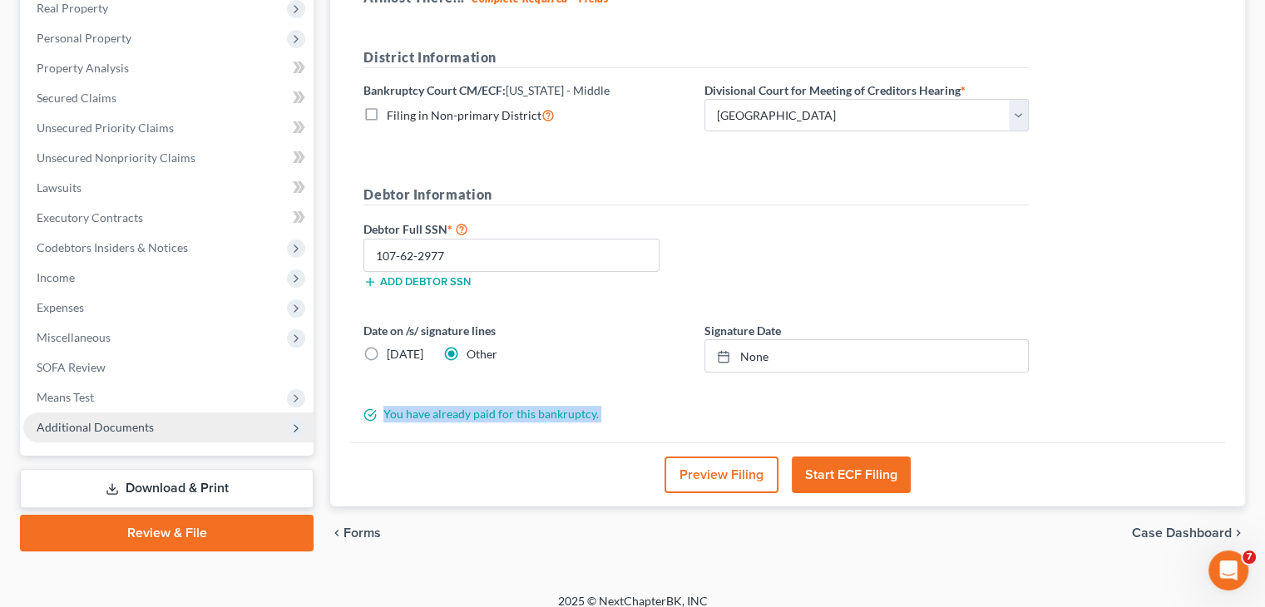
click at [372, 413] on polyline at bounding box center [372, 413] width 7 height 6
click at [367, 411] on icon at bounding box center [370, 414] width 13 height 13
click at [422, 413] on div "You have already paid for this bankruptcy." at bounding box center [696, 414] width 682 height 17
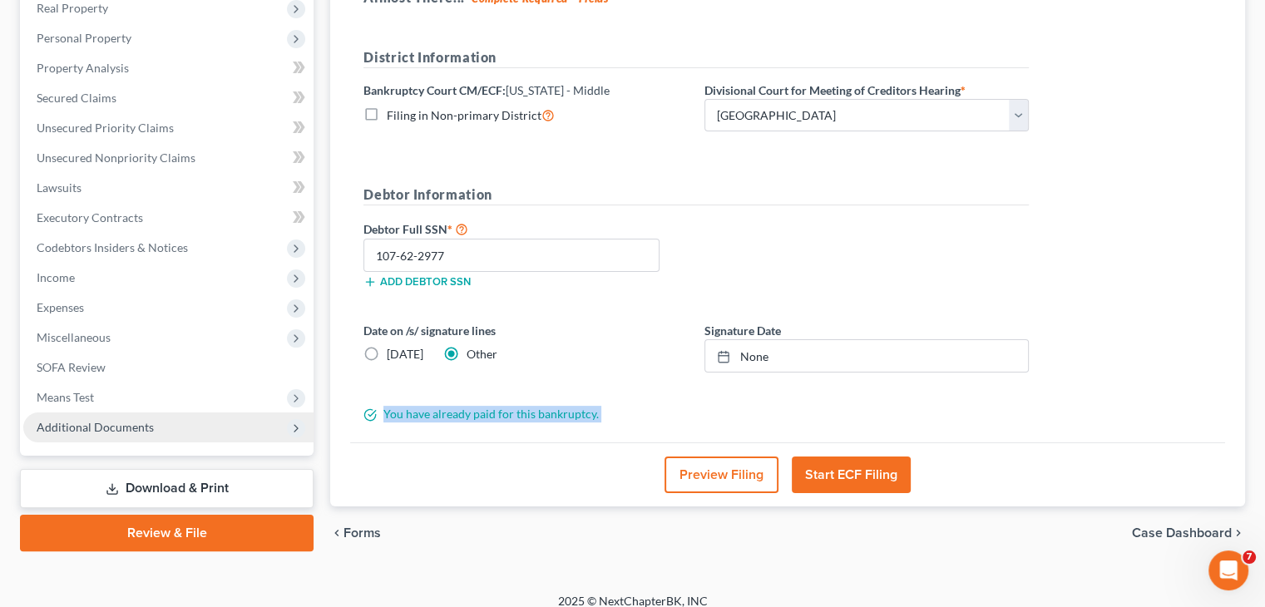
click at [422, 413] on div "You have already paid for this bankruptcy." at bounding box center [696, 414] width 682 height 17
click at [721, 477] on button "Preview Filing" at bounding box center [722, 475] width 114 height 37
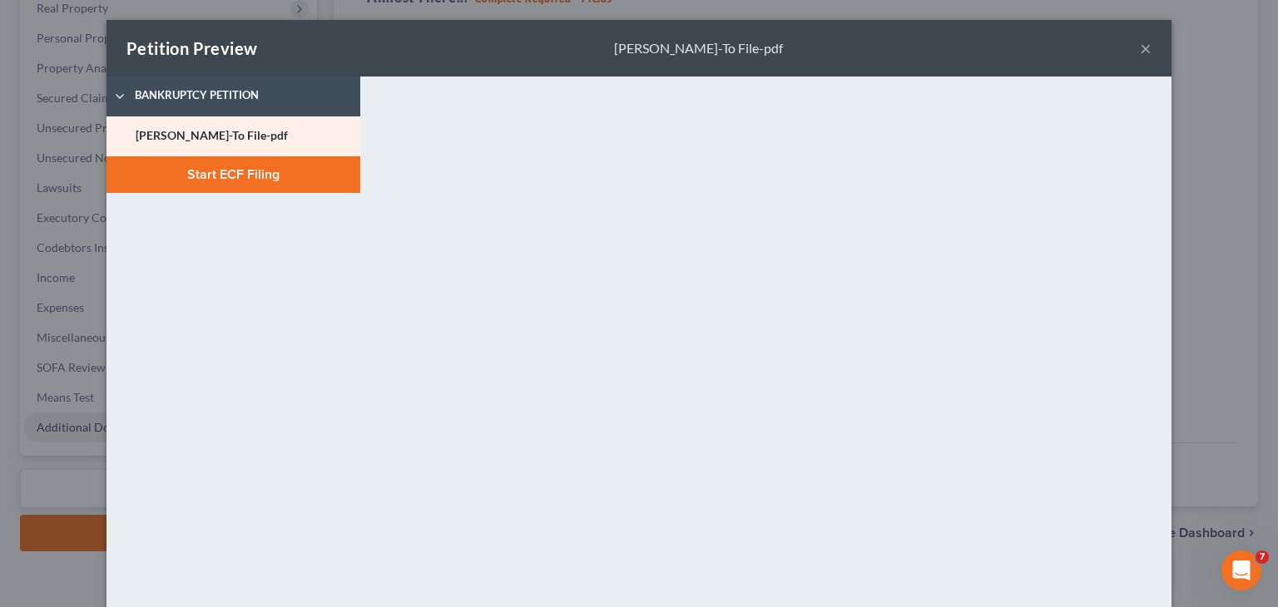
click at [1165, 321] on div "<object ng-attr-data='[URL][DOMAIN_NAME]' type='application/pdf' width='100%' h…" at bounding box center [774, 452] width 794 height 750
drag, startPoint x: 223, startPoint y: 200, endPoint x: 203, endPoint y: 181, distance: 27.1
click at [203, 181] on button "Start ECF Filing" at bounding box center [233, 174] width 254 height 37
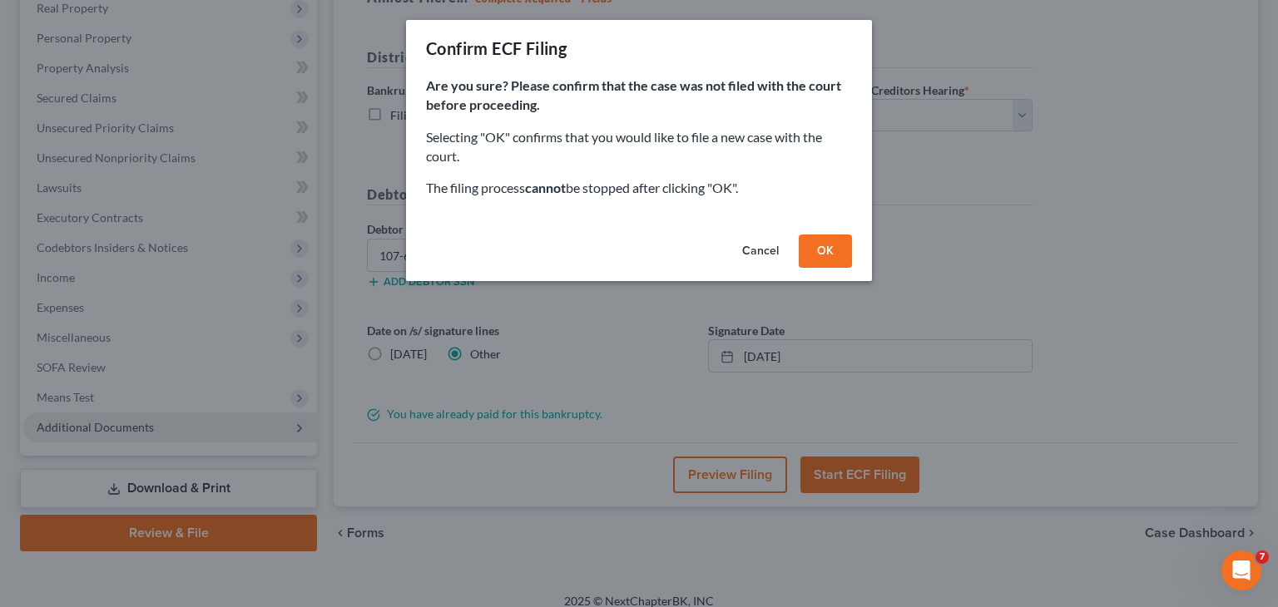
click at [824, 247] on button "OK" at bounding box center [825, 251] width 53 height 33
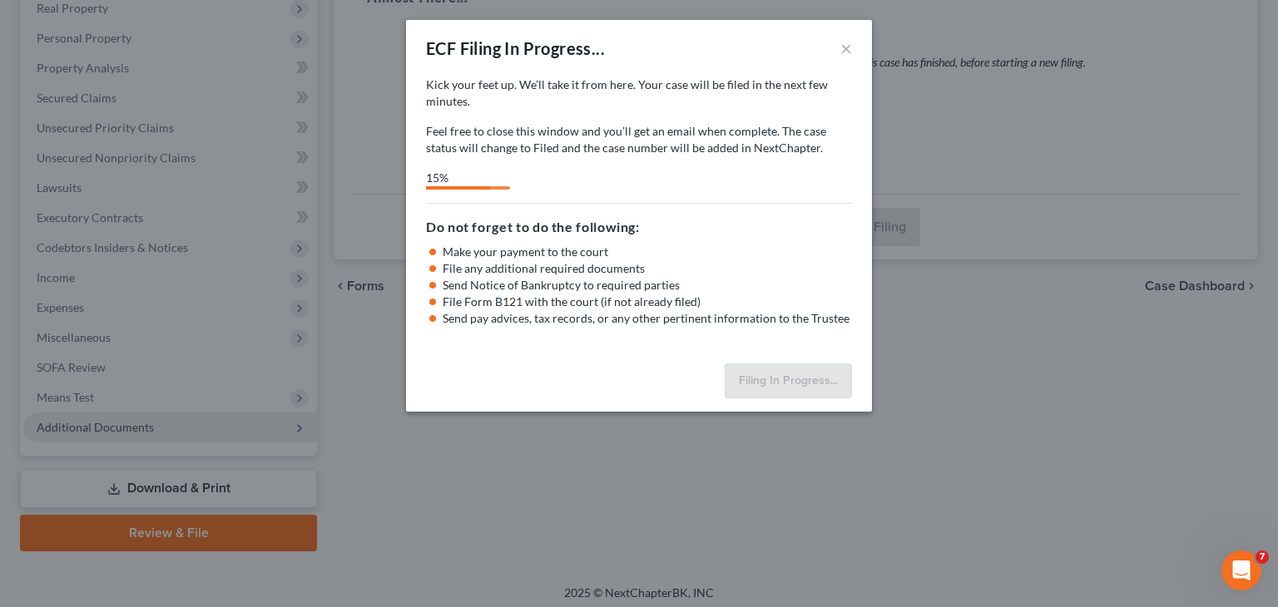
select select "1"
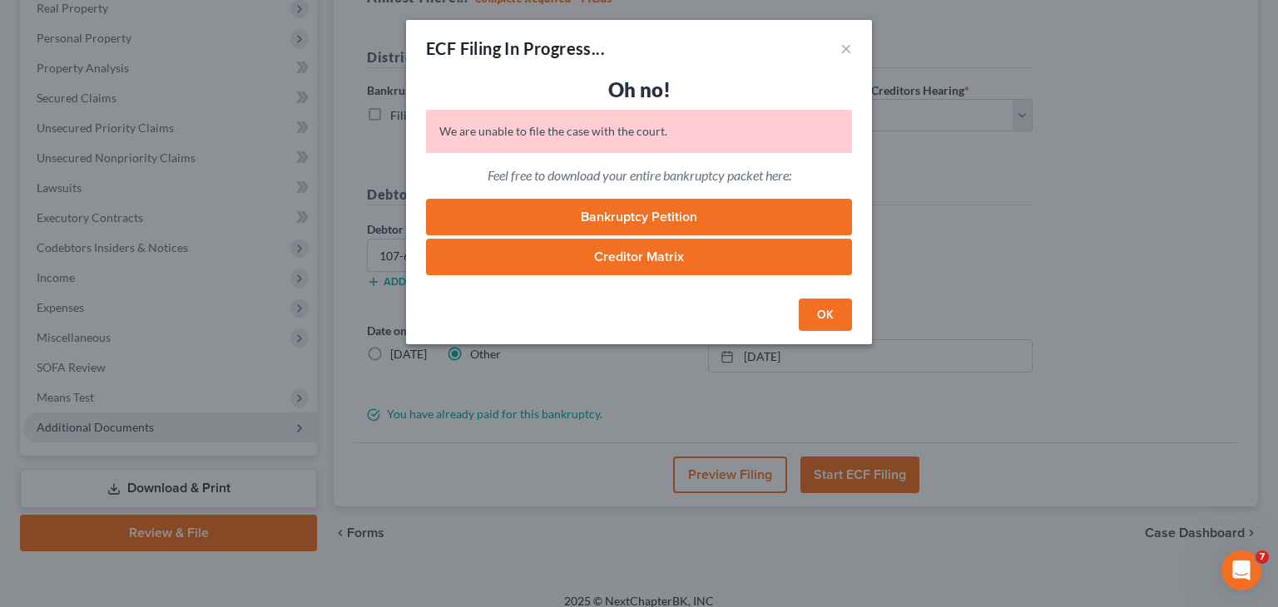
click at [819, 309] on button "OK" at bounding box center [825, 315] width 53 height 33
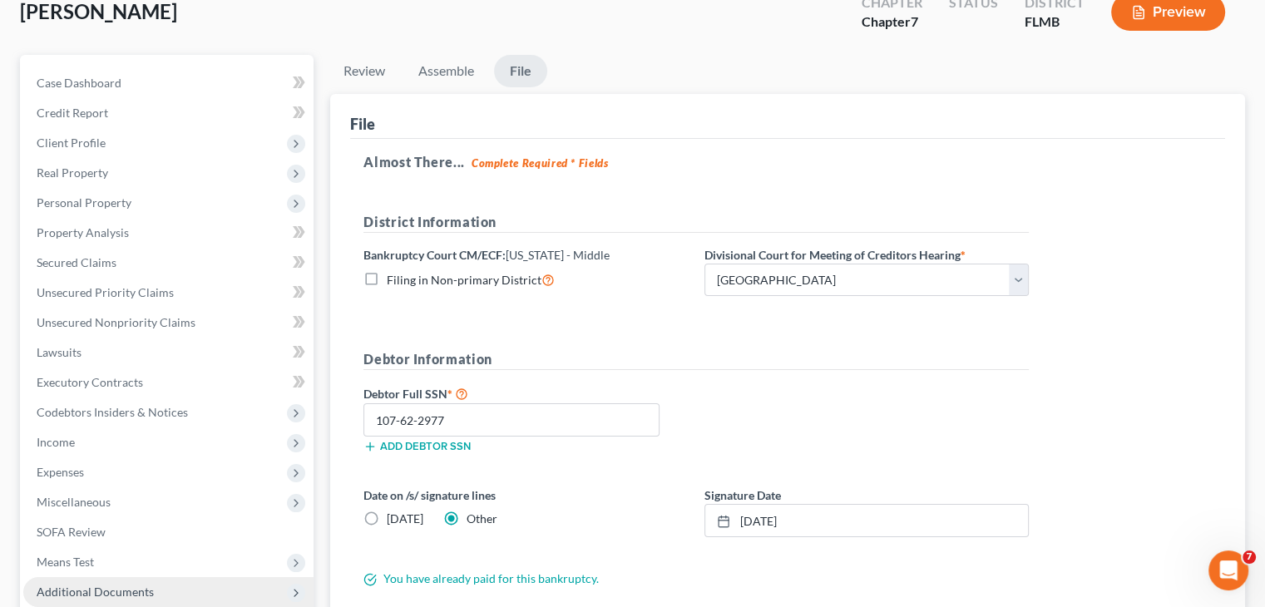
scroll to position [63, 0]
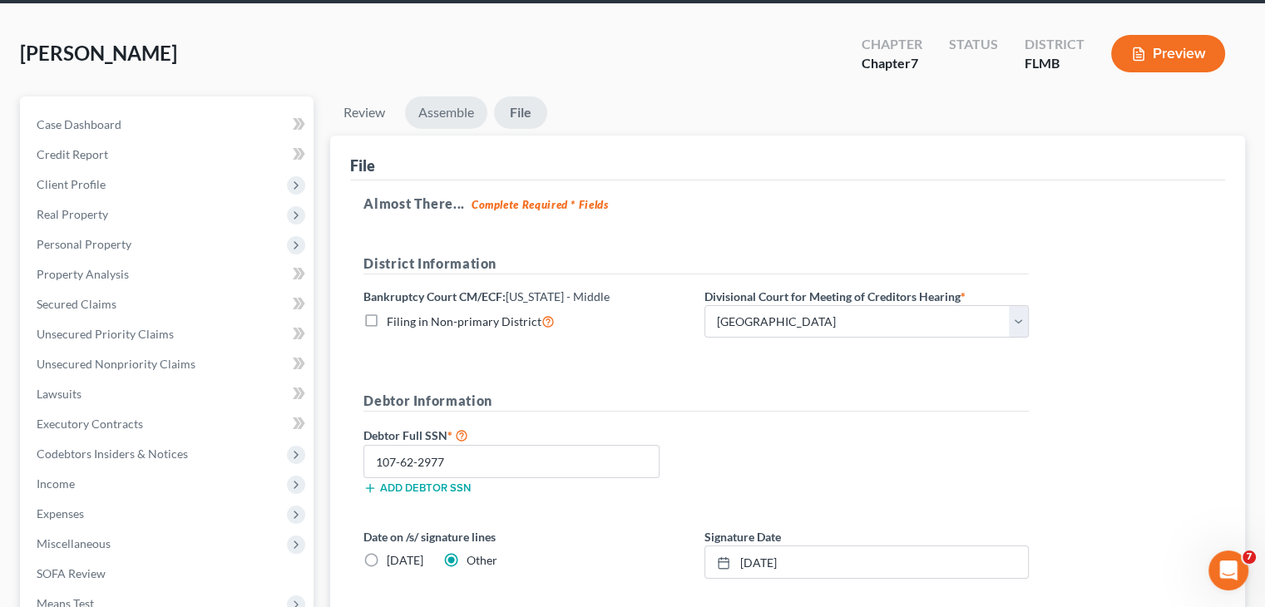
click at [450, 107] on link "Assemble" at bounding box center [446, 112] width 82 height 32
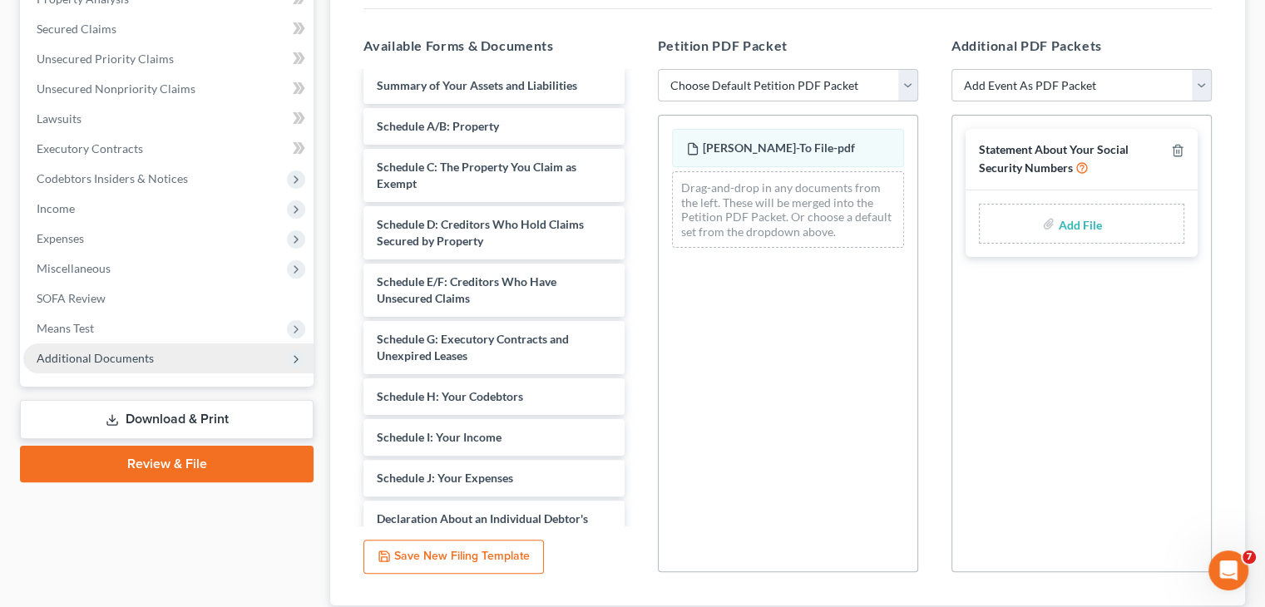
scroll to position [0, 0]
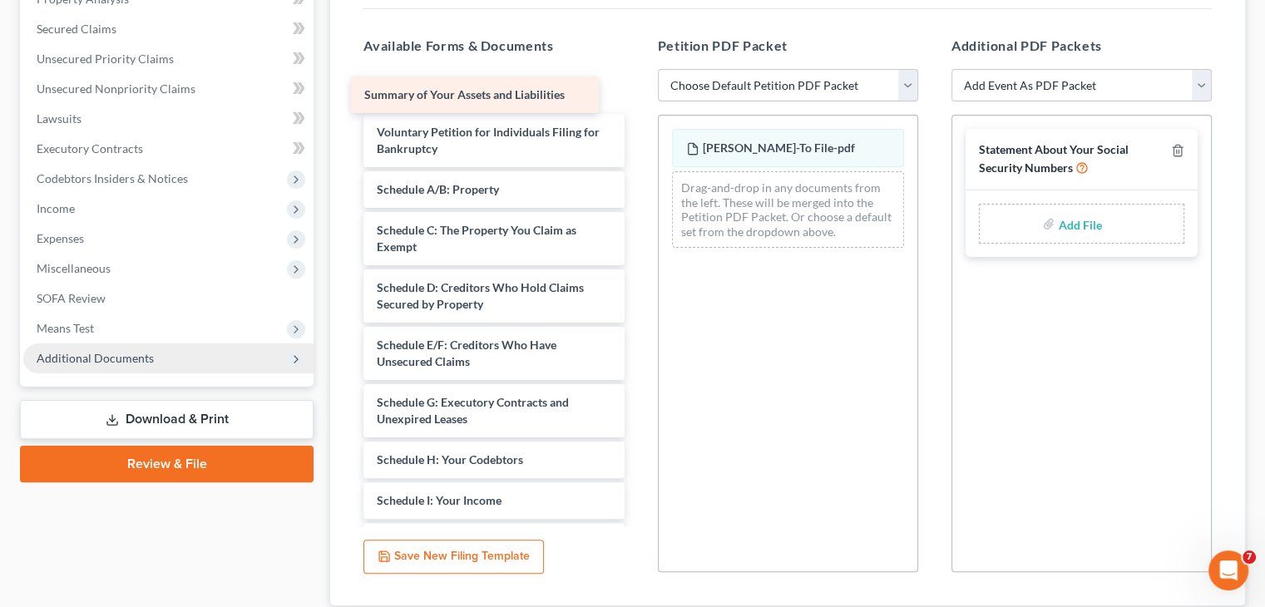
drag, startPoint x: 527, startPoint y: 161, endPoint x: 514, endPoint y: 109, distance: 53.1
click at [514, 109] on div "Summary of Your Assets and Liabilities Summary of Your Assets and Liabilities V…" at bounding box center [493, 521] width 287 height 896
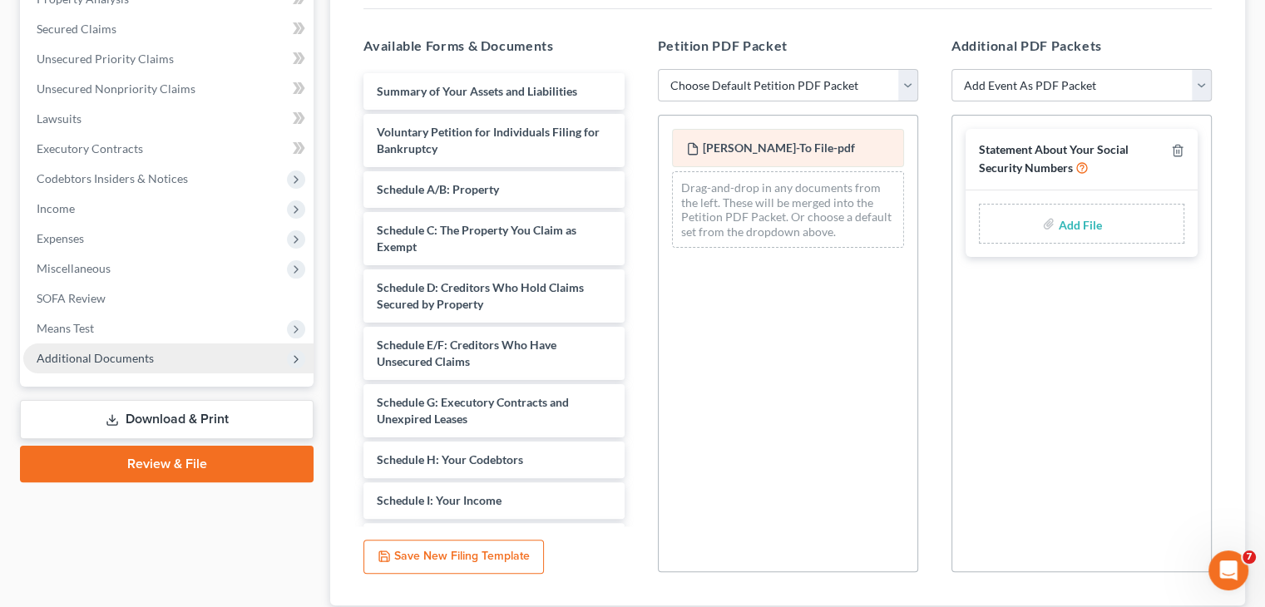
click at [745, 143] on span "[PERSON_NAME]-To File-pdf" at bounding box center [779, 148] width 152 height 14
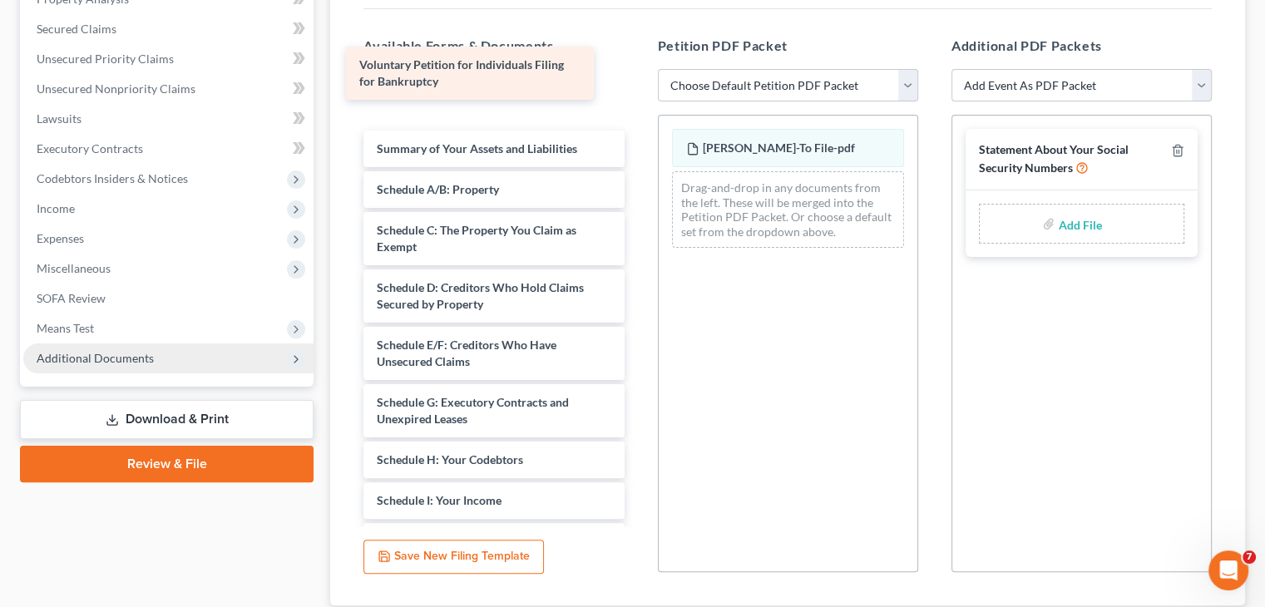
drag, startPoint x: 529, startPoint y: 140, endPoint x: 515, endPoint y: 91, distance: 51.1
click at [515, 91] on div "Voluntary Petition for Individuals Filing for Bankruptcy Voluntary Petition for…" at bounding box center [493, 521] width 287 height 896
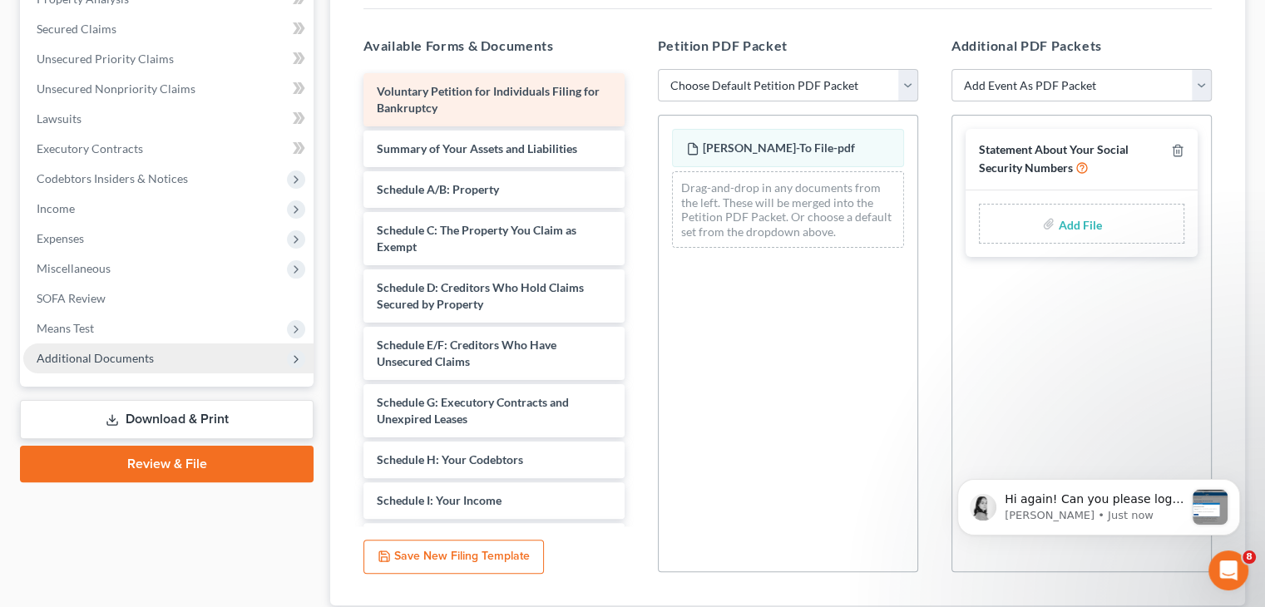
scroll to position [1283, 0]
